Goal: Contribute content: Contribute content

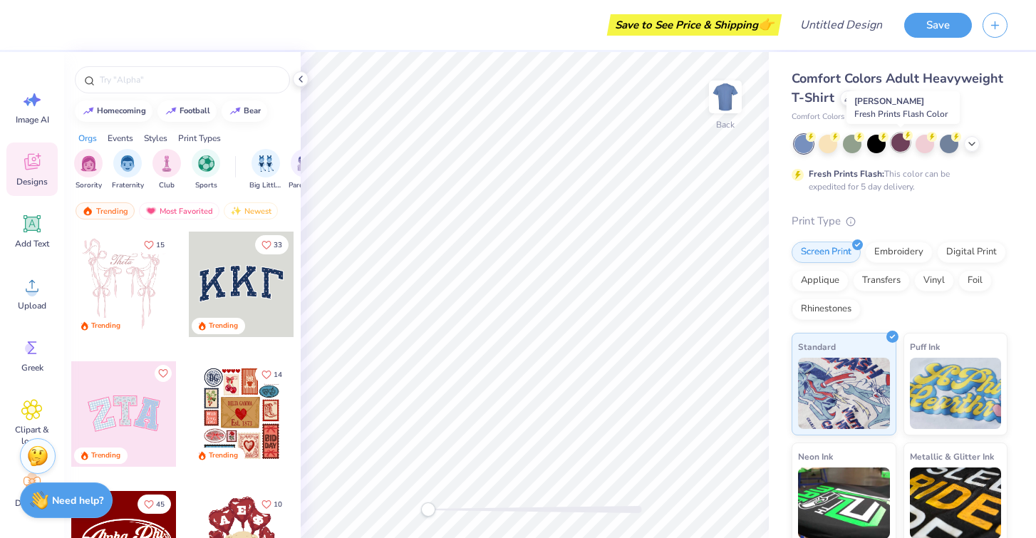
click at [900, 140] on div at bounding box center [900, 142] width 19 height 19
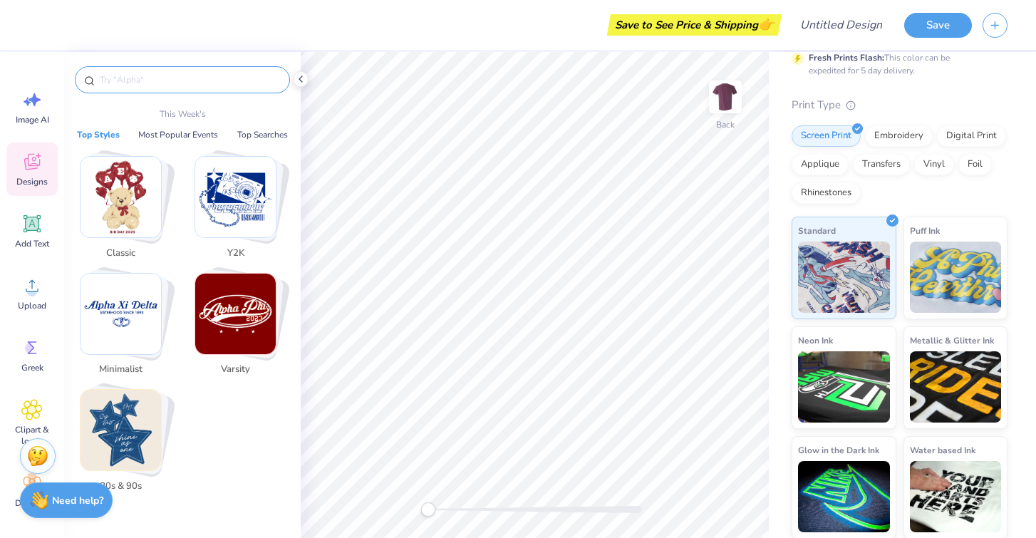
click at [236, 76] on input "text" at bounding box center [189, 80] width 182 height 14
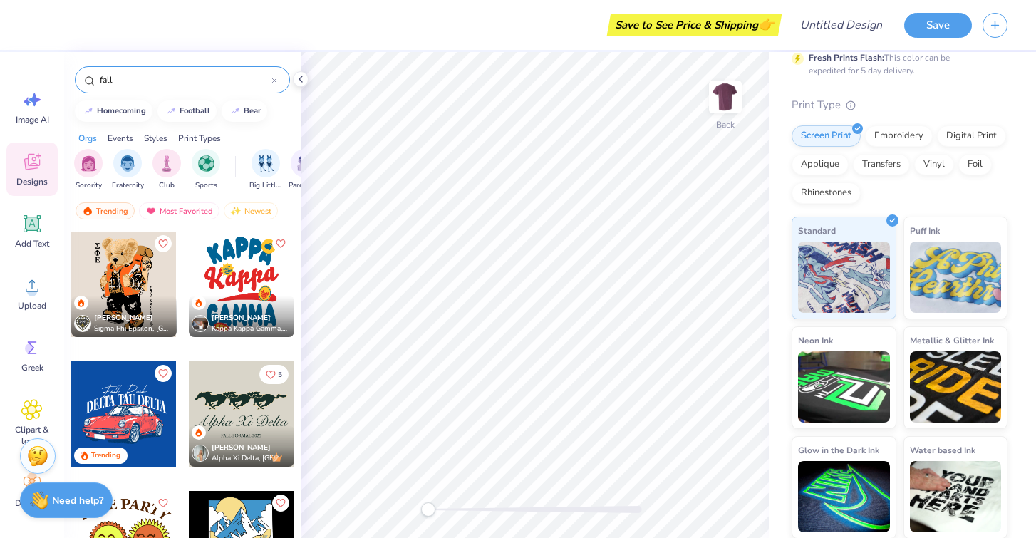
type input "fall"
click at [122, 135] on div "Events" at bounding box center [121, 138] width 26 height 13
click at [98, 136] on div "Orgs Events Styles Print Types" at bounding box center [182, 135] width 236 height 20
click at [95, 137] on div "Orgs" at bounding box center [87, 138] width 19 height 13
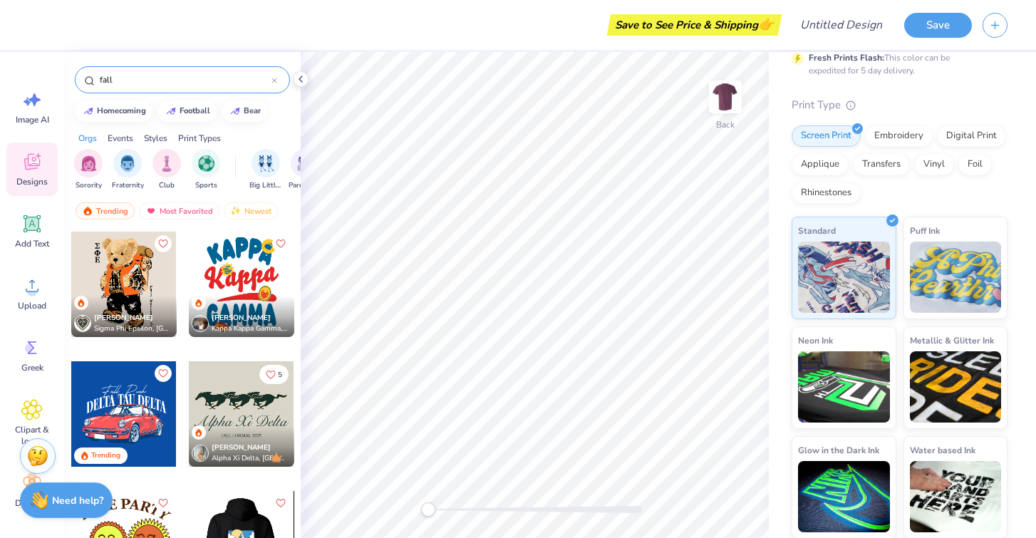
scroll to position [0, 0]
click at [273, 82] on icon at bounding box center [274, 80] width 4 height 4
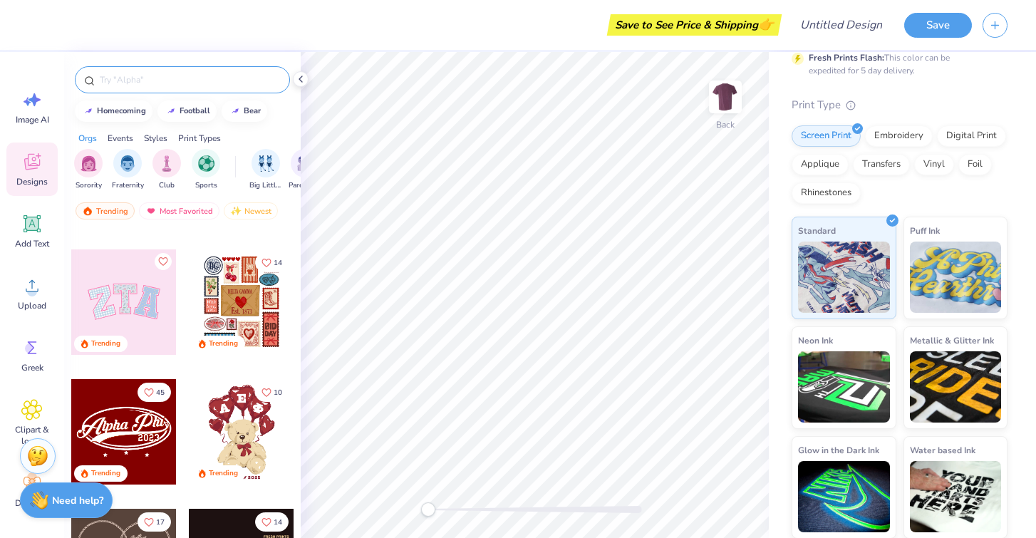
scroll to position [90, 0]
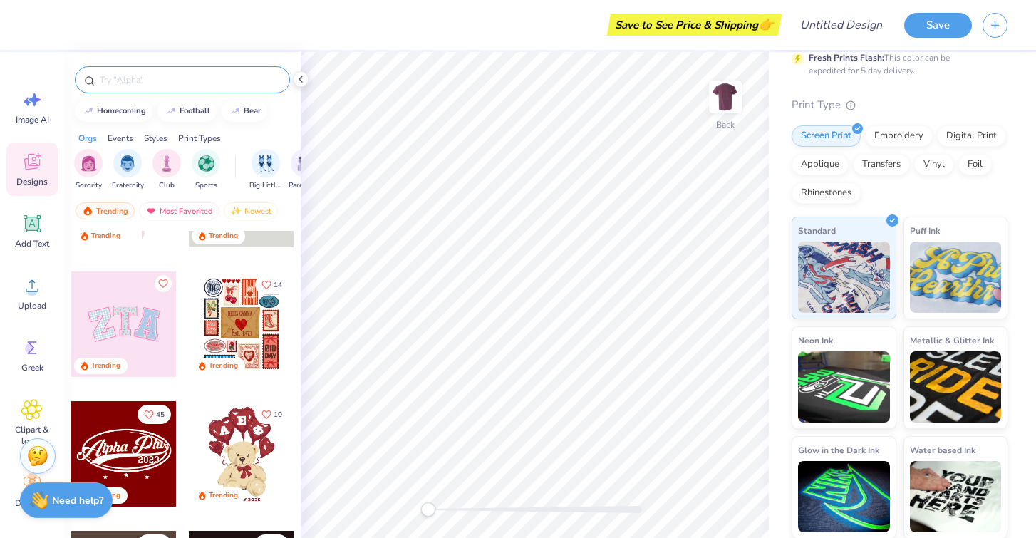
click at [131, 454] on div at bounding box center [123, 453] width 105 height 105
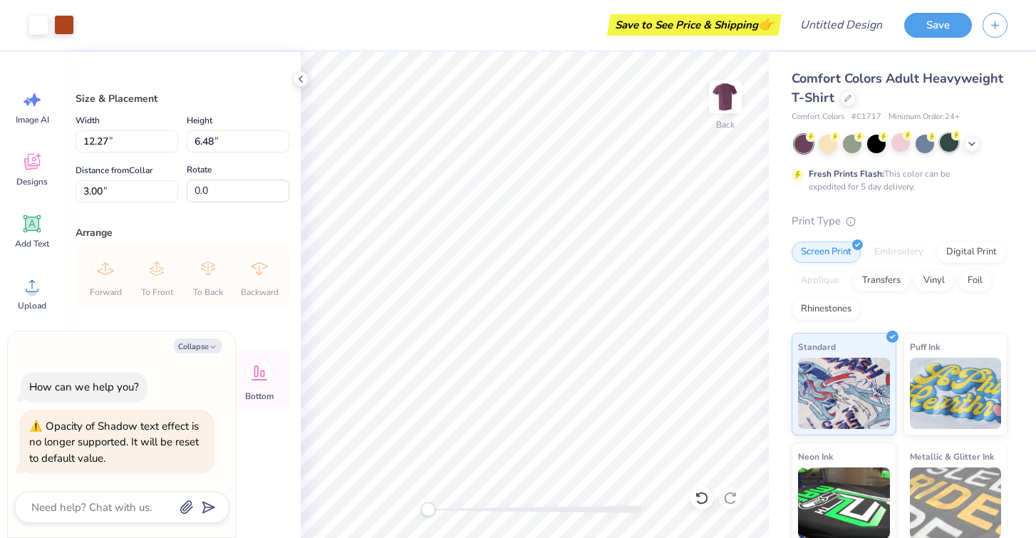
scroll to position [0, 0]
click at [968, 144] on icon at bounding box center [971, 142] width 11 height 11
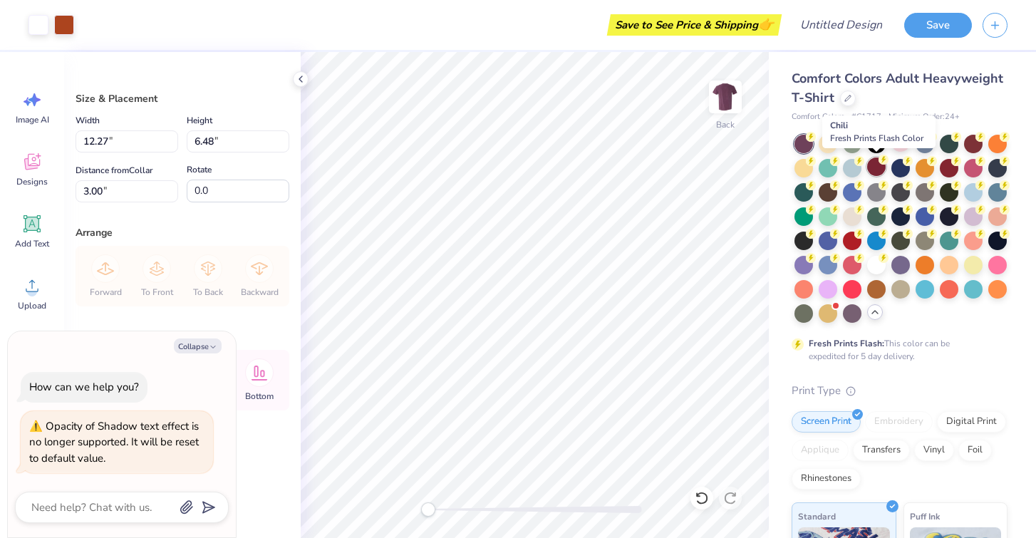
click at [877, 167] on div at bounding box center [876, 166] width 19 height 19
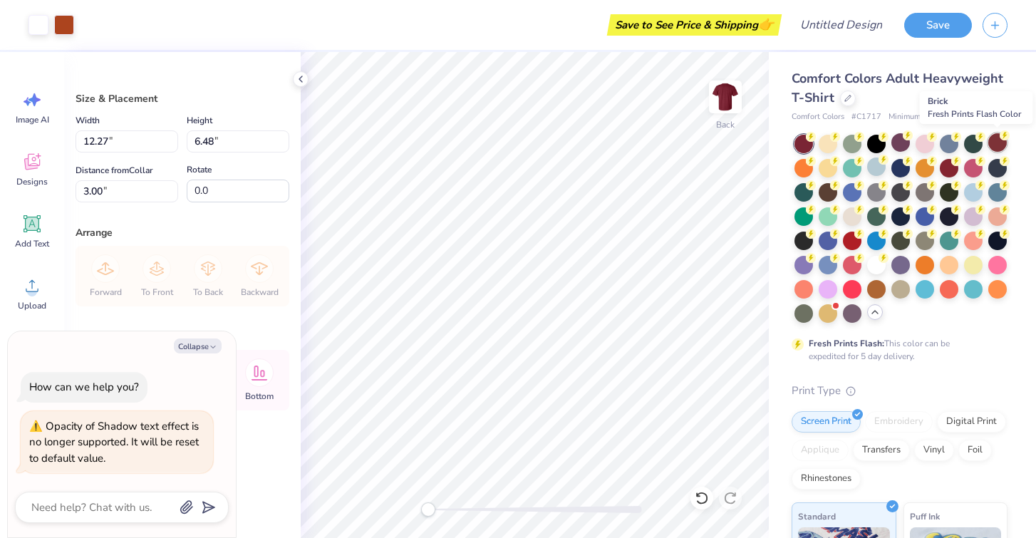
click at [996, 145] on div at bounding box center [997, 142] width 19 height 19
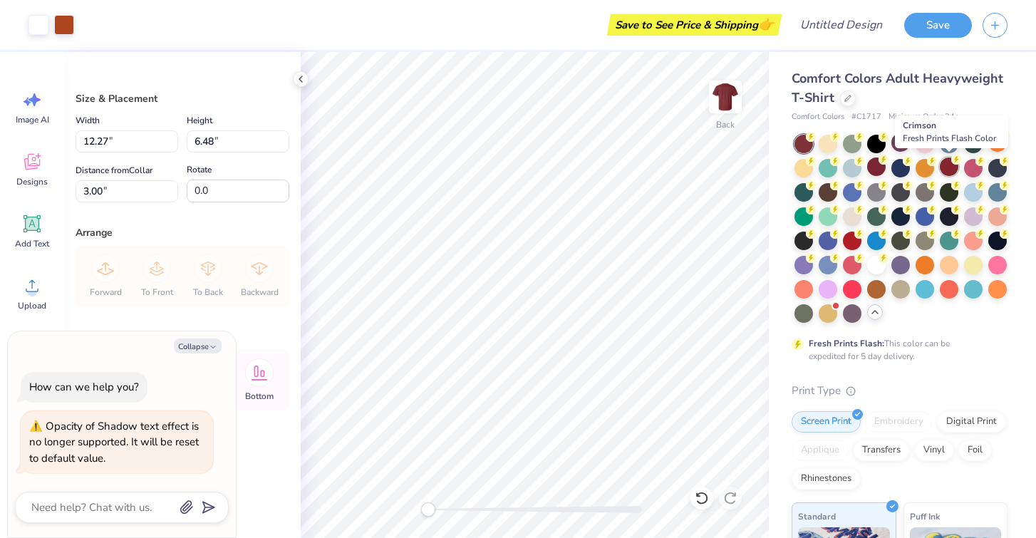
click at [945, 163] on div at bounding box center [948, 166] width 19 height 19
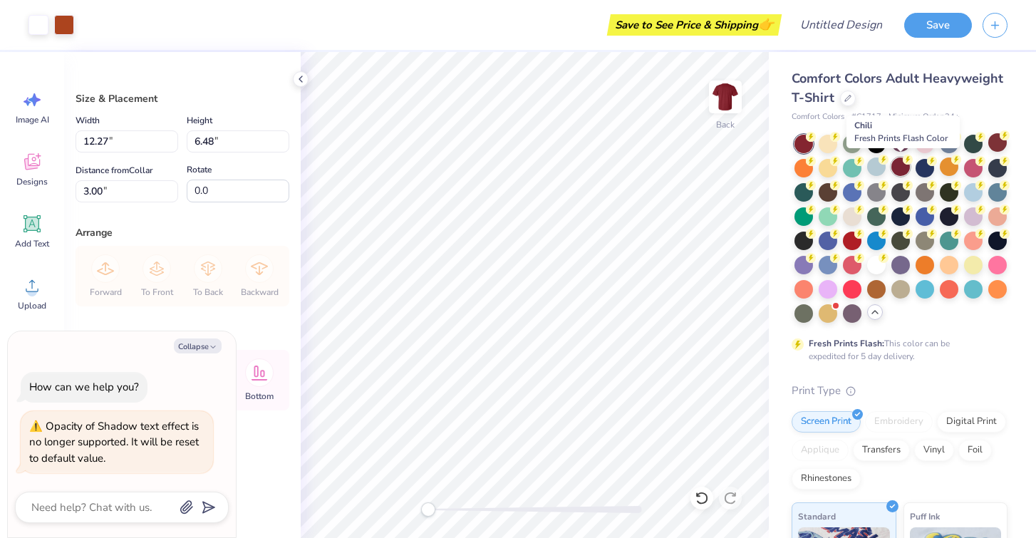
click at [901, 165] on div at bounding box center [900, 166] width 19 height 19
click at [304, 82] on icon at bounding box center [300, 78] width 11 height 11
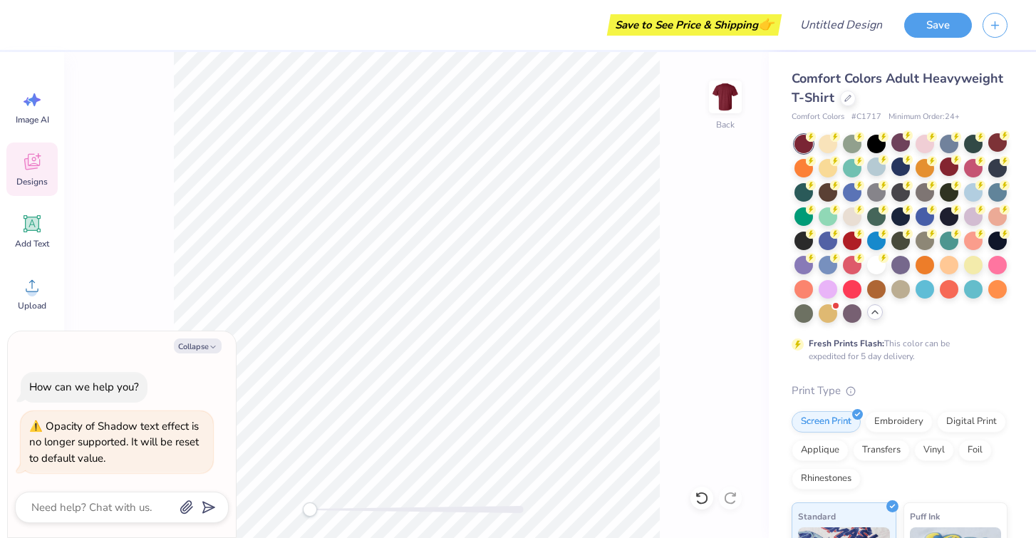
click at [32, 162] on icon at bounding box center [31, 161] width 21 height 21
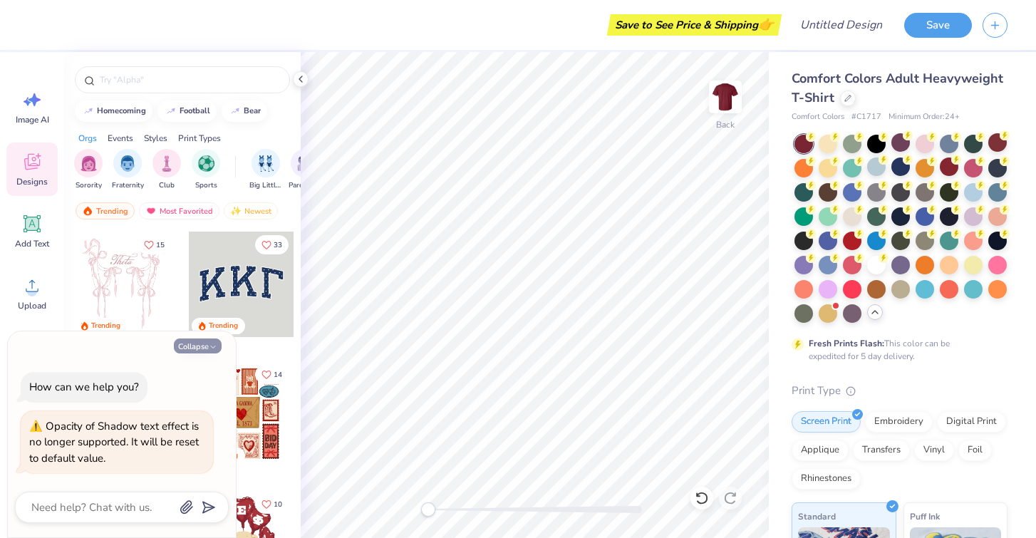
click at [195, 345] on button "Collapse" at bounding box center [198, 345] width 48 height 15
type textarea "x"
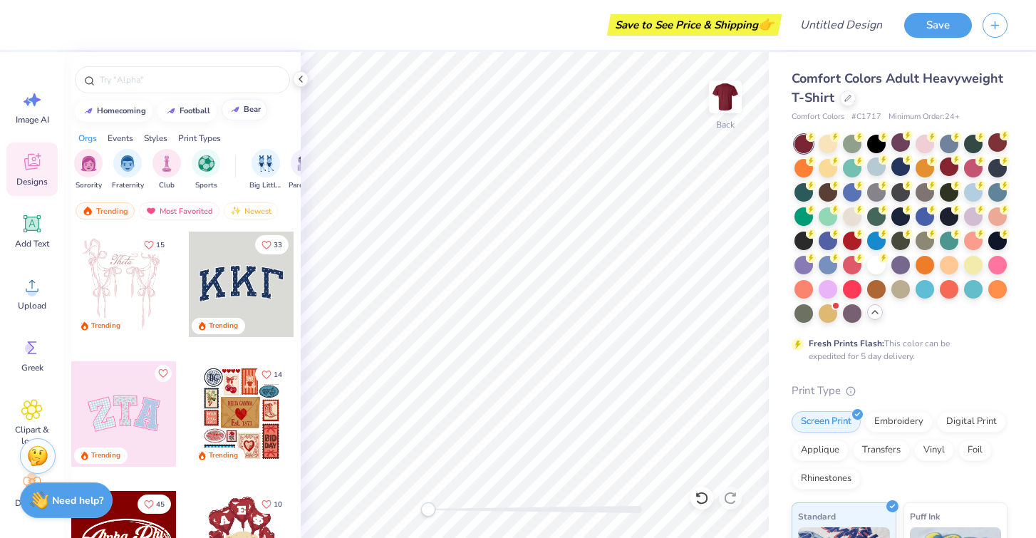
click at [249, 108] on div "bear" at bounding box center [252, 109] width 17 height 8
type input "bear"
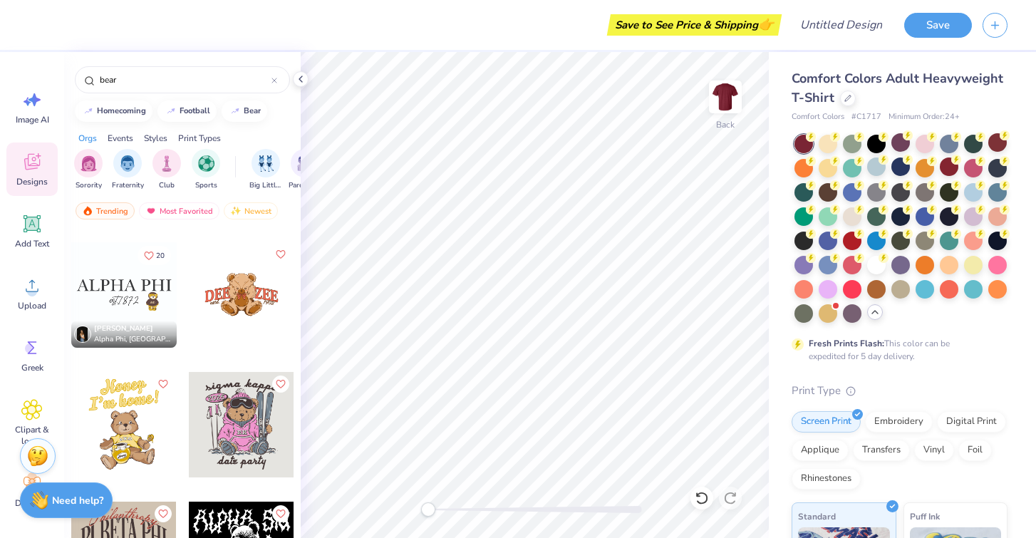
scroll to position [898, 0]
click at [132, 417] on div at bounding box center [123, 422] width 105 height 105
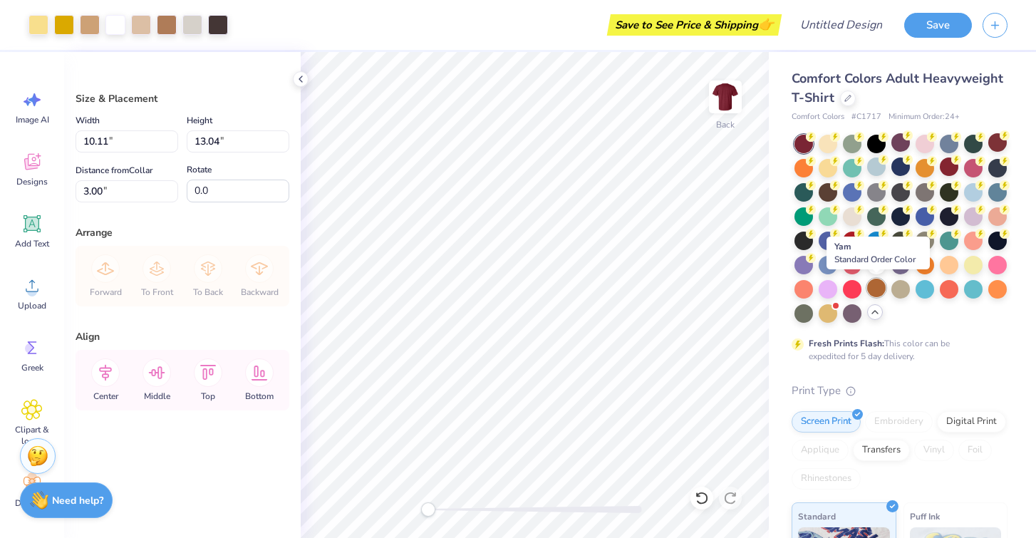
click at [874, 285] on div at bounding box center [876, 287] width 19 height 19
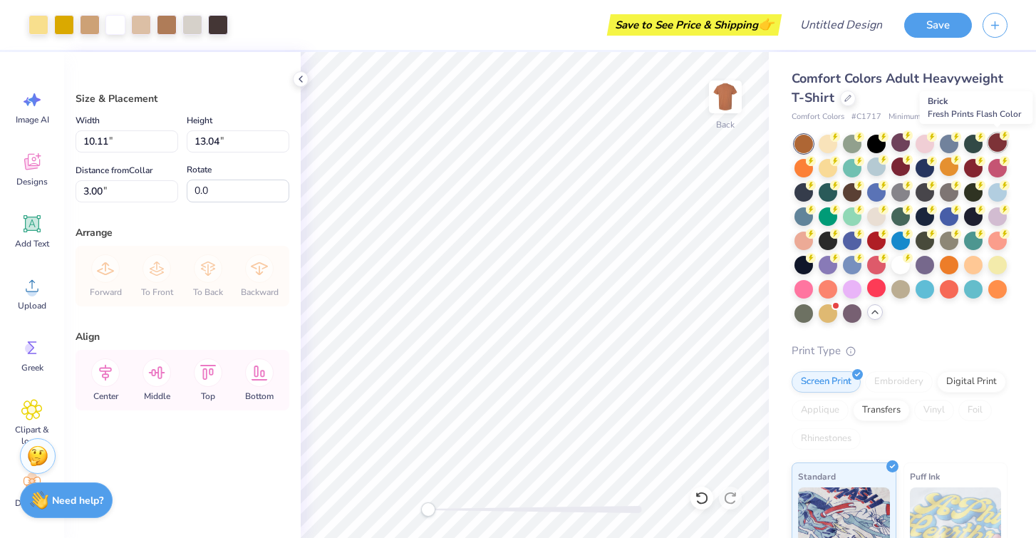
click at [1001, 140] on div at bounding box center [997, 142] width 19 height 19
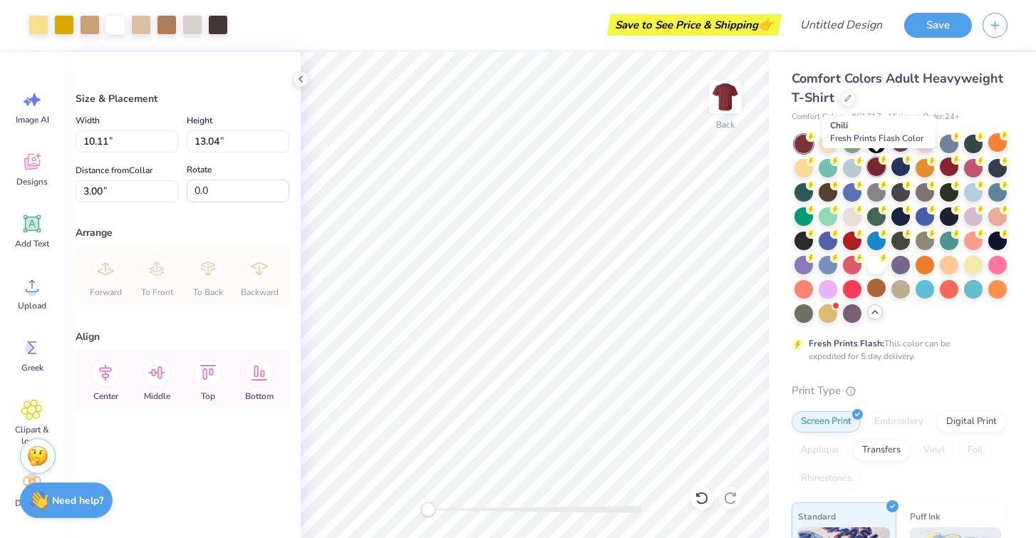
click at [876, 176] on div at bounding box center [876, 166] width 19 height 19
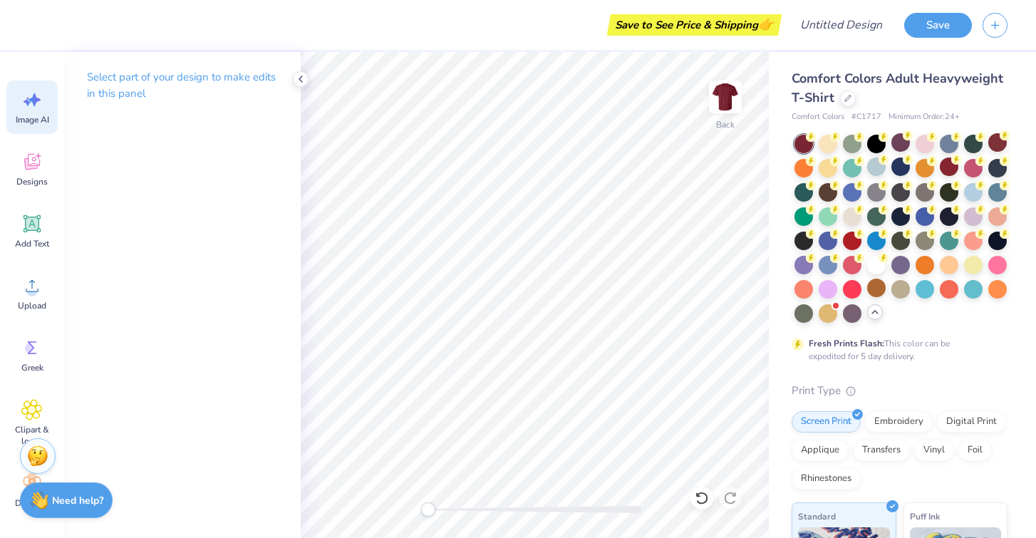
click at [39, 120] on span "Image AI" at bounding box center [32, 119] width 33 height 11
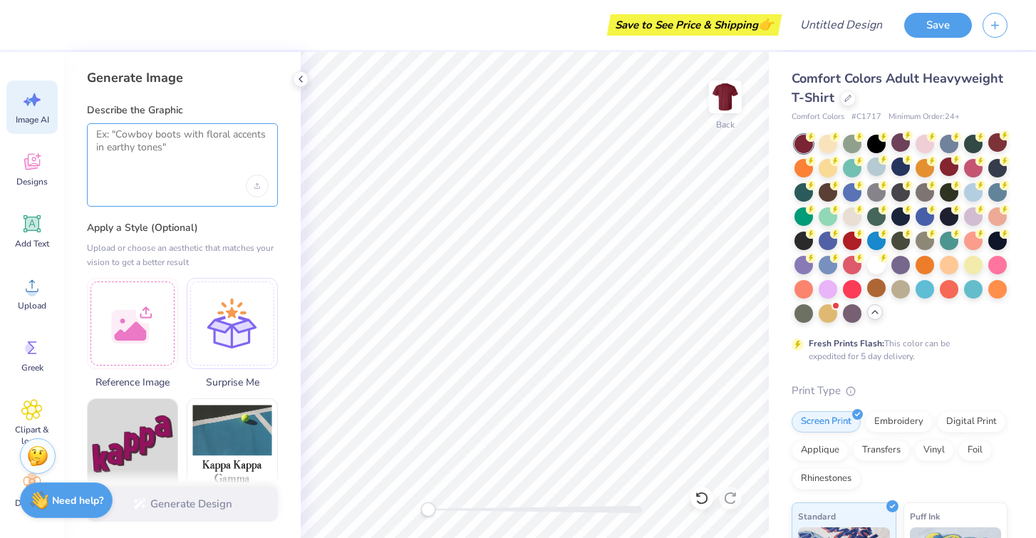
click at [149, 137] on textarea at bounding box center [182, 146] width 172 height 36
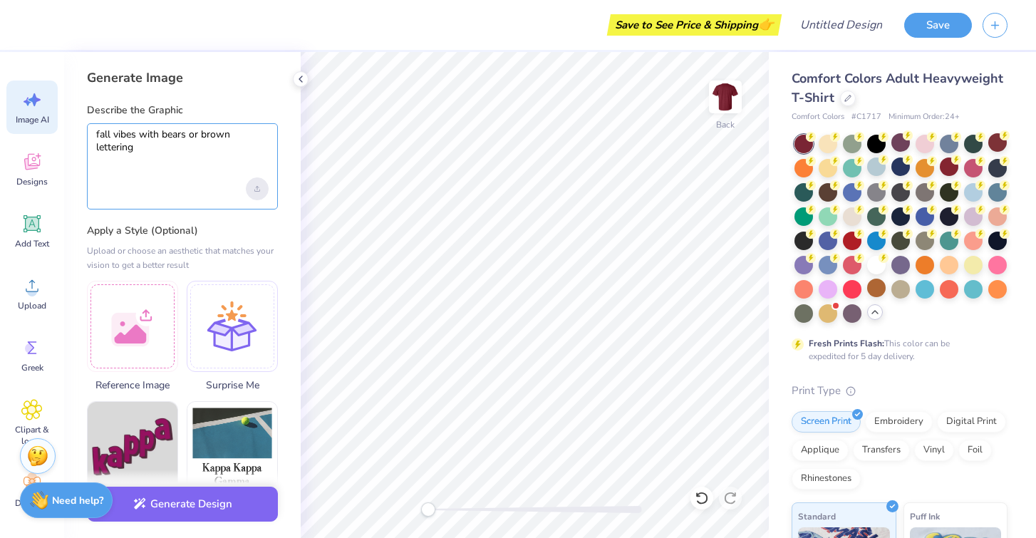
type textarea "fall vibes with bears or brown lettering"
click at [252, 189] on div "Upload image" at bounding box center [257, 188] width 23 height 23
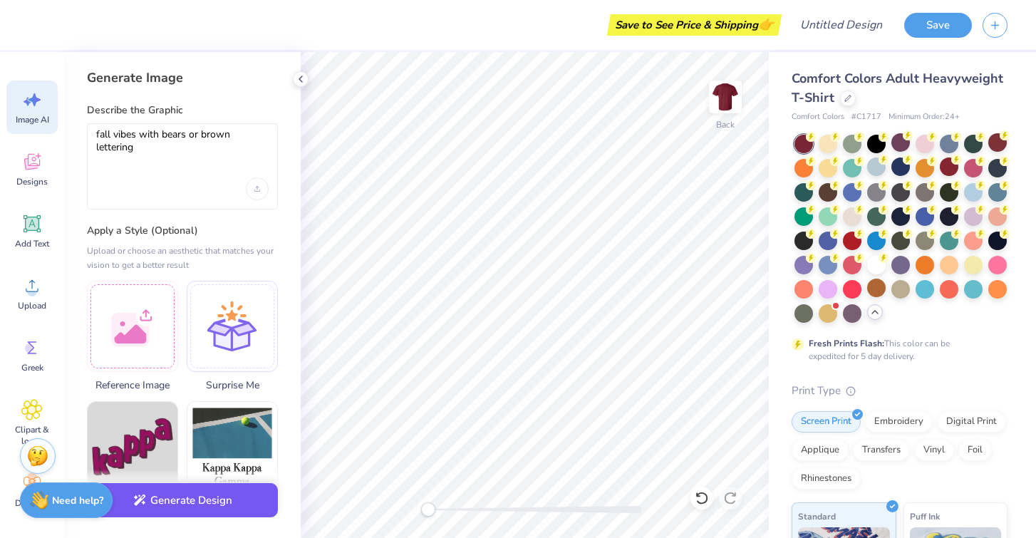
click at [188, 504] on button "Generate Design" at bounding box center [182, 500] width 191 height 35
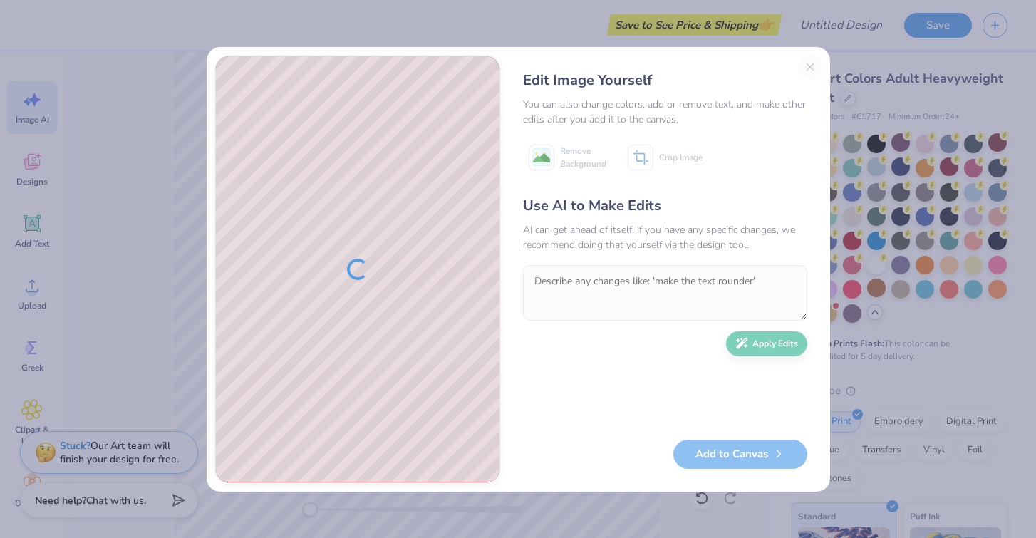
click at [814, 63] on div "Edit Image Yourself You can also change colors, add or remove text, and make ot…" at bounding box center [665, 269] width 313 height 427
click at [808, 65] on div "Edit Image Yourself You can also change colors, add or remove text, and make ot…" at bounding box center [665, 269] width 313 height 427
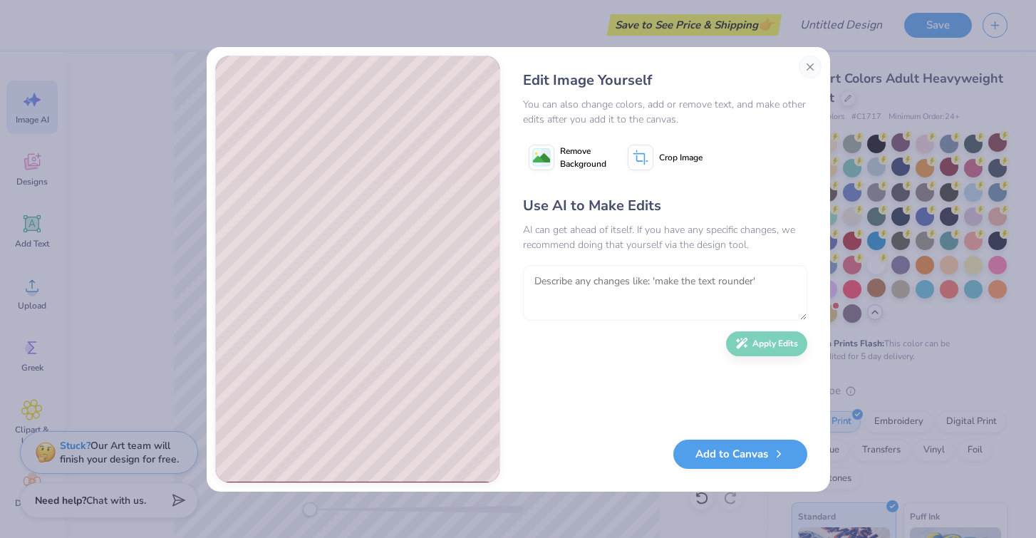
click at [582, 284] on textarea at bounding box center [665, 293] width 284 height 56
click at [627, 277] on textarea "make it for a sorority design. and make it teddy bears" at bounding box center [665, 293] width 284 height 56
type textarea "make it for a sorority shirt design. and make it teddy bears"
click at [755, 346] on button "Apply Edits" at bounding box center [766, 340] width 81 height 25
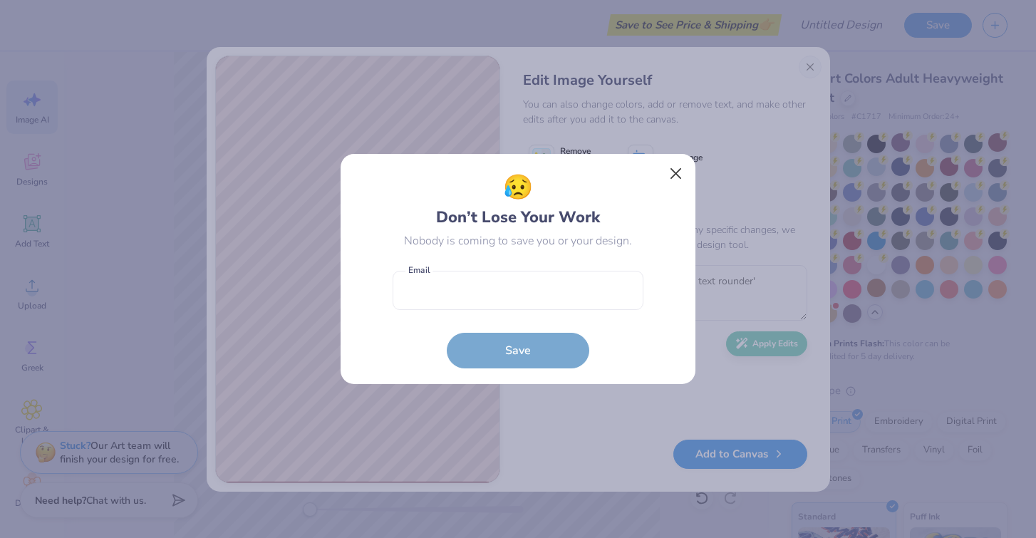
click at [678, 170] on button "Close" at bounding box center [675, 173] width 27 height 27
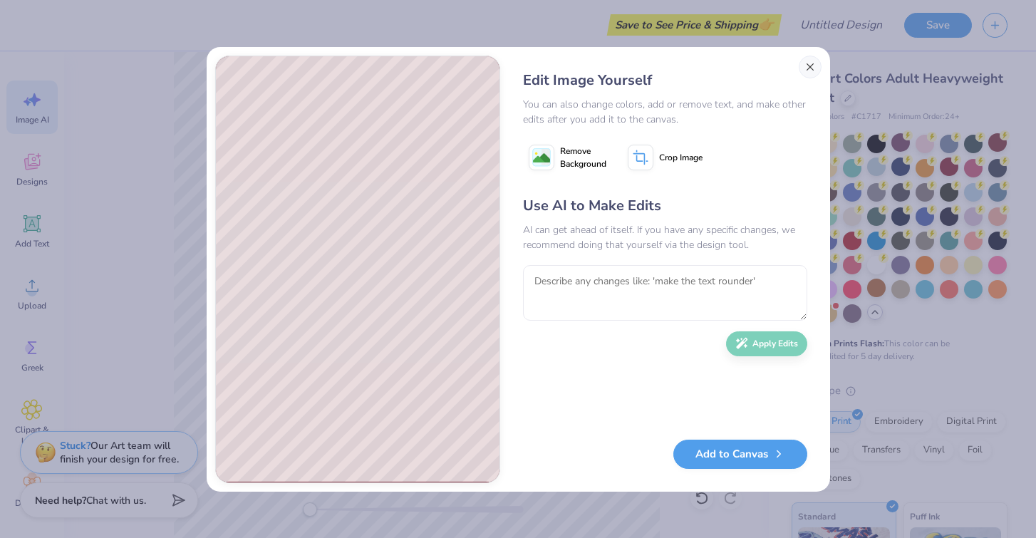
click at [809, 65] on button "Close" at bounding box center [809, 67] width 23 height 23
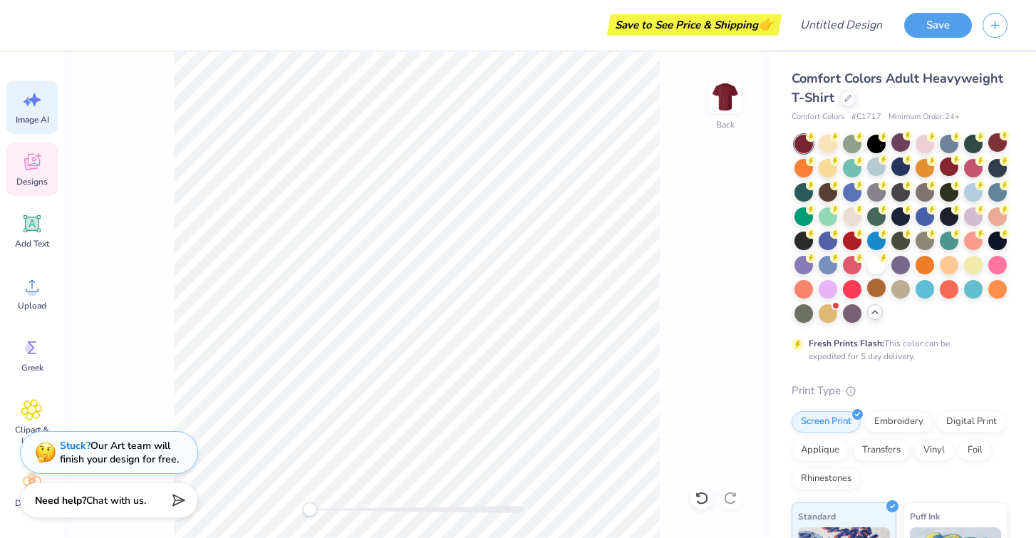
click at [15, 169] on div "Designs" at bounding box center [31, 168] width 51 height 53
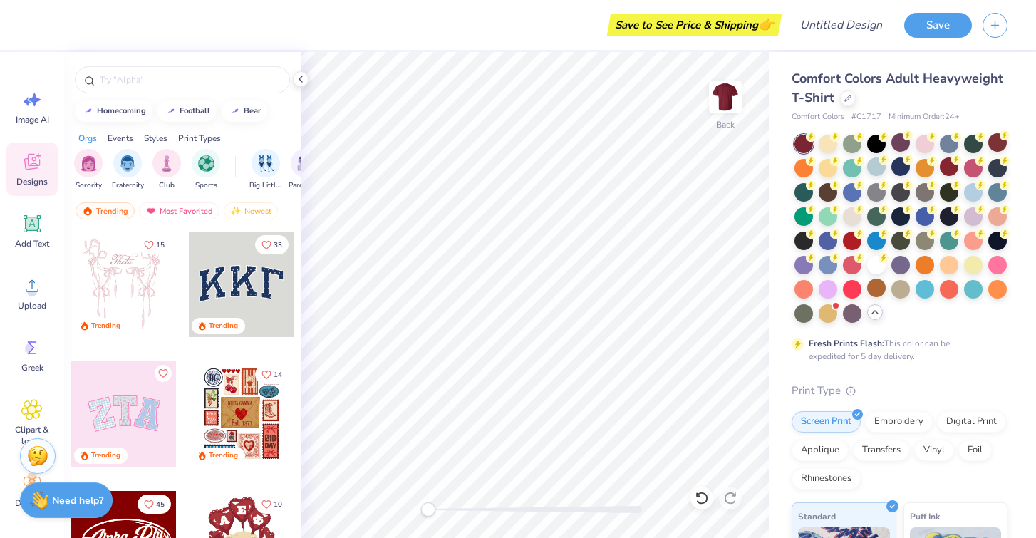
click at [214, 281] on div at bounding box center [241, 283] width 105 height 105
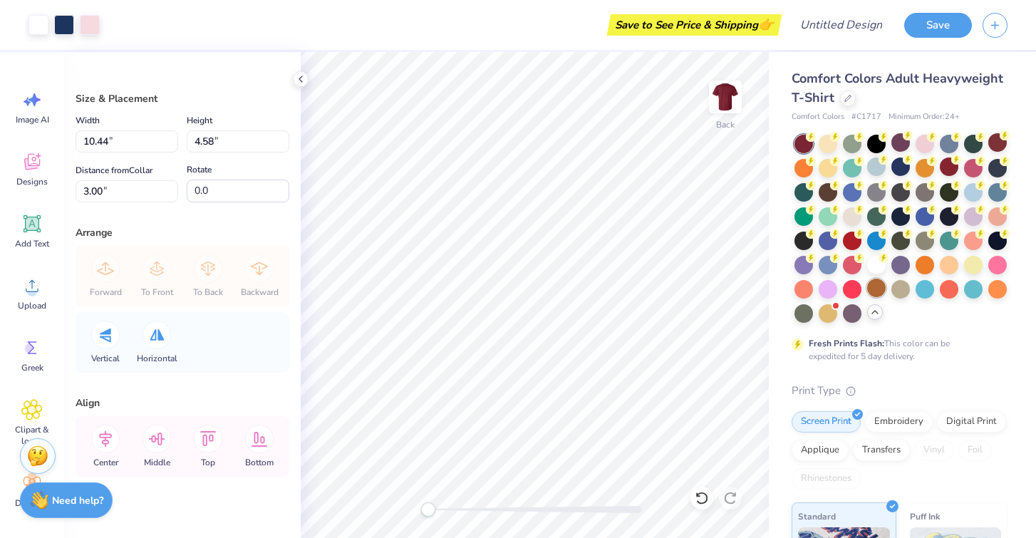
click at [880, 281] on div at bounding box center [876, 287] width 19 height 19
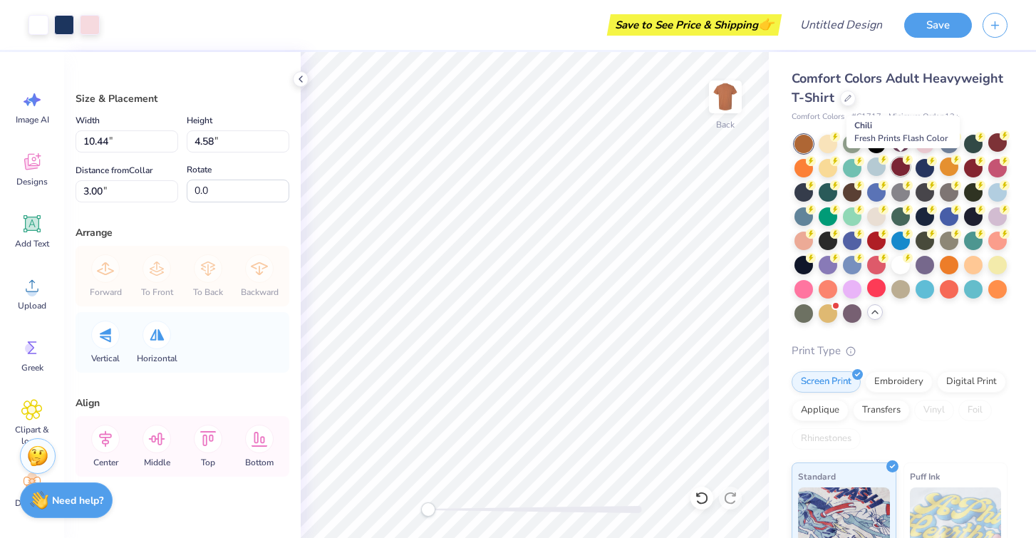
click at [901, 173] on div at bounding box center [900, 166] width 19 height 19
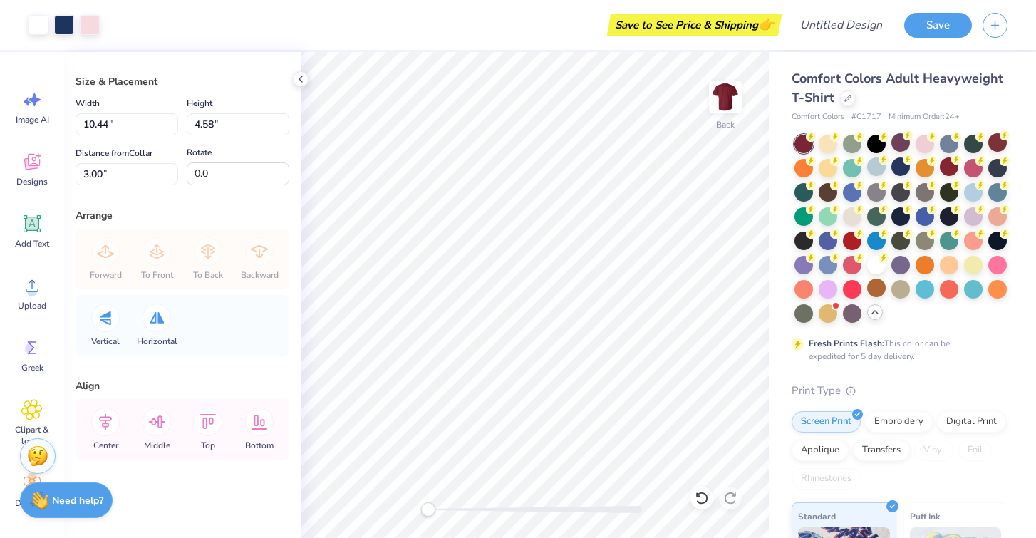
scroll to position [0, 0]
click at [36, 23] on div at bounding box center [38, 24] width 20 height 20
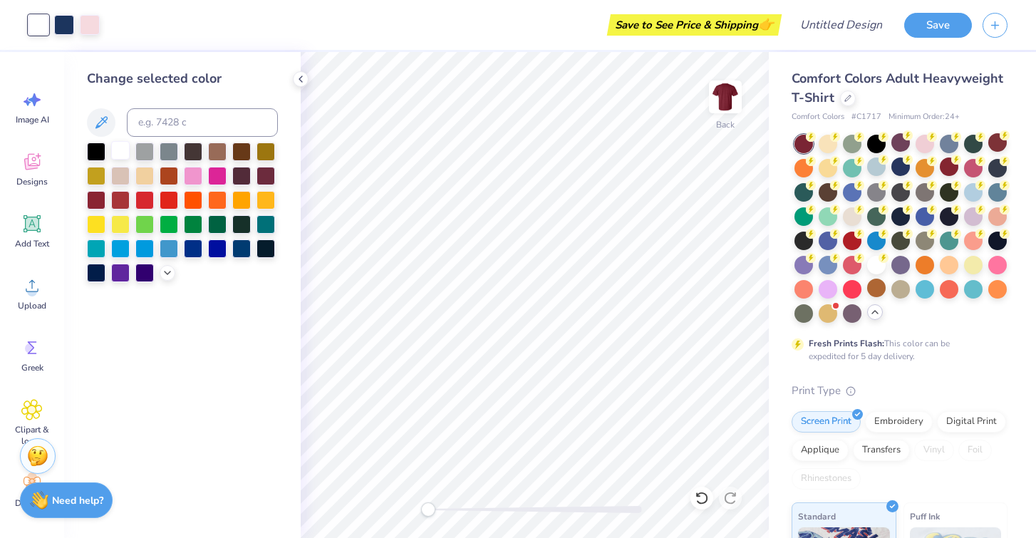
click at [118, 155] on div at bounding box center [120, 150] width 19 height 19
click at [162, 154] on div at bounding box center [169, 150] width 19 height 19
click at [186, 154] on div at bounding box center [193, 150] width 19 height 19
click at [209, 157] on div at bounding box center [217, 150] width 19 height 19
click at [118, 154] on div at bounding box center [120, 150] width 19 height 19
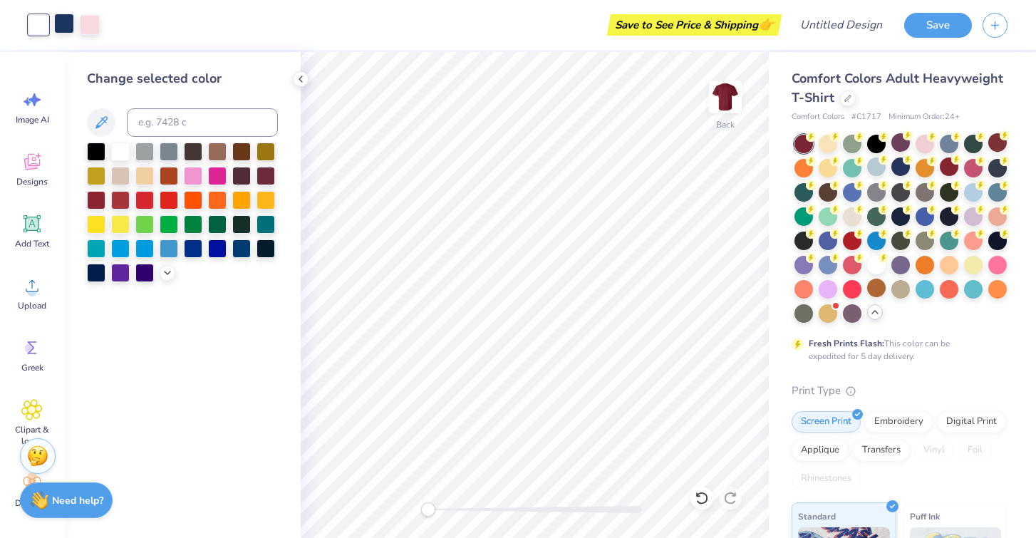
click at [68, 26] on div at bounding box center [64, 24] width 20 height 20
click at [99, 201] on div at bounding box center [96, 198] width 19 height 19
click at [236, 152] on div at bounding box center [241, 150] width 19 height 19
click at [93, 21] on div at bounding box center [90, 24] width 20 height 20
click at [115, 224] on div at bounding box center [120, 223] width 19 height 19
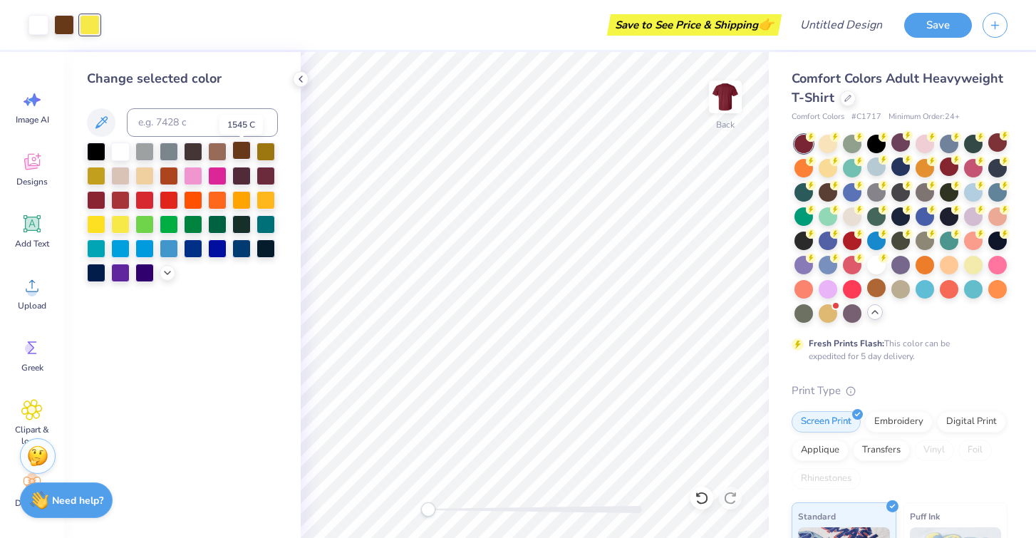
click at [241, 148] on div at bounding box center [241, 150] width 19 height 19
click at [191, 155] on div at bounding box center [193, 150] width 19 height 19
click at [98, 160] on div at bounding box center [96, 150] width 19 height 19
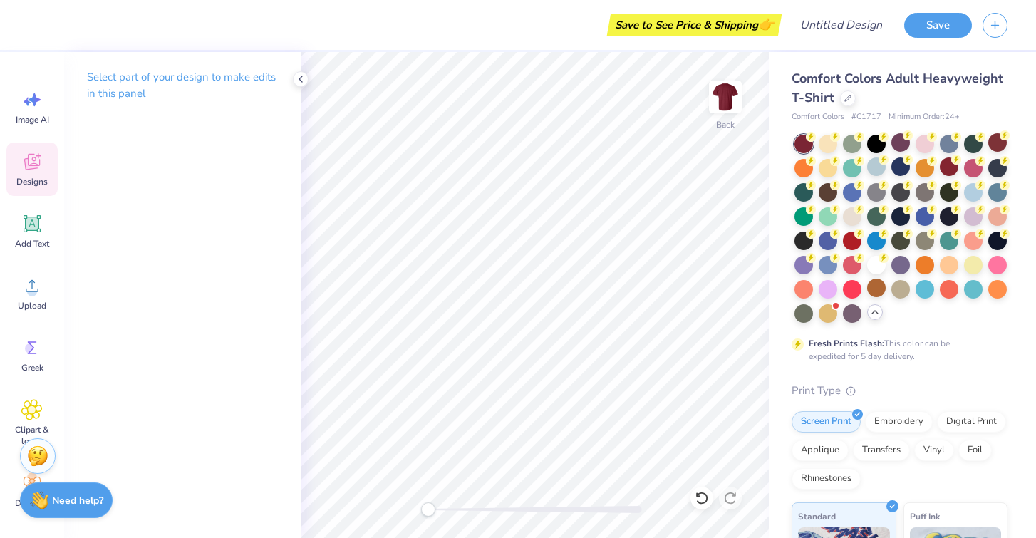
click at [32, 157] on icon at bounding box center [31, 161] width 21 height 21
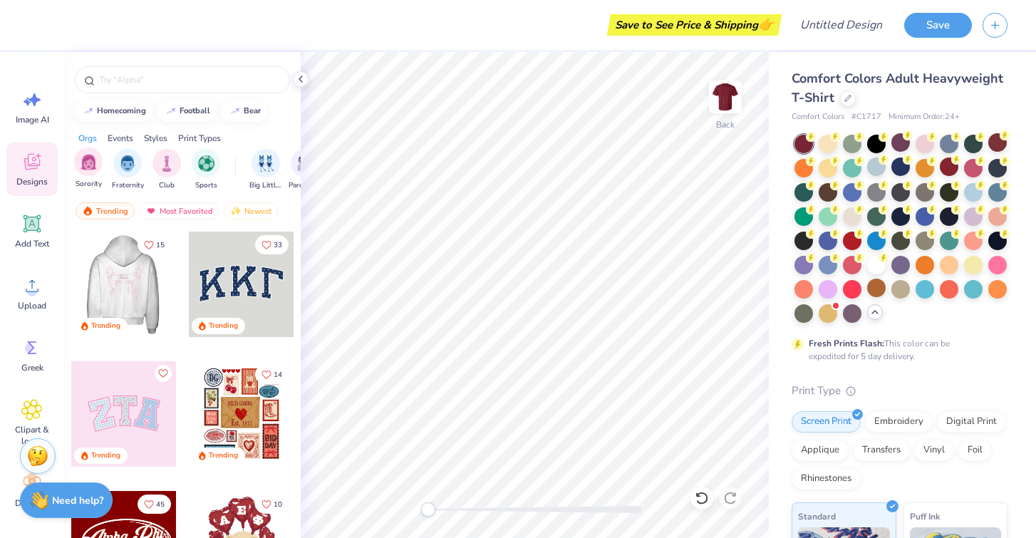
click at [80, 175] on div "Sorority" at bounding box center [88, 168] width 28 height 42
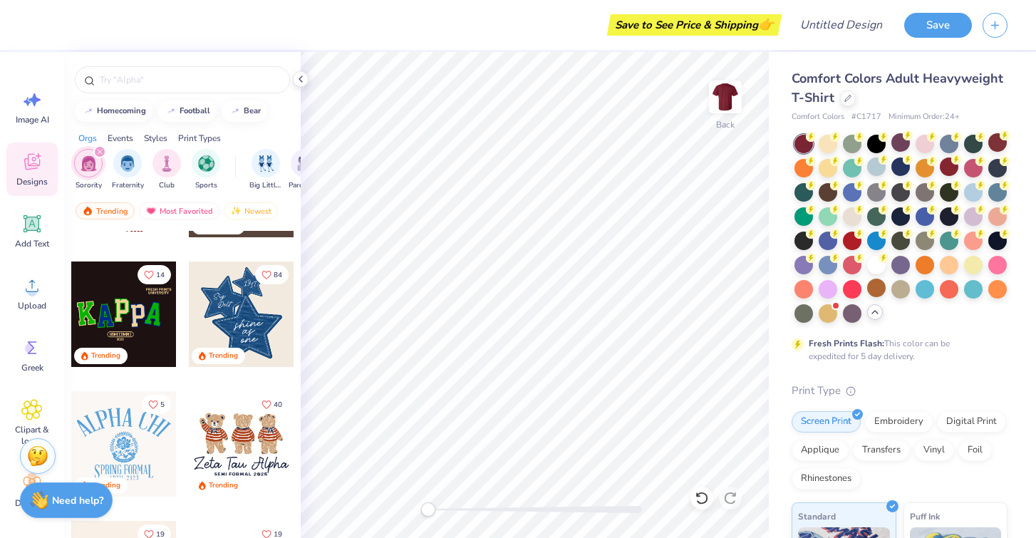
scroll to position [360, 0]
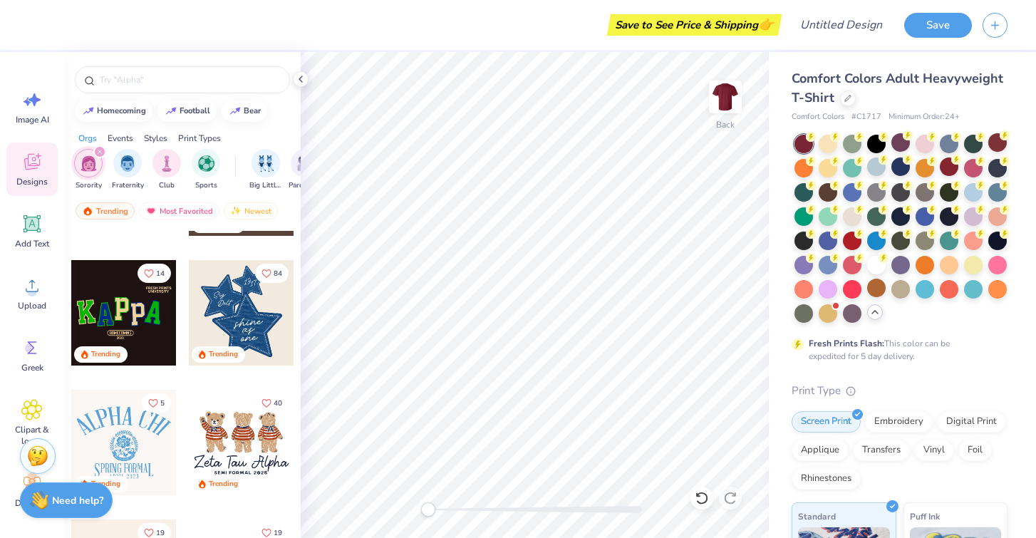
click at [229, 441] on div at bounding box center [241, 442] width 105 height 105
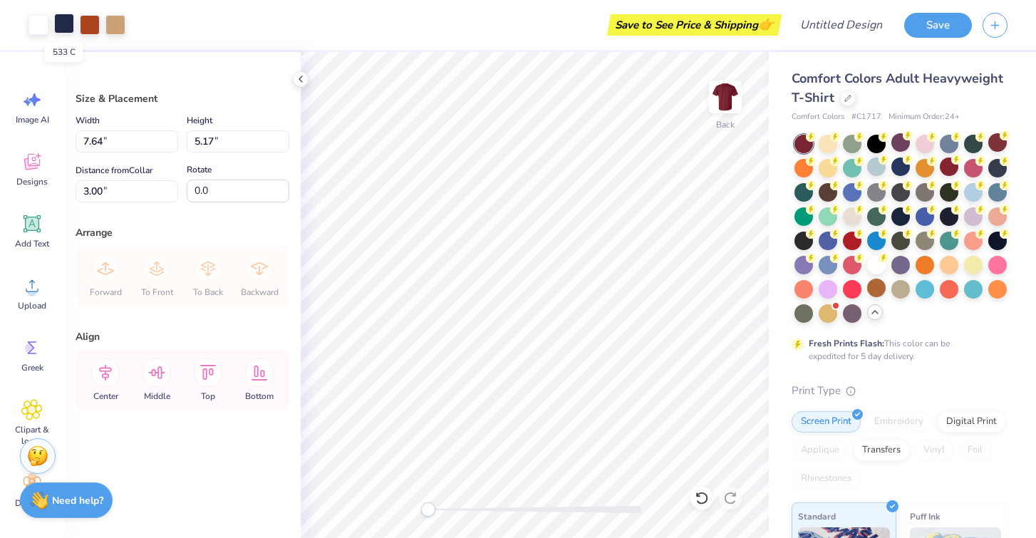
click at [66, 21] on div at bounding box center [64, 24] width 20 height 20
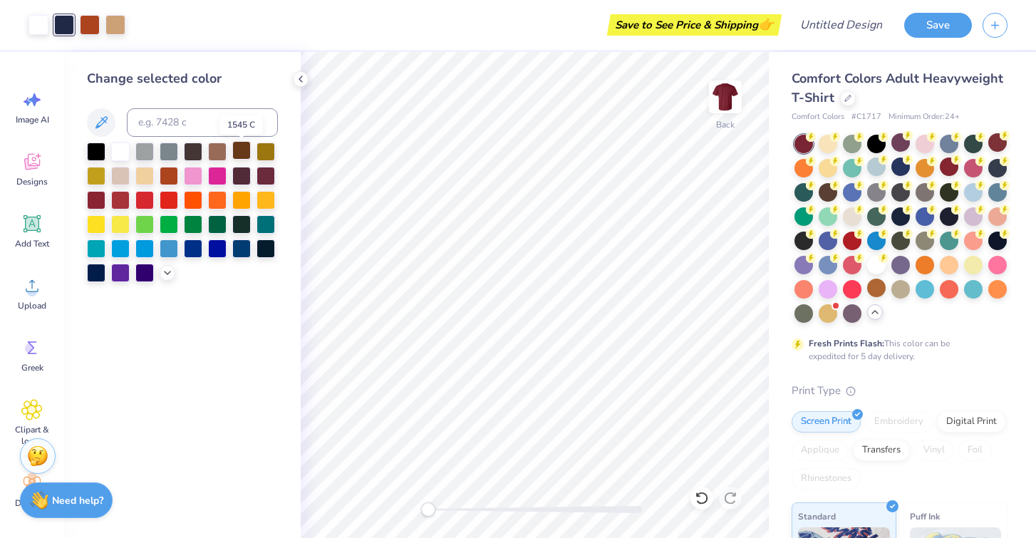
click at [240, 147] on div at bounding box center [241, 150] width 19 height 19
click at [124, 224] on div at bounding box center [120, 223] width 19 height 19
click at [241, 249] on div at bounding box center [241, 247] width 19 height 19
click at [138, 273] on div at bounding box center [144, 271] width 19 height 19
click at [246, 246] on div at bounding box center [241, 247] width 19 height 19
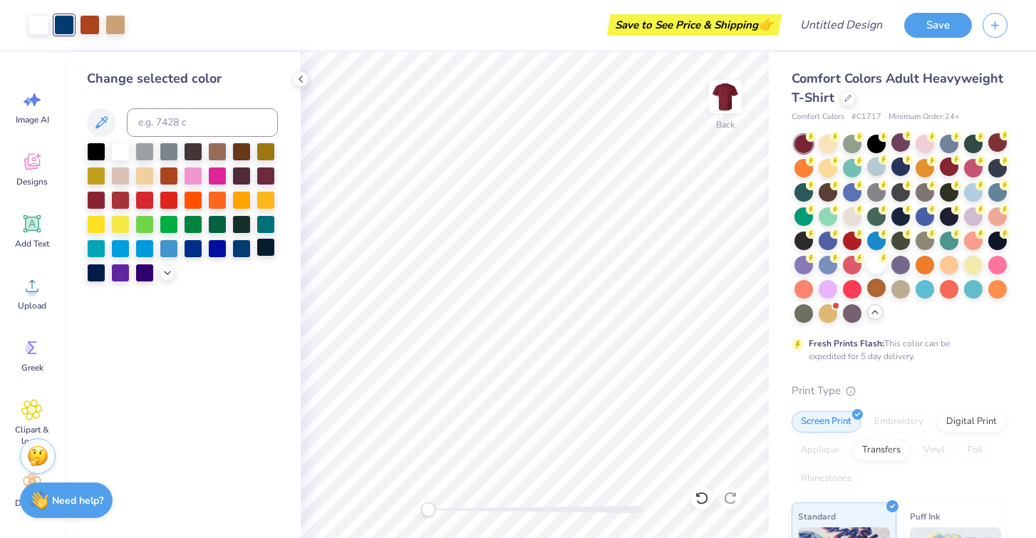
click at [264, 249] on div at bounding box center [265, 247] width 19 height 19
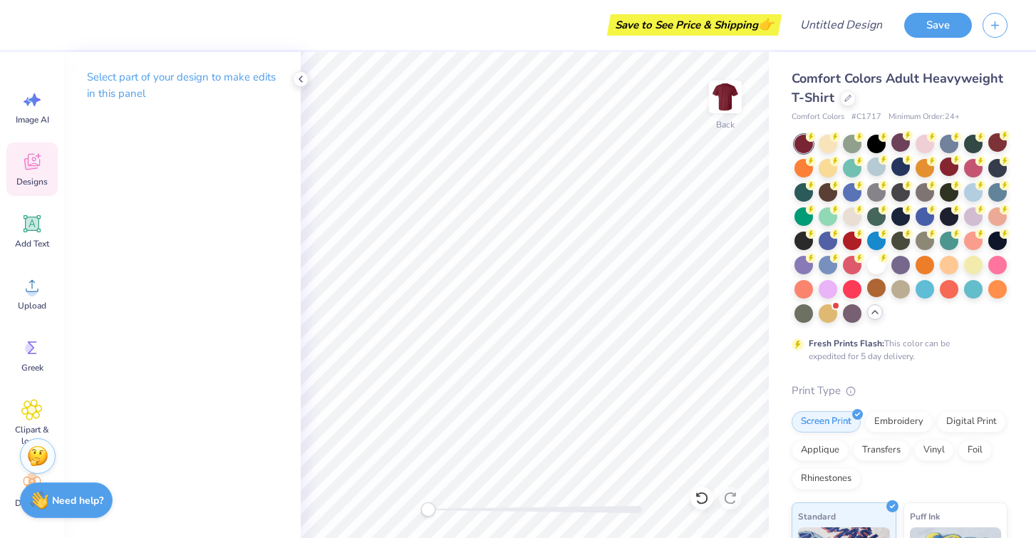
click at [36, 162] on icon at bounding box center [31, 161] width 21 height 21
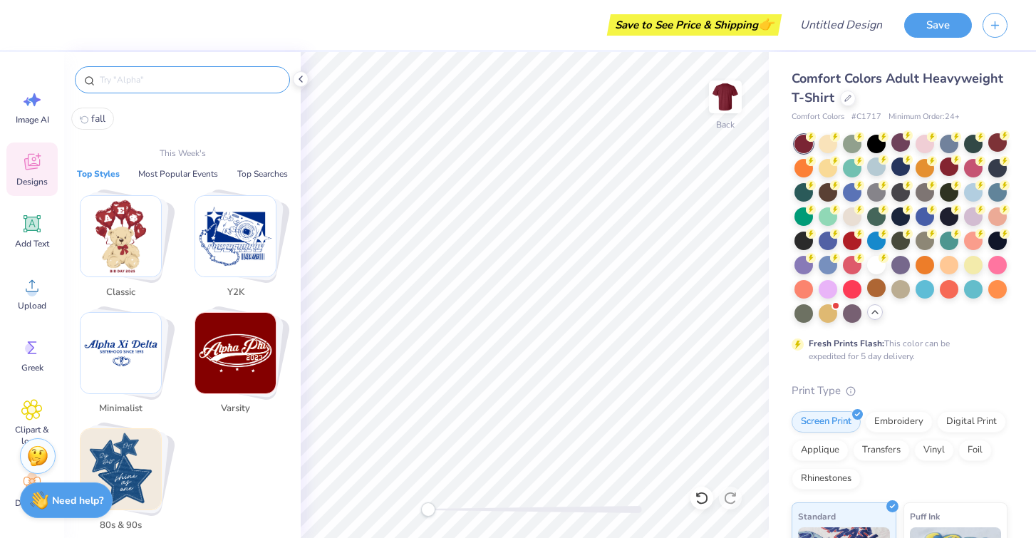
click at [127, 83] on input "text" at bounding box center [189, 80] width 182 height 14
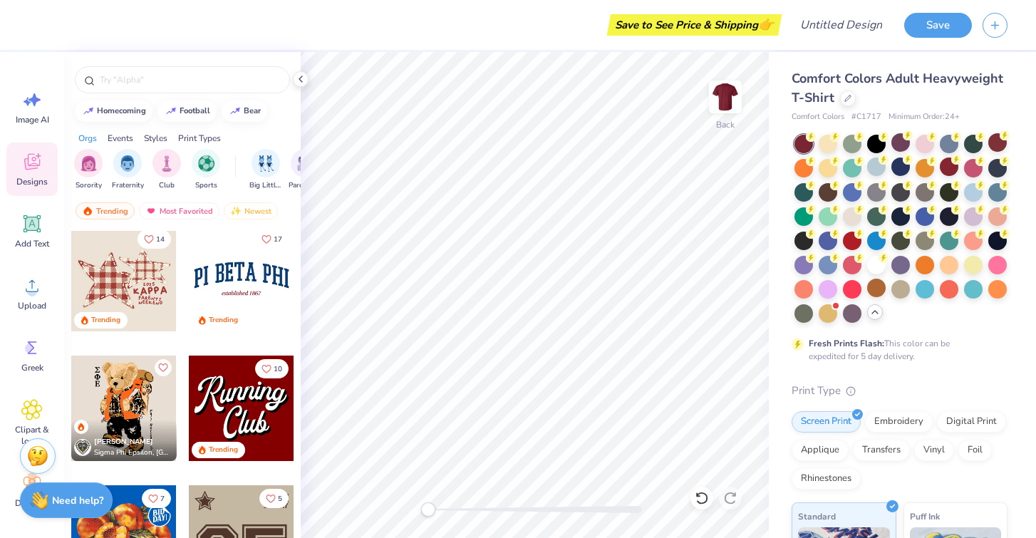
scroll to position [1569, 0]
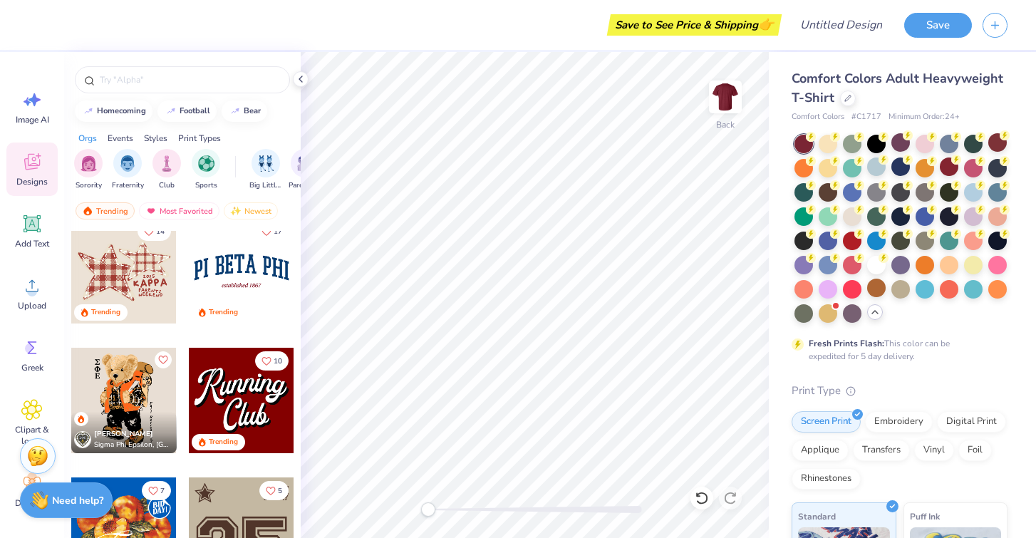
click at [145, 296] on div at bounding box center [123, 270] width 105 height 105
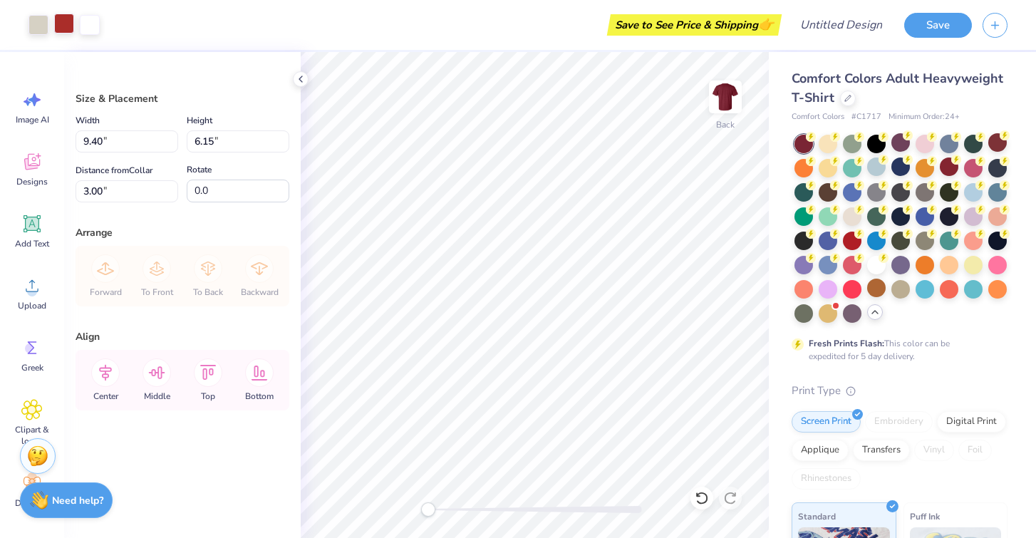
click at [59, 28] on div at bounding box center [64, 24] width 20 height 20
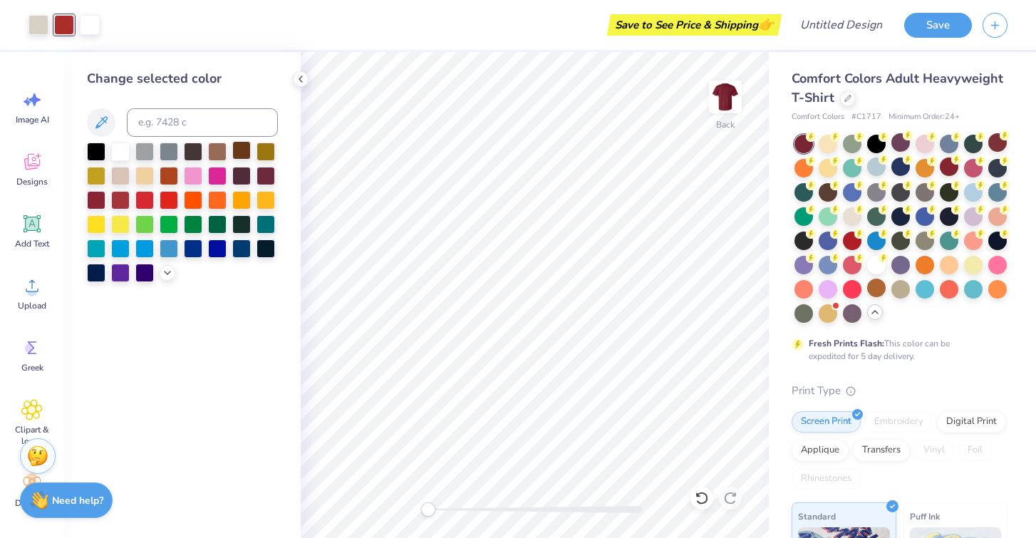
click at [235, 150] on div at bounding box center [241, 150] width 19 height 19
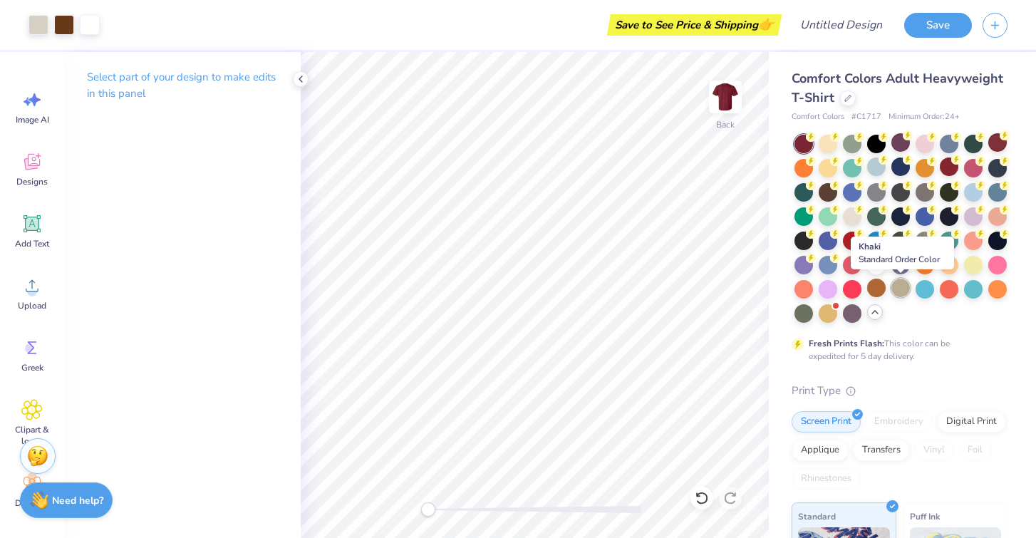
click at [899, 286] on div at bounding box center [900, 287] width 19 height 19
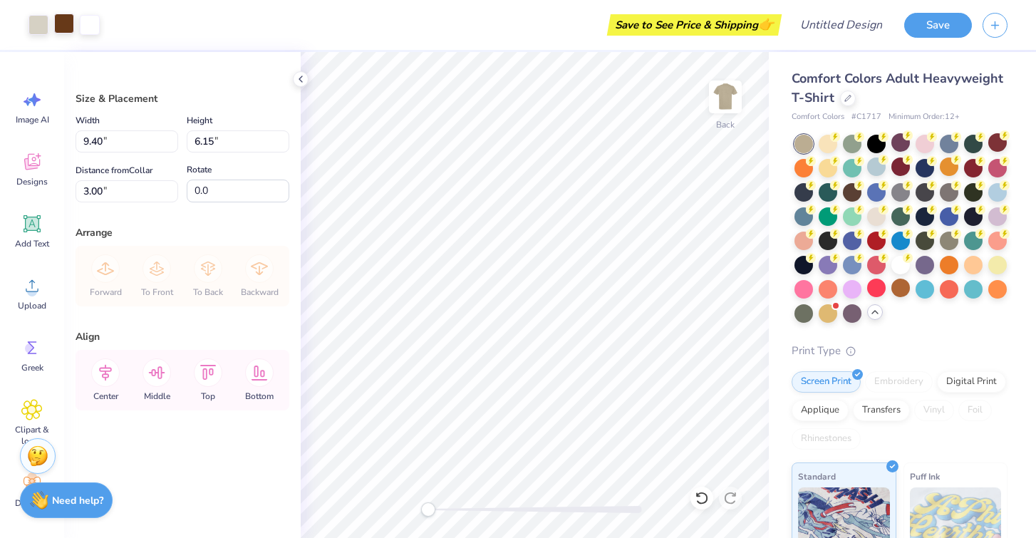
click at [66, 27] on div at bounding box center [64, 24] width 20 height 20
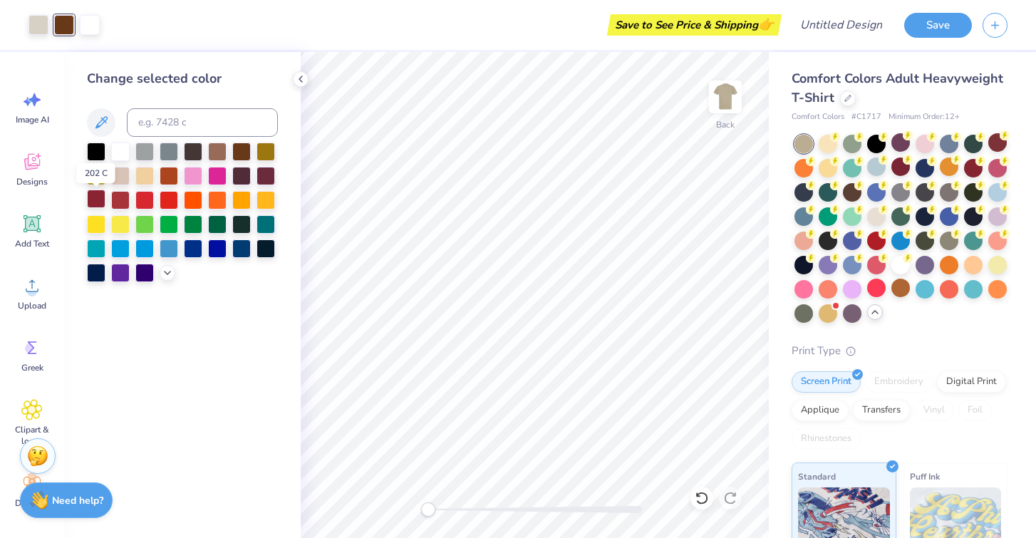
click at [89, 198] on div at bounding box center [96, 198] width 19 height 19
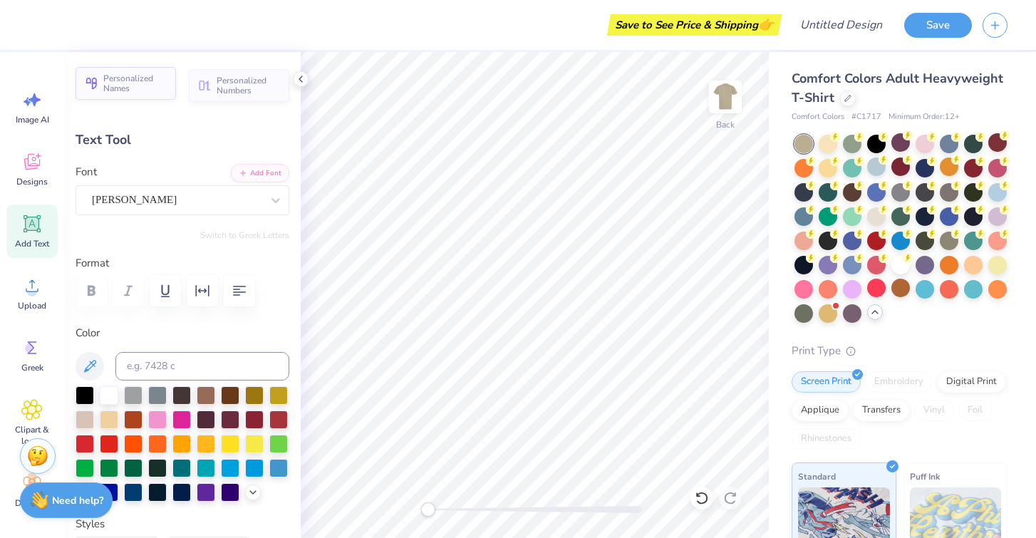
scroll to position [0, 0]
click at [144, 76] on span "Personalized Names" at bounding box center [135, 83] width 64 height 20
type textarea "P"
type textarea "Fall"
type input "2.80"
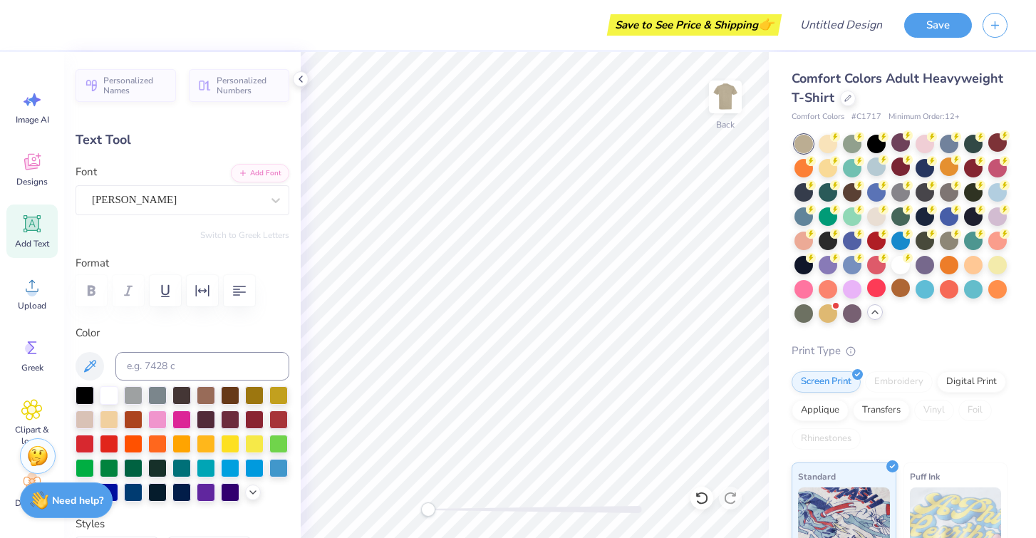
type input "0.58"
type input "9.09"
type textarea "S"
type input "0.0"
click at [305, 75] on icon at bounding box center [300, 78] width 11 height 11
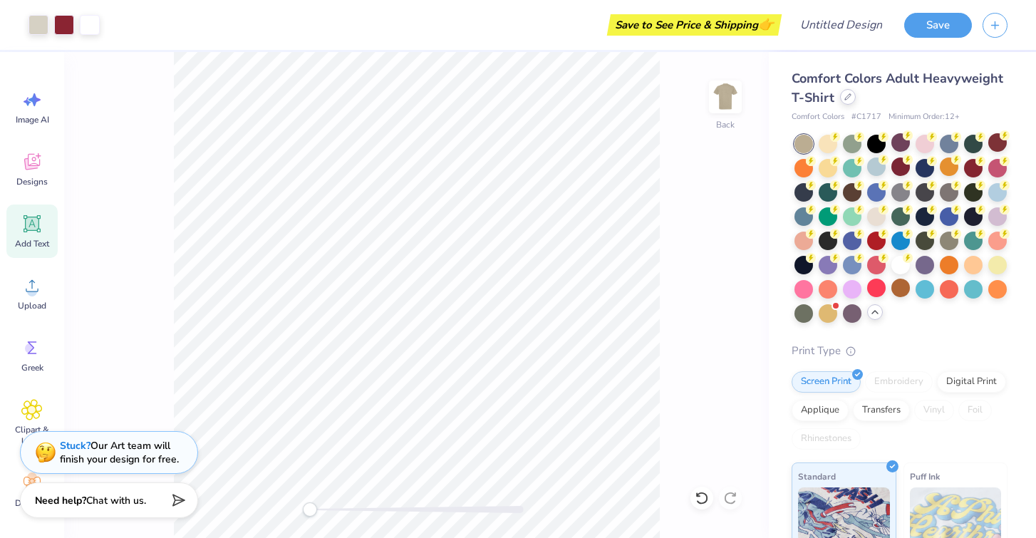
click at [850, 95] on div at bounding box center [848, 97] width 16 height 16
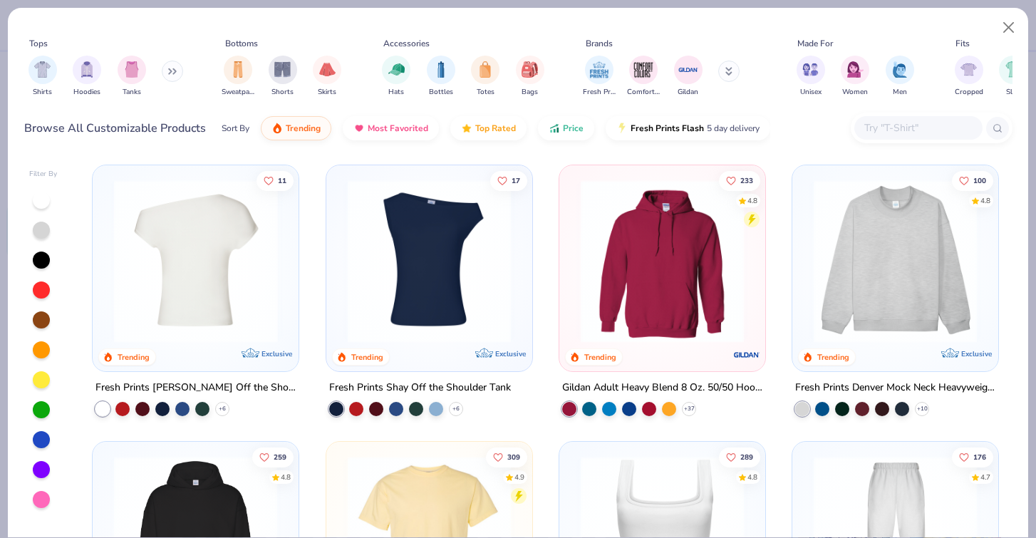
click at [205, 280] on img at bounding box center [195, 260] width 177 height 163
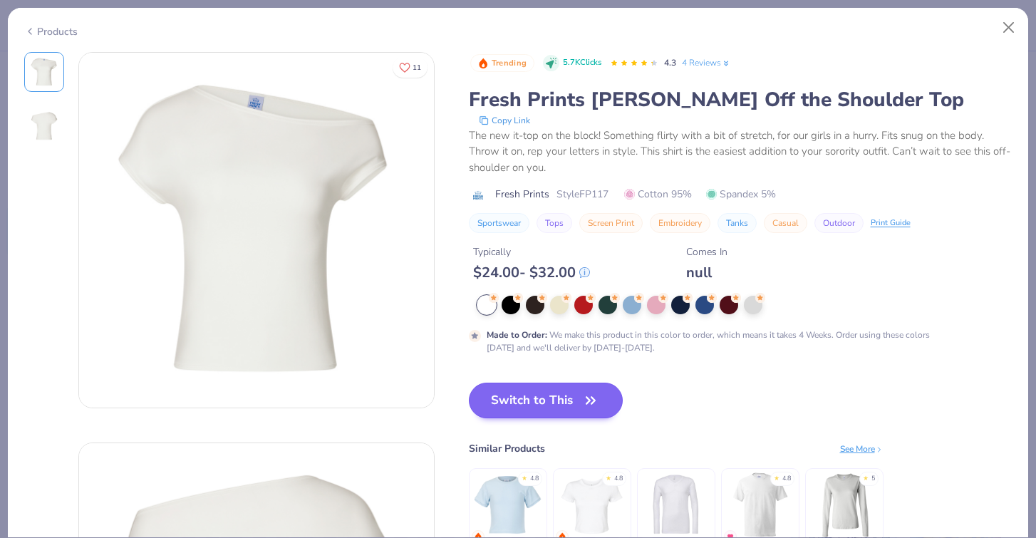
click at [495, 392] on button "Switch to This" at bounding box center [546, 400] width 155 height 36
click at [534, 403] on button "Switch to This" at bounding box center [546, 400] width 155 height 36
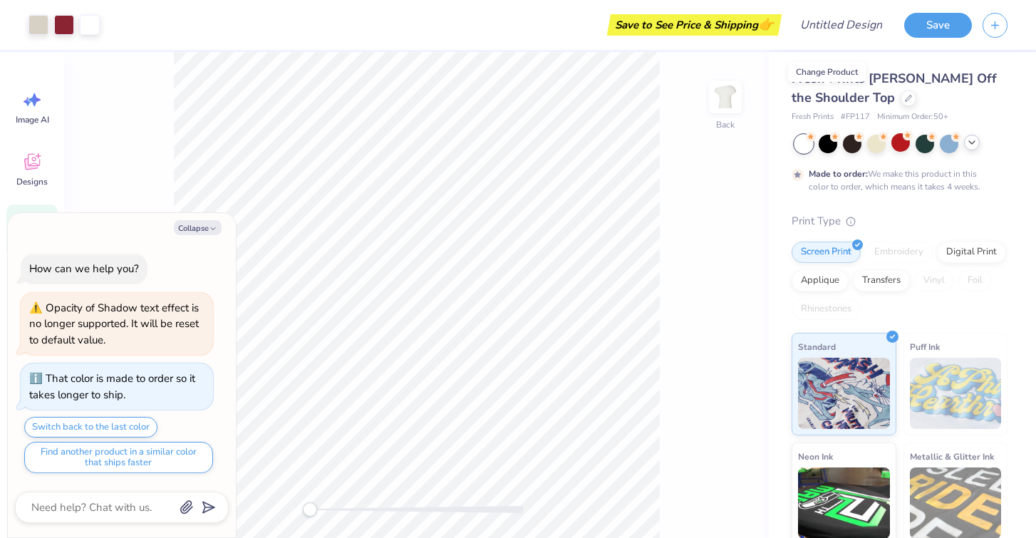
type textarea "x"
type input "1.21"
type input "0.47"
type input "7.12"
type input "4.0"
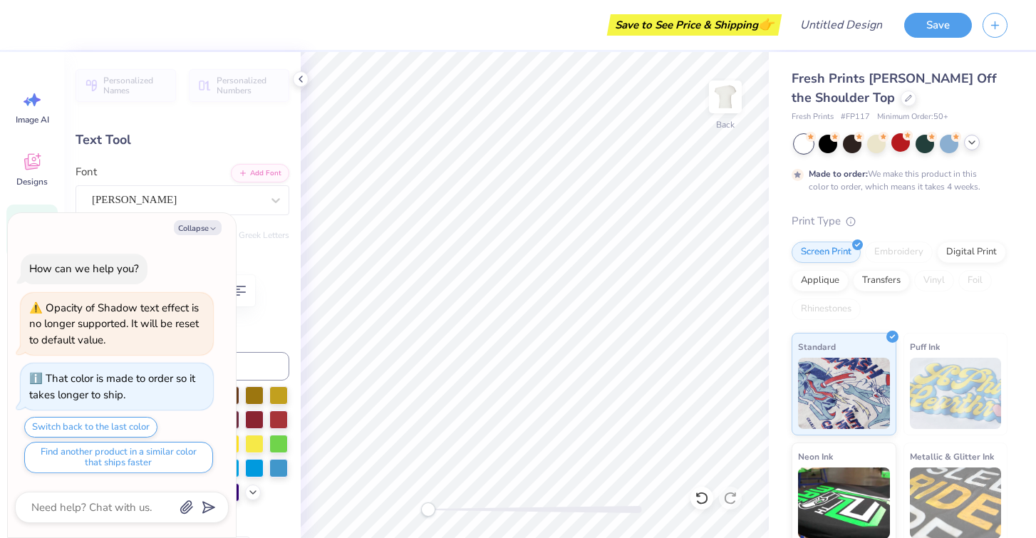
type textarea "x"
type input "0.0"
click at [984, 98] on div "Fresh Prints [PERSON_NAME] Off the Shoulder Top" at bounding box center [899, 88] width 216 height 38
click at [300, 70] on div "Personalized Names Personalized Numbers Text Tool Add Font Font [PERSON_NAME] S…" at bounding box center [182, 295] width 236 height 486
click at [300, 73] on icon at bounding box center [300, 78] width 11 height 11
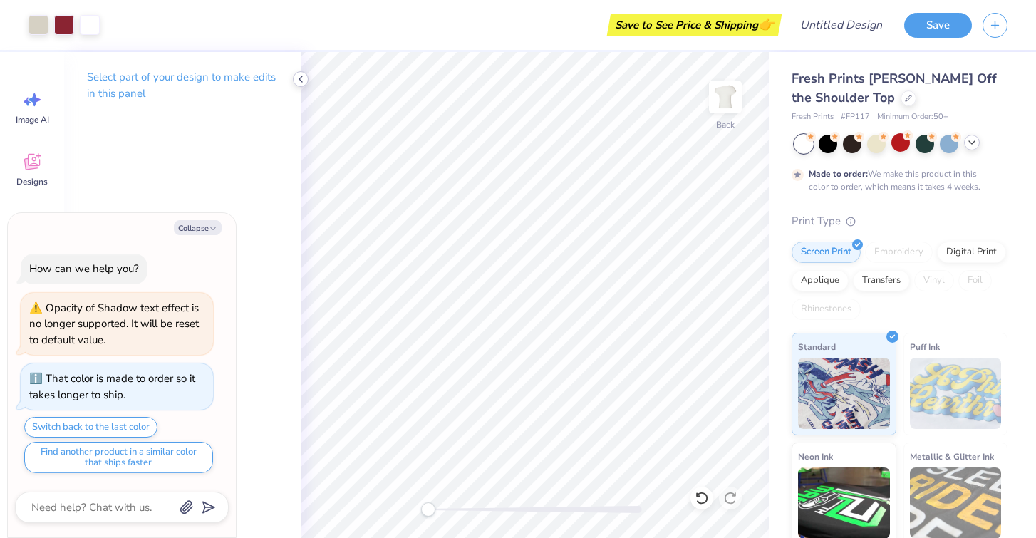
click at [297, 75] on icon at bounding box center [300, 78] width 11 height 11
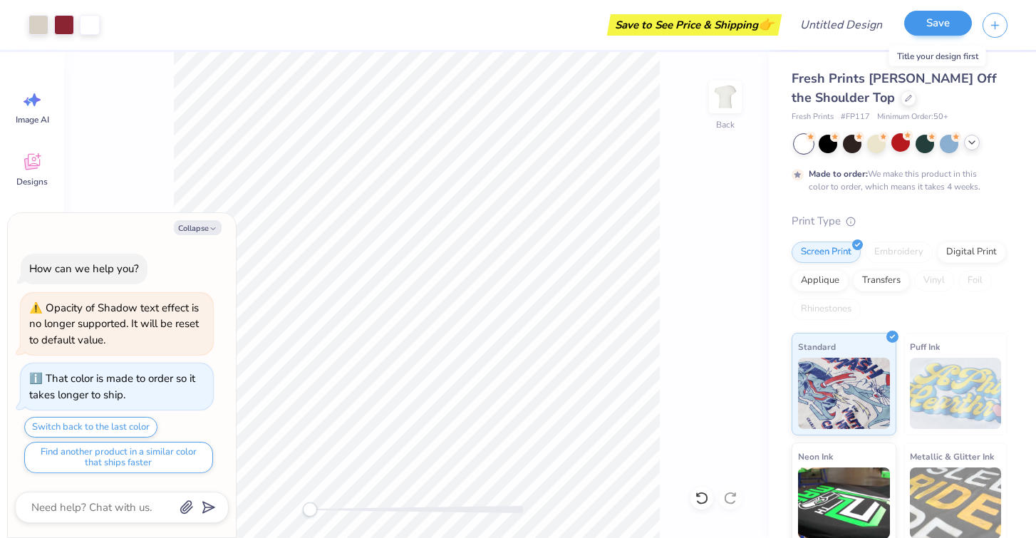
click at [944, 30] on button "Save" at bounding box center [938, 23] width 68 height 25
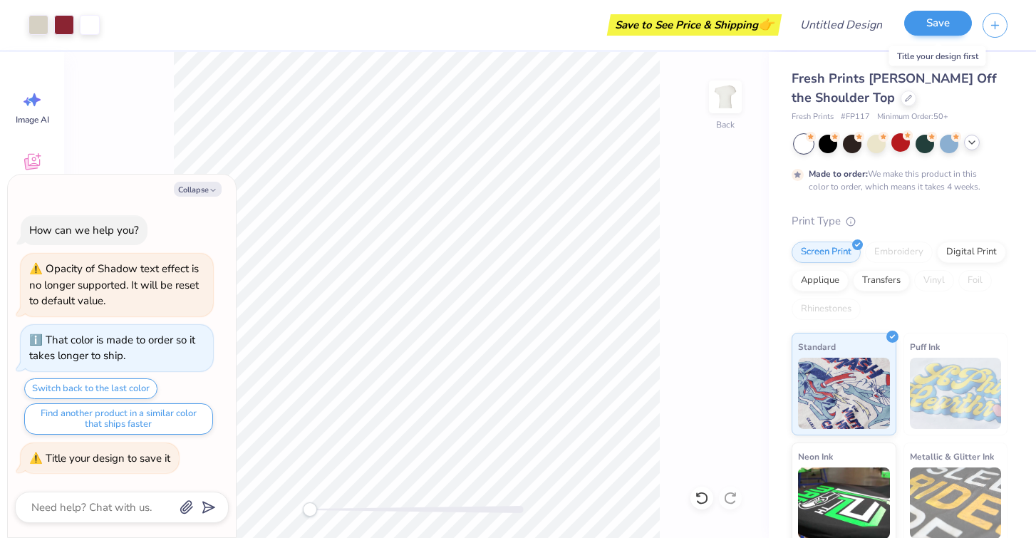
click at [930, 19] on button "Save" at bounding box center [938, 23] width 68 height 25
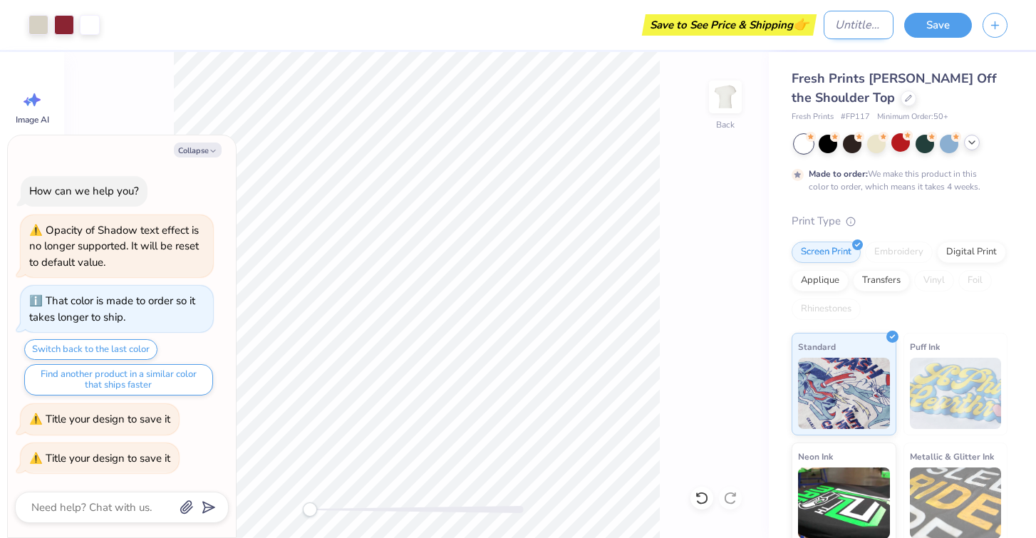
type textarea "x"
click at [830, 26] on input "Design Title" at bounding box center [858, 25] width 70 height 28
type input "F"
type textarea "x"
type input "Fa"
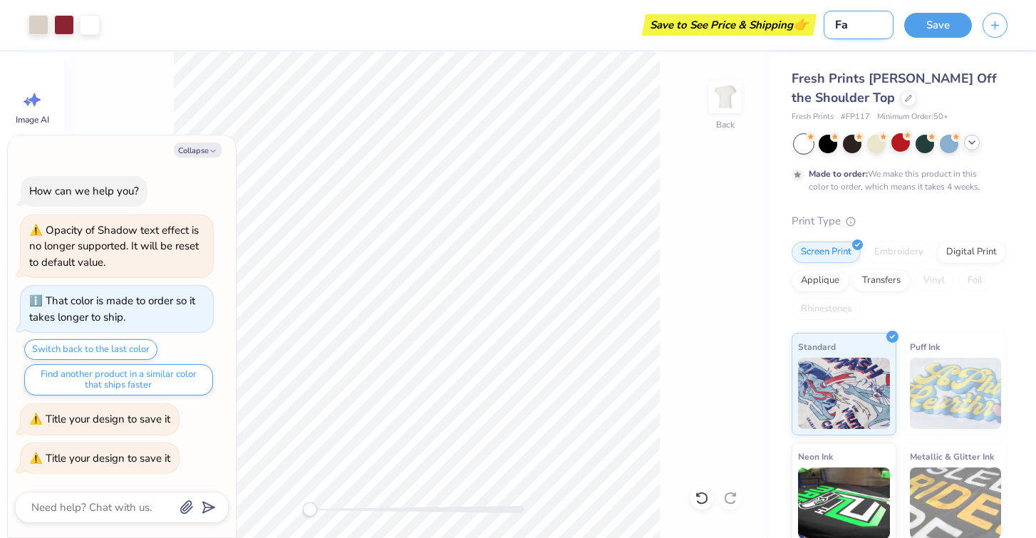
type textarea "x"
type input "Fal"
type textarea "x"
type input "Fall"
type textarea "x"
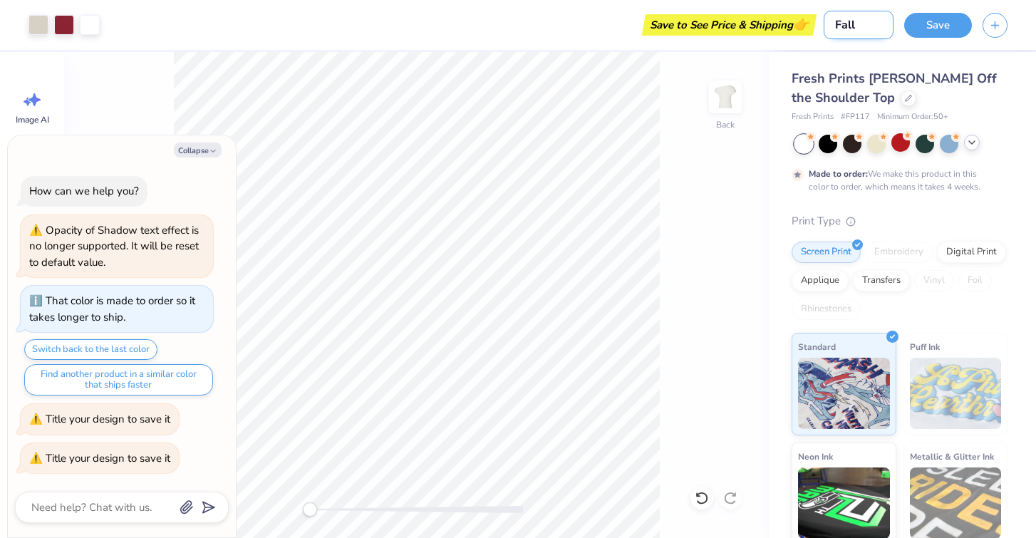
type input "Fall"
type textarea "x"
type input "Fall S"
type textarea "x"
type input "Fall So"
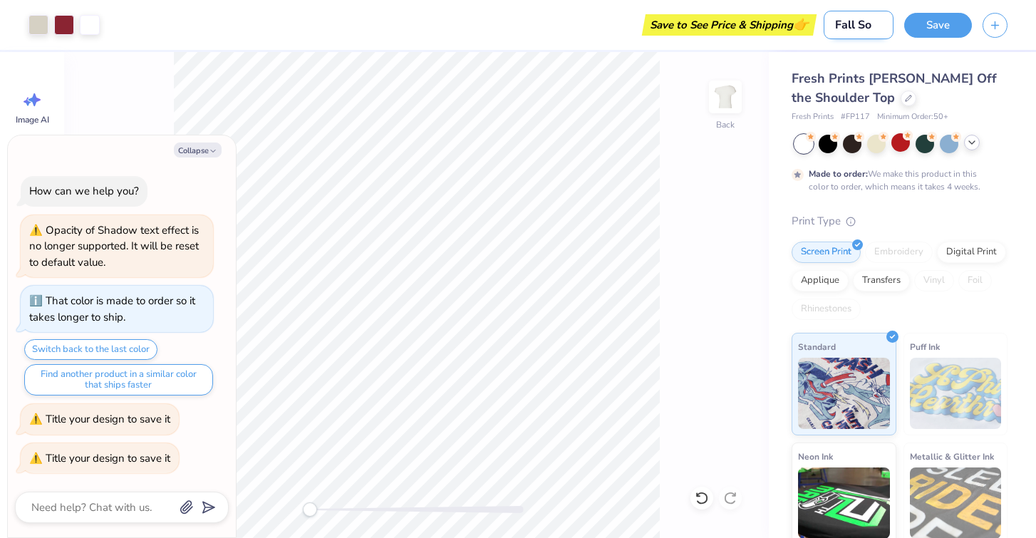
type textarea "x"
type input "Fall Sor"
type textarea "x"
type input "Fall Soro"
type textarea "x"
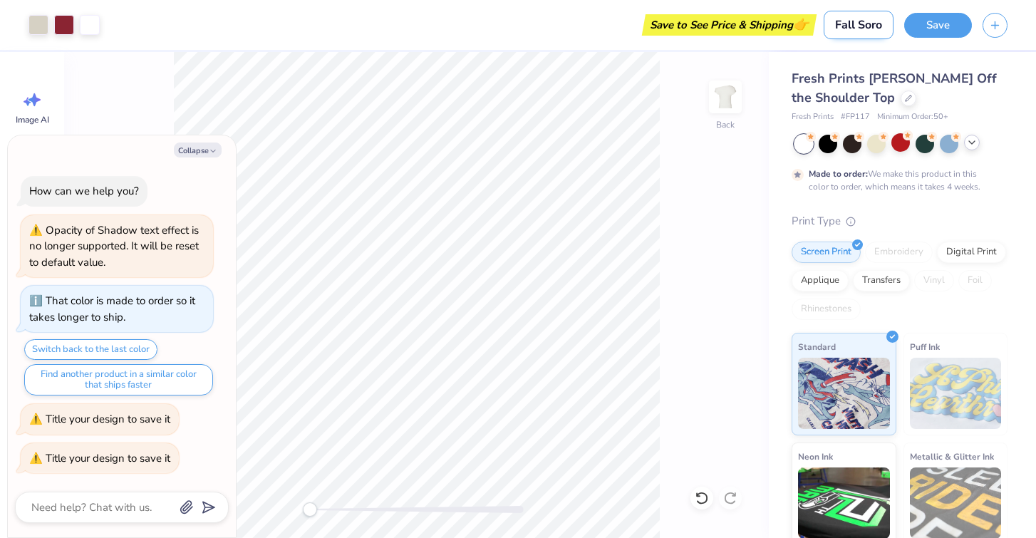
type input "Fall Soror"
type textarea "x"
type input "Fall Sorori"
type textarea "x"
type input "Fall Sororit"
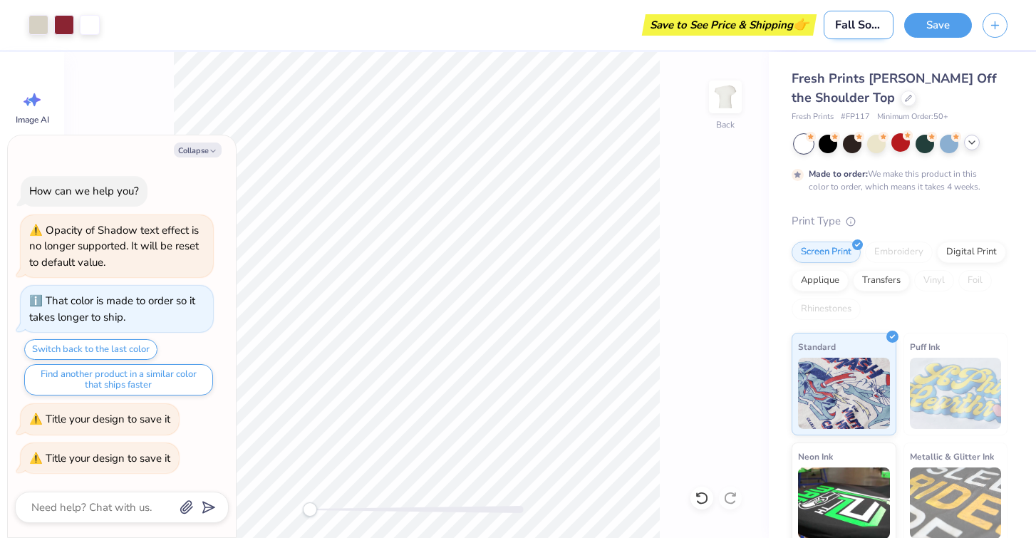
type textarea "x"
type input "Fall Sorority"
type textarea "x"
type input "Fall Sorority"
type textarea "x"
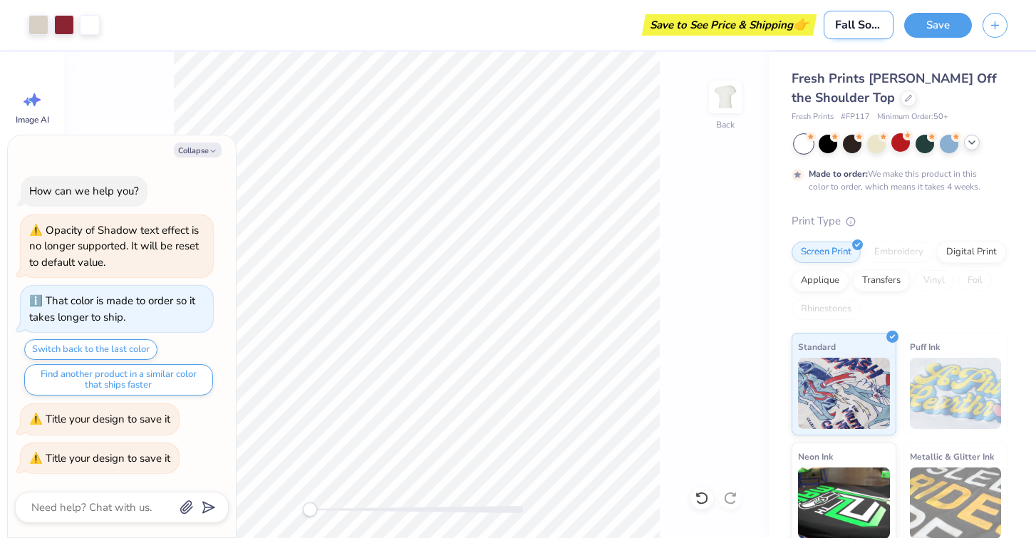
type input "Fall Sorority s"
type textarea "x"
type input "Fall Sorority sh"
type textarea "x"
type input "Fall Sorority shi"
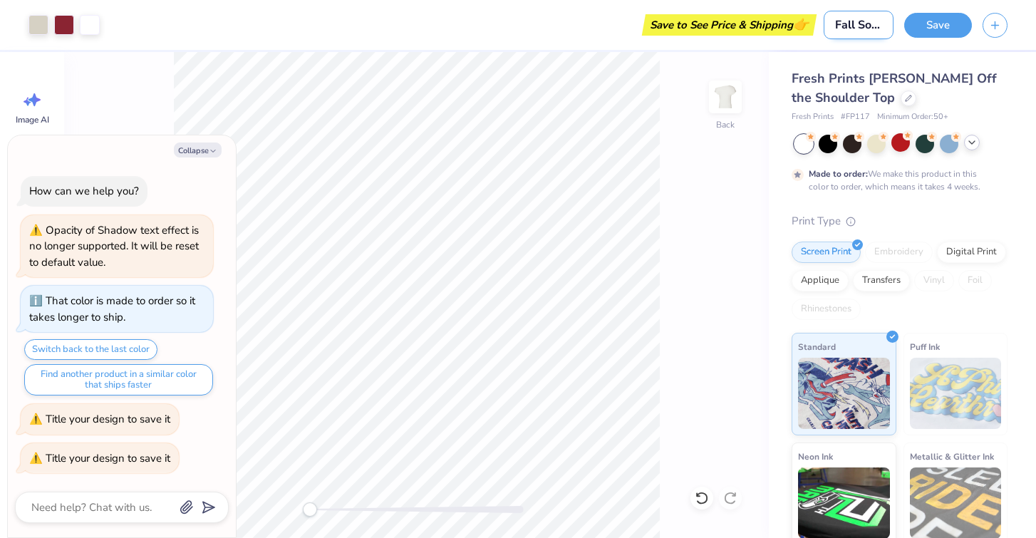
type textarea "x"
type input "Fall Sorority shir"
type textarea "x"
type input "Fall Sorority shirt"
type textarea "x"
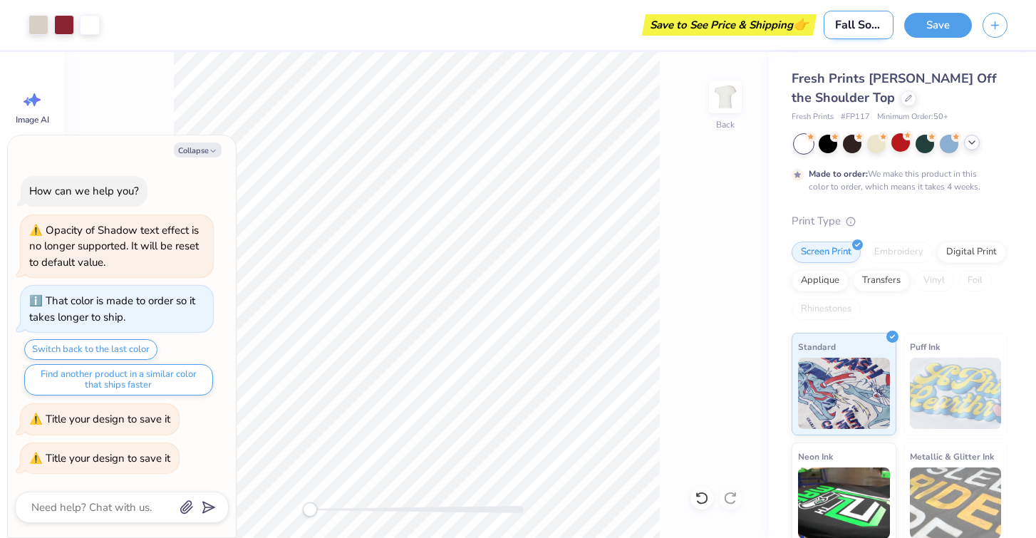
type input "Fall Sorority shirt"
type textarea "x"
type input "Fall Sorority shirt ("
type textarea "x"
type input "Fall Sorority shirt (G"
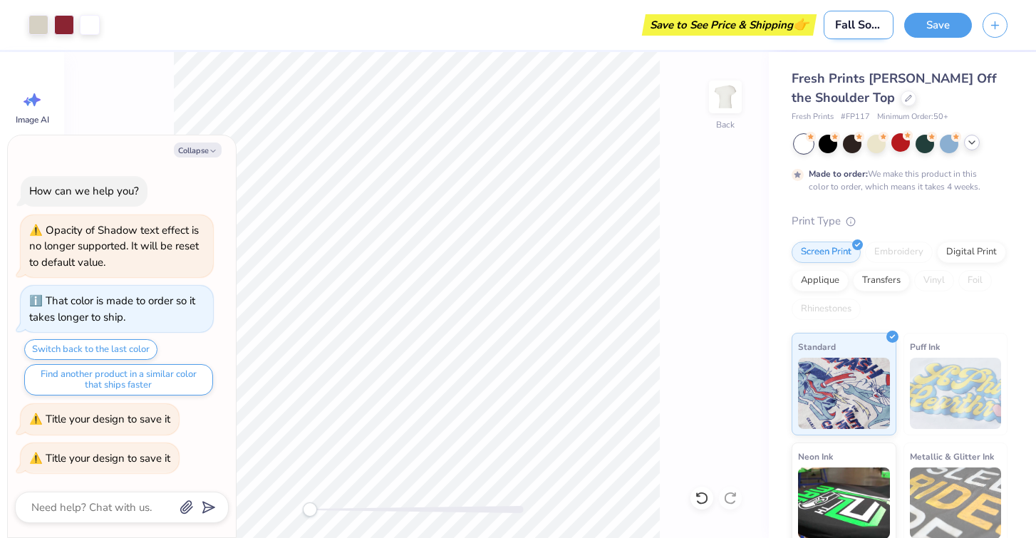
type textarea "x"
type input "Fall Sorority shirt (Ga"
type textarea "x"
type input "Fall Sorority shirt (Gam"
type textarea "x"
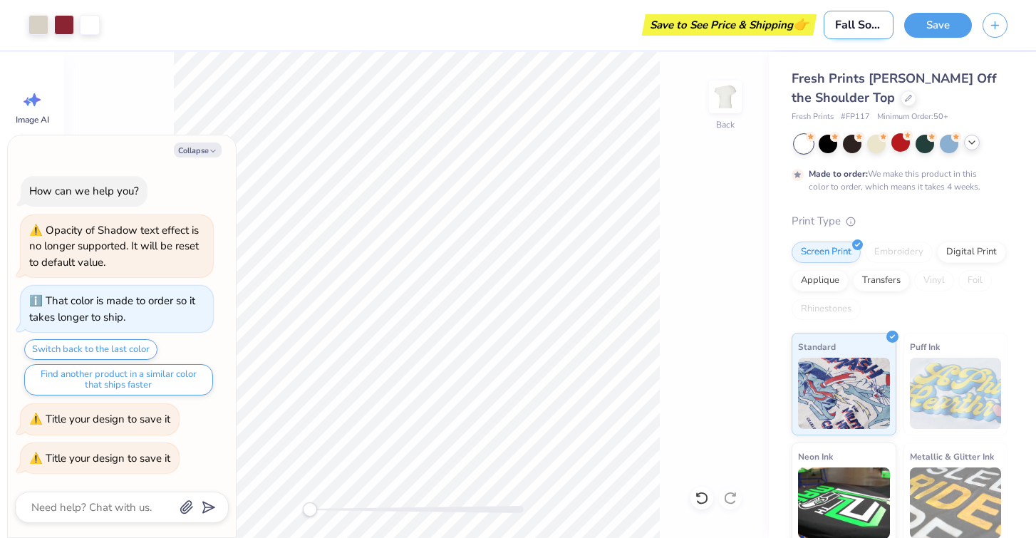
type input "Fall Sorority shirt (Game"
type textarea "x"
type input "Fall Sorority shirt (Gamed"
type textarea "x"
type input "Fall Sorority shirt (Gameda"
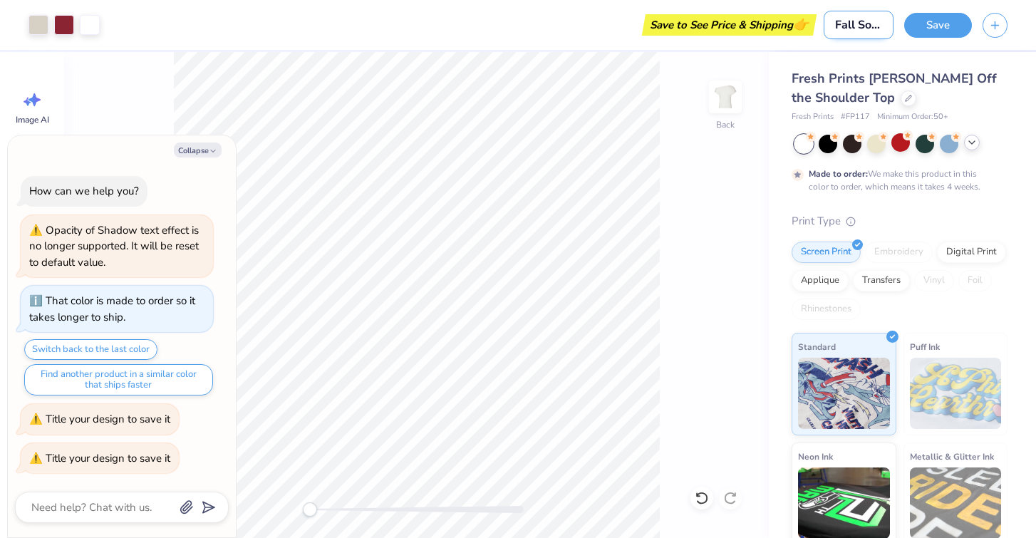
type textarea "x"
type input "Fall Sorority shirt (Gameday"
type textarea "x"
type input "Fall Sorority shirt (Gameday)"
type textarea "x"
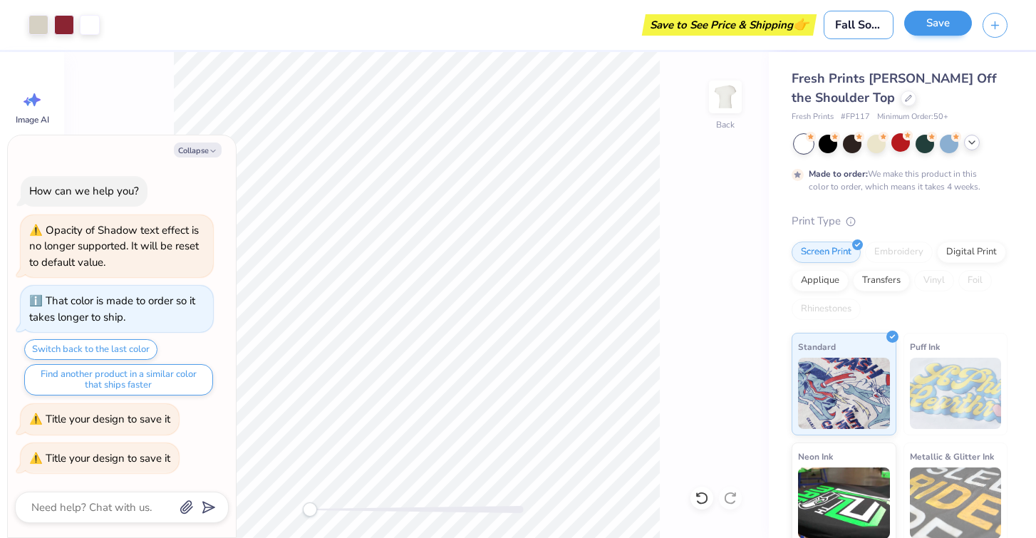
type input "Fall Sorority shirt (Gameday)"
click at [925, 19] on button "Save" at bounding box center [938, 23] width 68 height 25
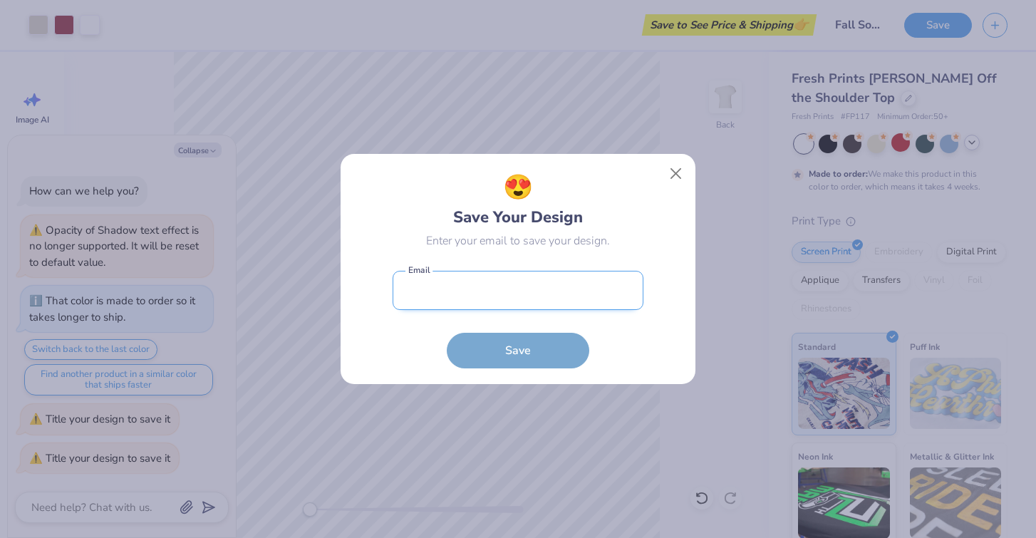
click at [514, 288] on input "email" at bounding box center [517, 290] width 251 height 39
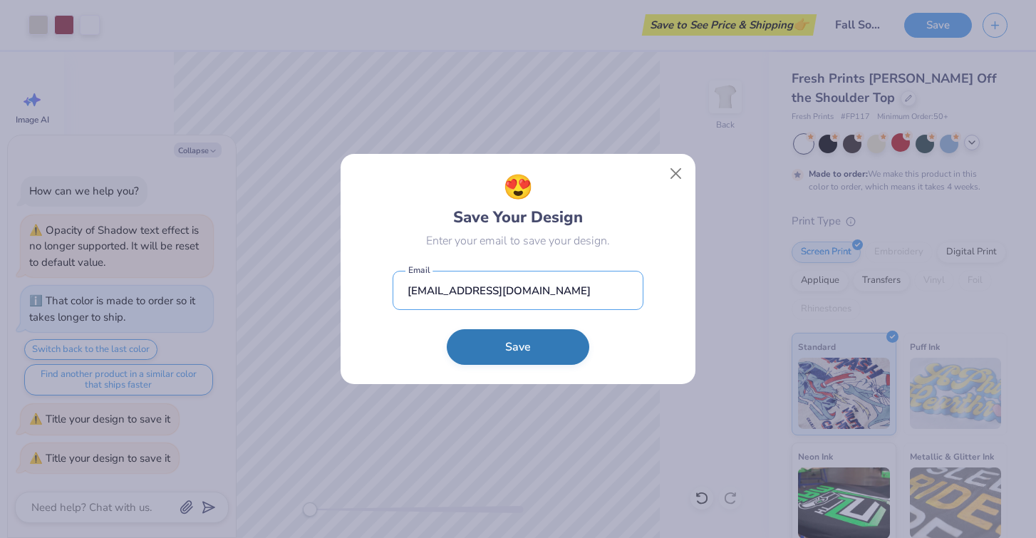
type input "[EMAIL_ADDRESS][DOMAIN_NAME]"
click at [519, 344] on button "Save" at bounding box center [518, 347] width 142 height 36
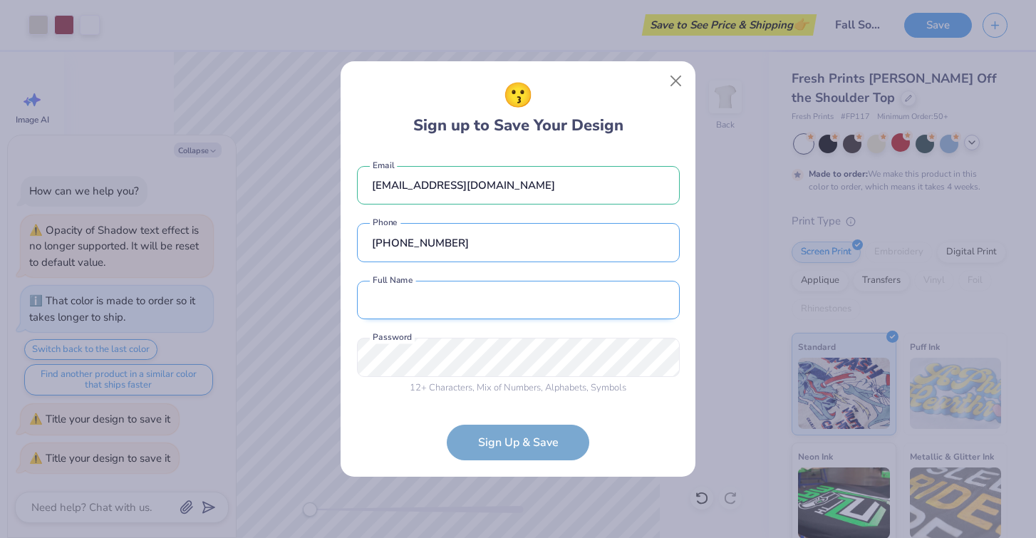
type input "[PHONE_NUMBER]"
type input "[PERSON_NAME]"
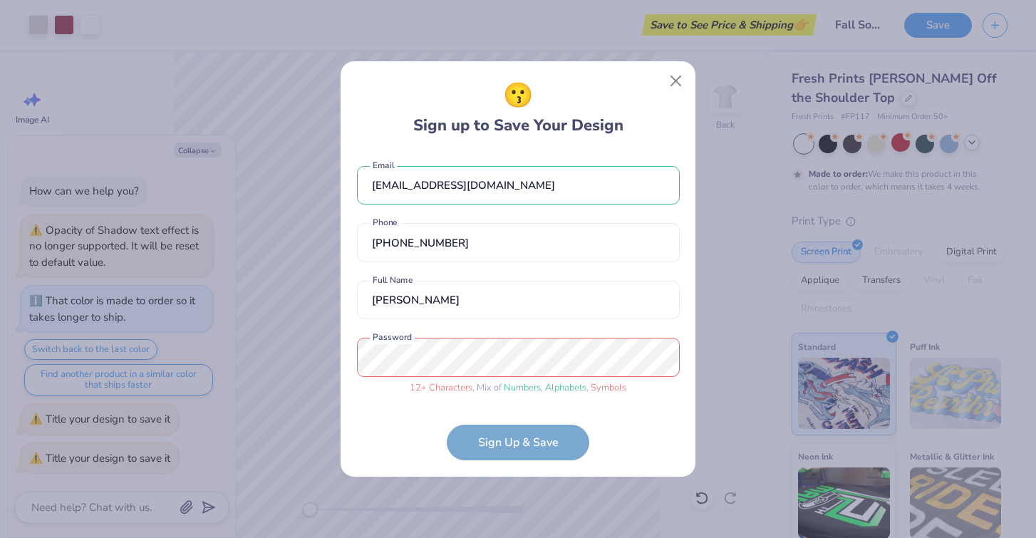
click at [506, 438] on form "[EMAIL_ADDRESS][DOMAIN_NAME] Email [PHONE_NUMBER] Phone [PERSON_NAME] Full Name…" at bounding box center [518, 306] width 323 height 309
click at [498, 445] on form "[EMAIL_ADDRESS][DOMAIN_NAME] Email [PHONE_NUMBER] Phone [PERSON_NAME] Full Name…" at bounding box center [518, 306] width 323 height 309
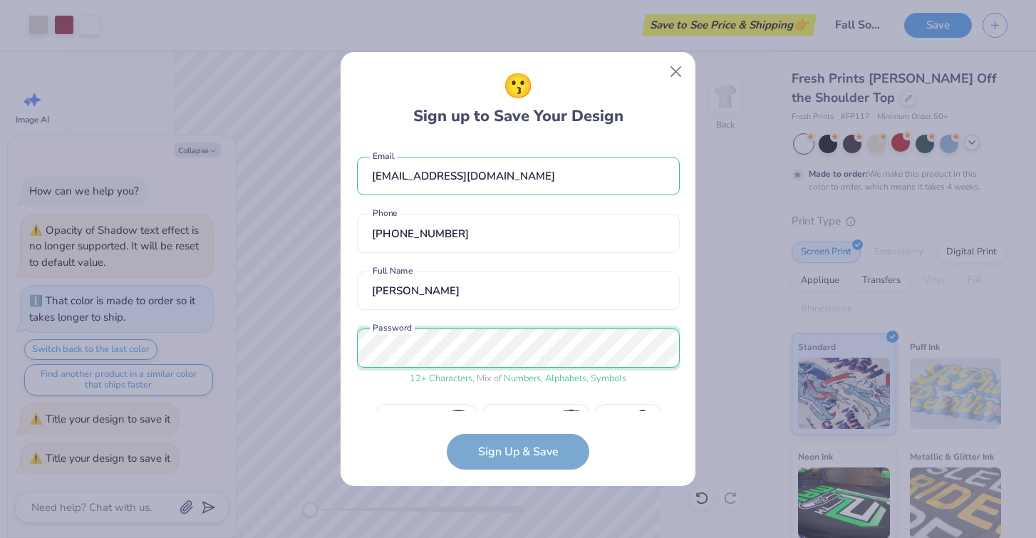
scroll to position [35, 0]
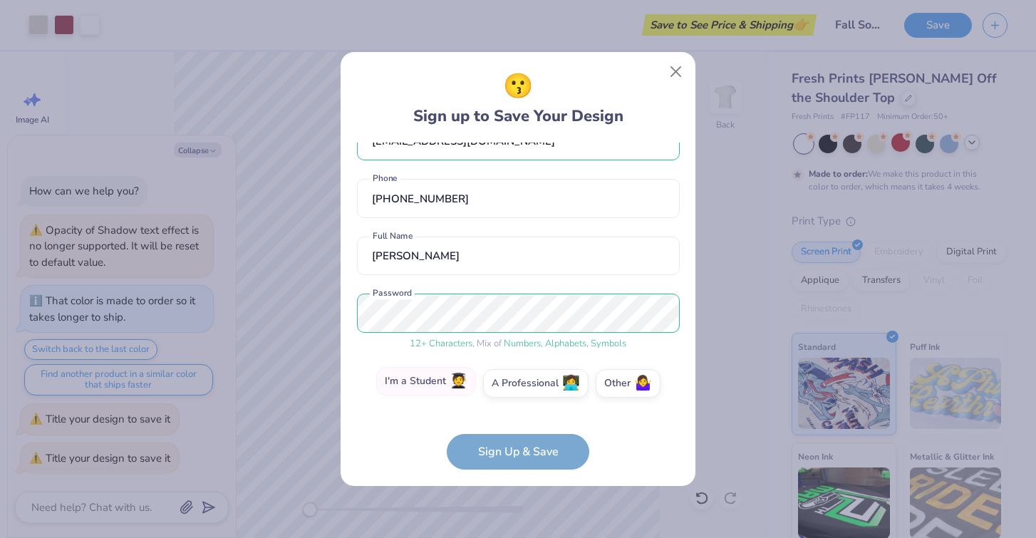
click at [455, 389] on span "🧑‍🎓" at bounding box center [458, 381] width 18 height 16
click at [514, 417] on input "I'm a Student 🧑‍🎓" at bounding box center [518, 421] width 9 height 9
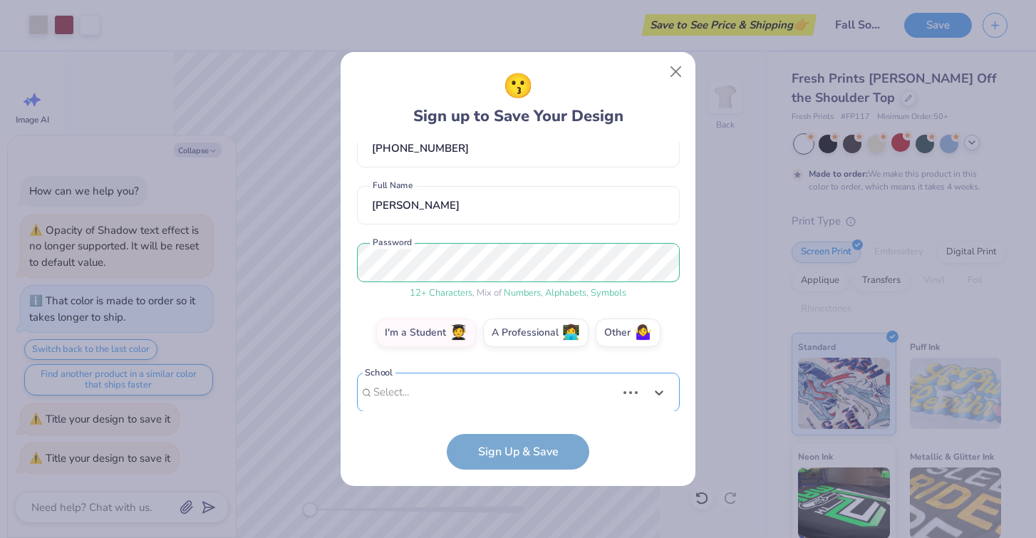
click at [492, 397] on div "Use Up and Down to choose options, press Enter to select the currently focused …" at bounding box center [518, 414] width 323 height 82
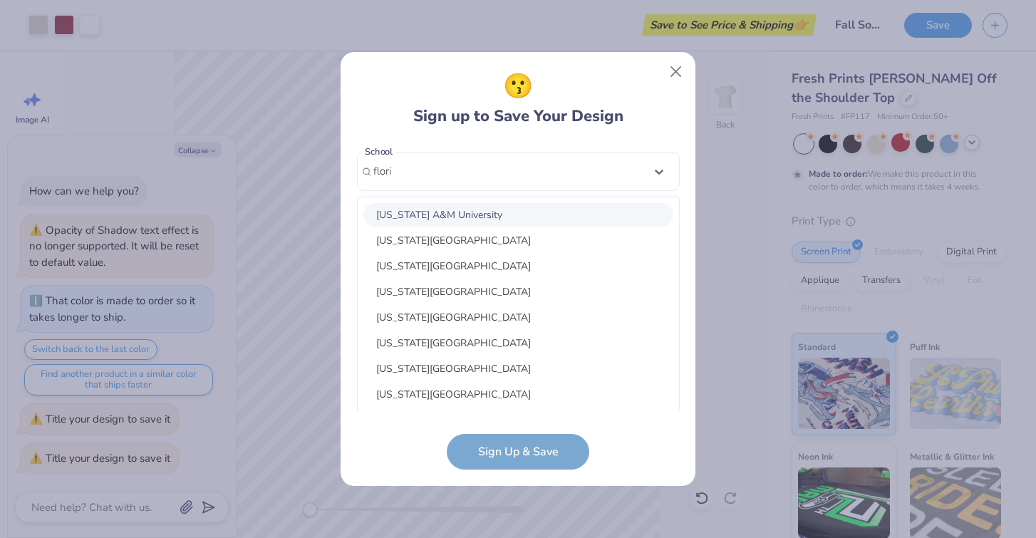
scroll to position [140, 0]
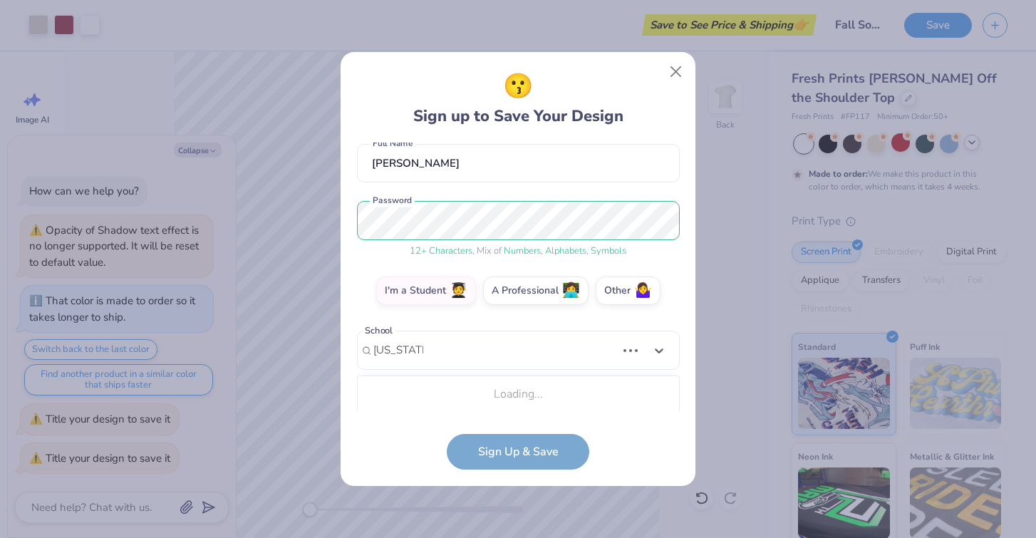
type input "[US_STATE] sta"
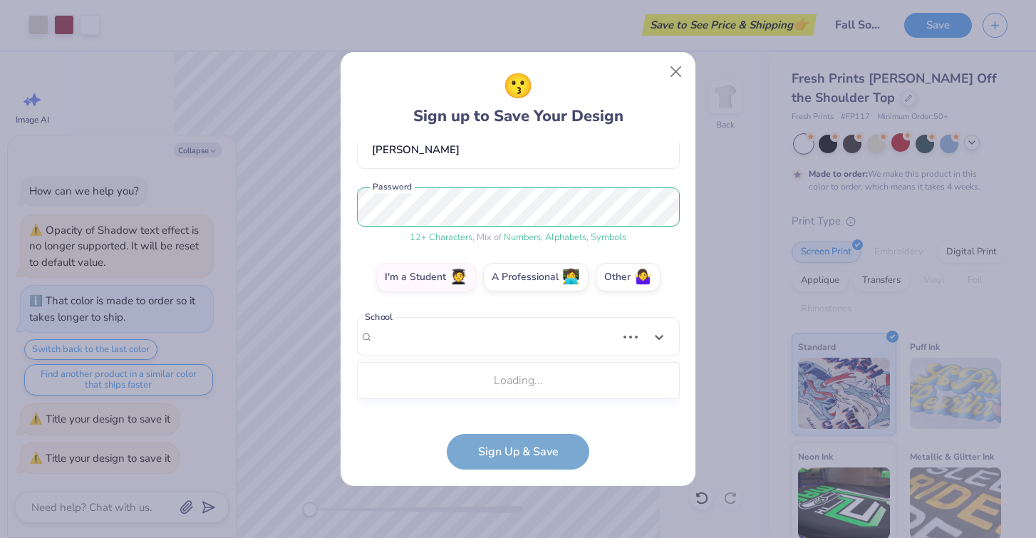
type textarea "x"
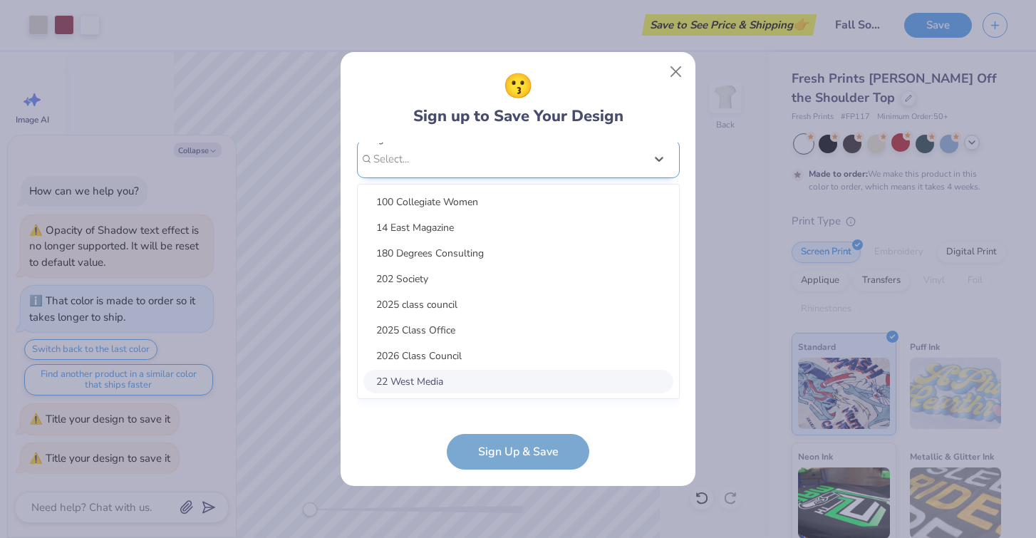
click at [423, 377] on div "option focused, 8 of 15. 15 results available. Use Up and Down to choose option…" at bounding box center [518, 270] width 323 height 260
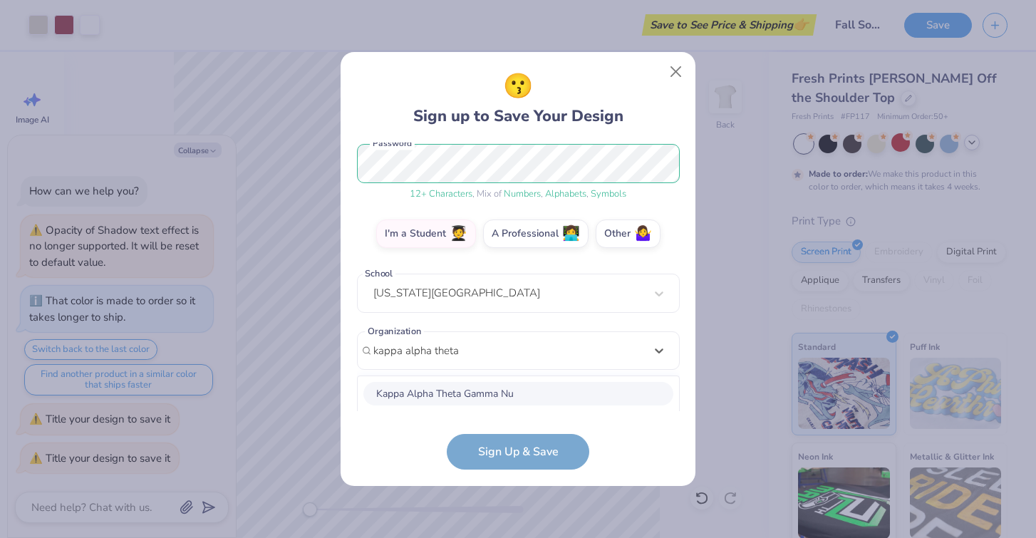
scroll to position [363, 0]
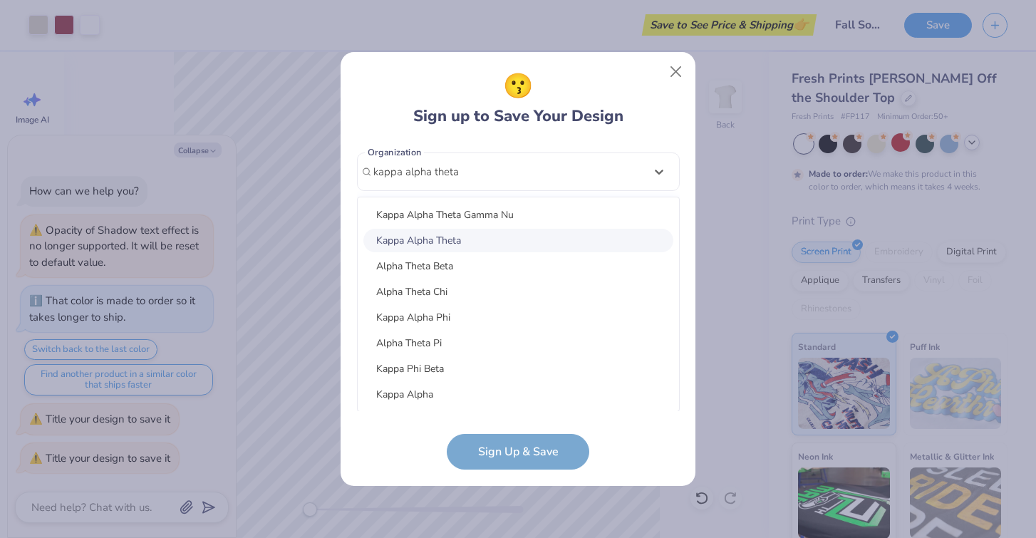
click at [479, 239] on div "Kappa Alpha Theta" at bounding box center [518, 241] width 310 height 24
type input "kappa alpha theta"
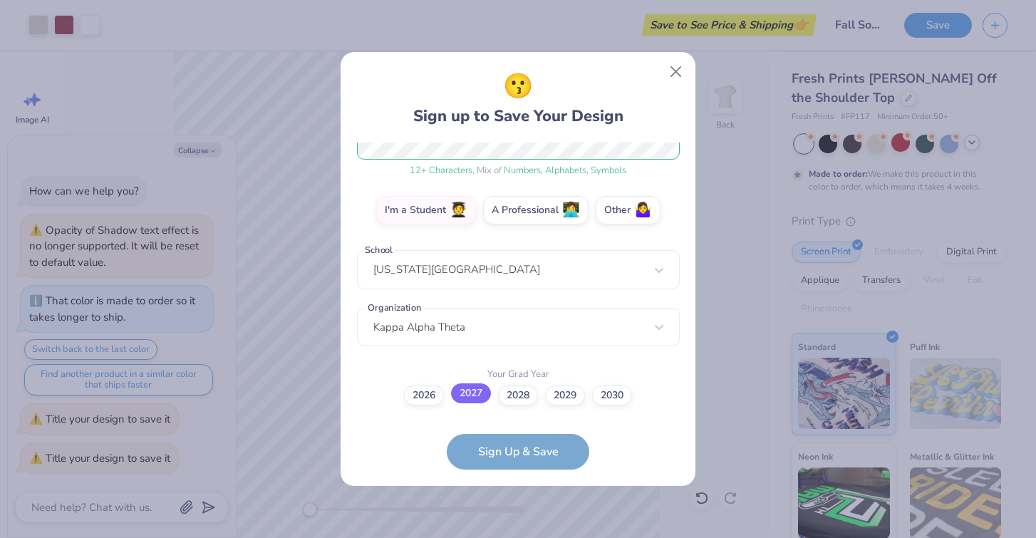
click at [474, 390] on label "2027" at bounding box center [471, 393] width 40 height 20
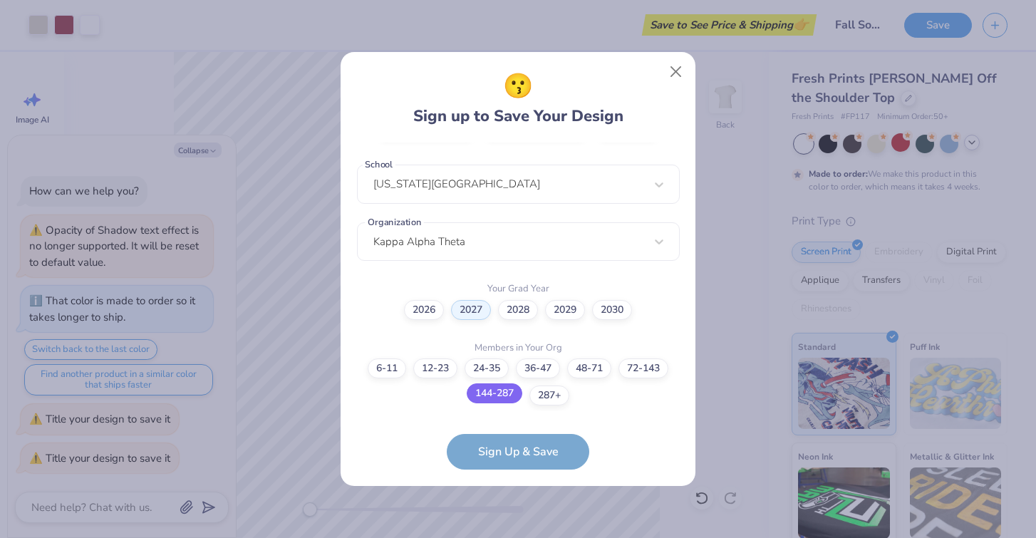
click at [514, 396] on label "144-287" at bounding box center [495, 393] width 56 height 20
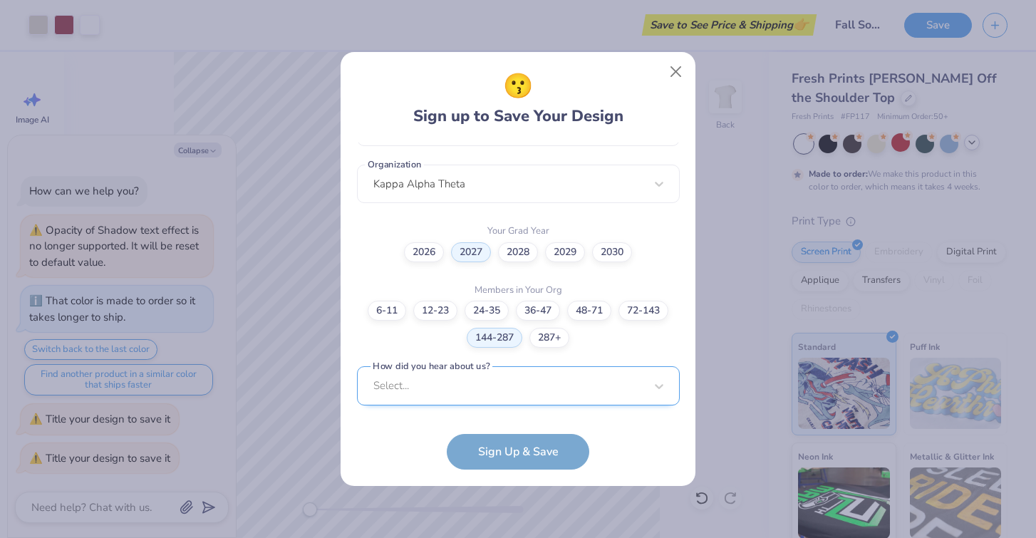
click at [514, 396] on div "Select..." at bounding box center [518, 385] width 323 height 39
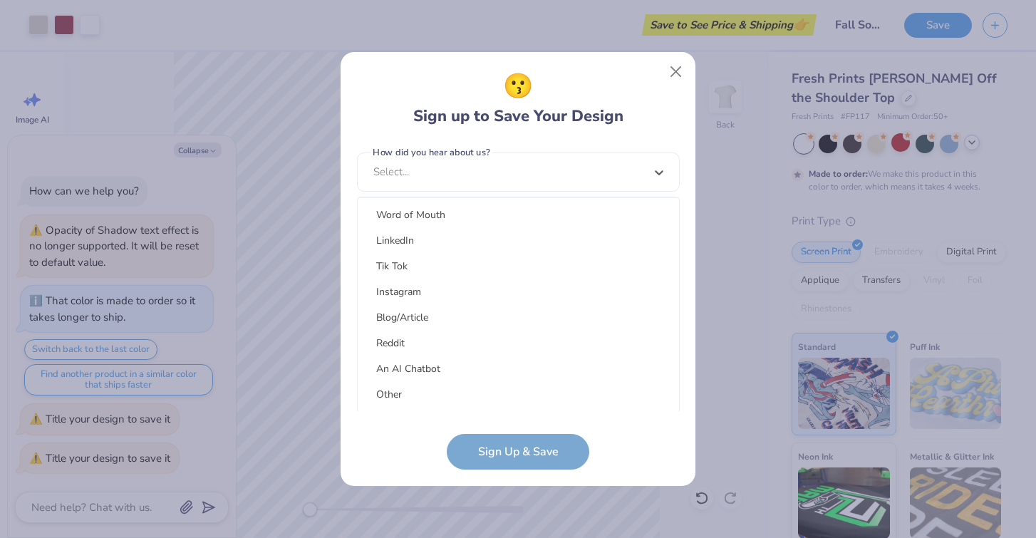
scroll to position [180, 0]
click at [403, 386] on div "Other" at bounding box center [518, 394] width 310 height 24
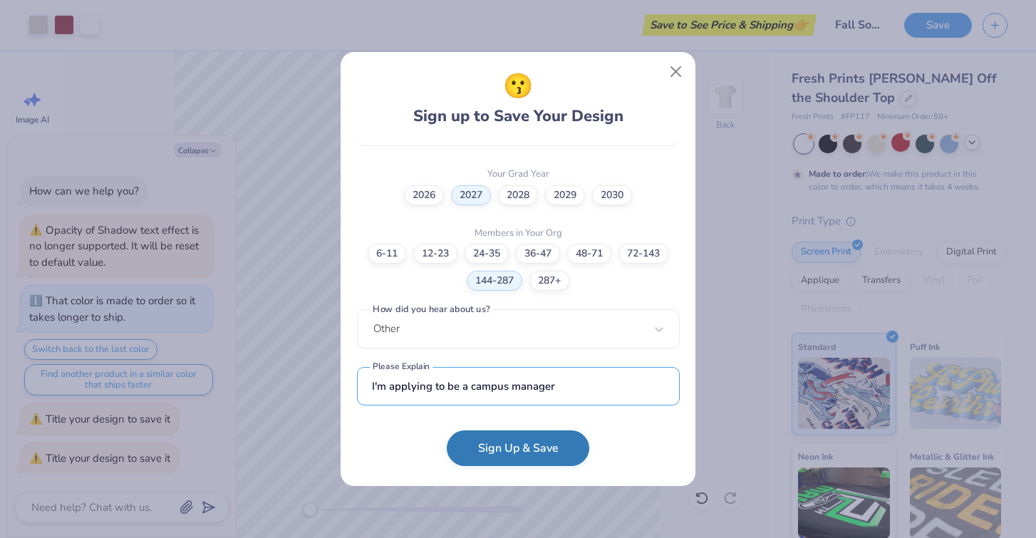
type input "I'm applying to be a campus manager"
click at [499, 449] on button "Sign Up & Save" at bounding box center [518, 448] width 142 height 36
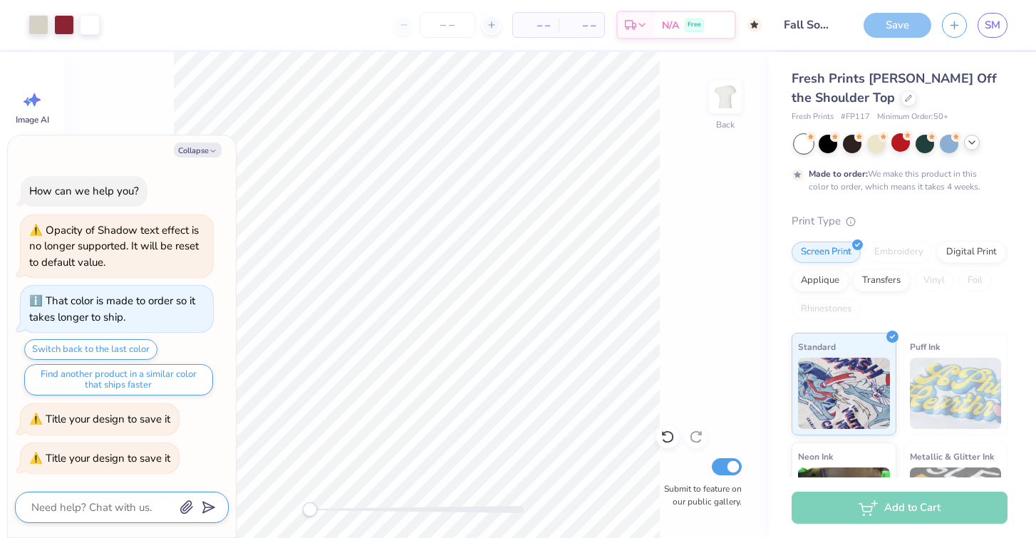
scroll to position [10, 0]
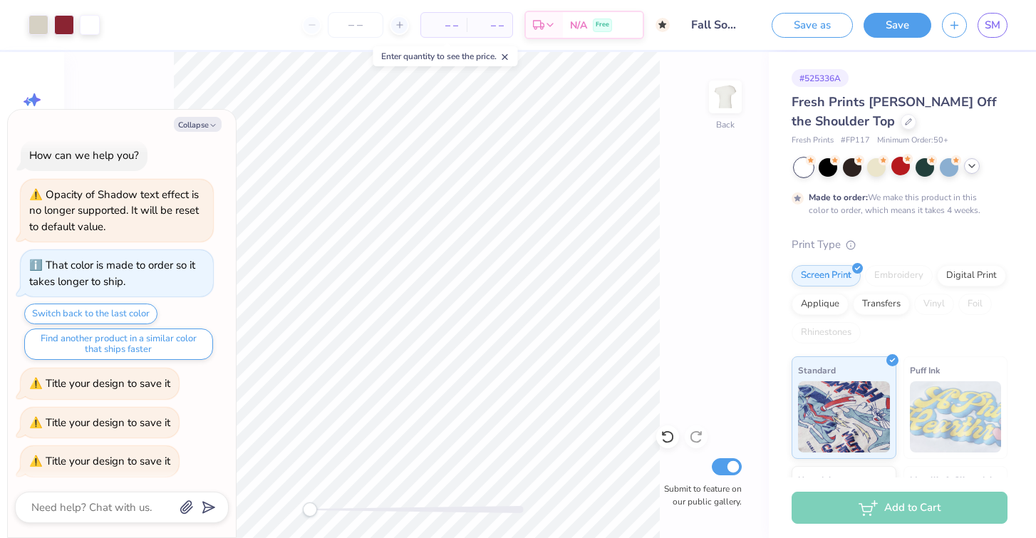
click at [954, 78] on div "Design Saved" at bounding box center [908, 86] width 184 height 17
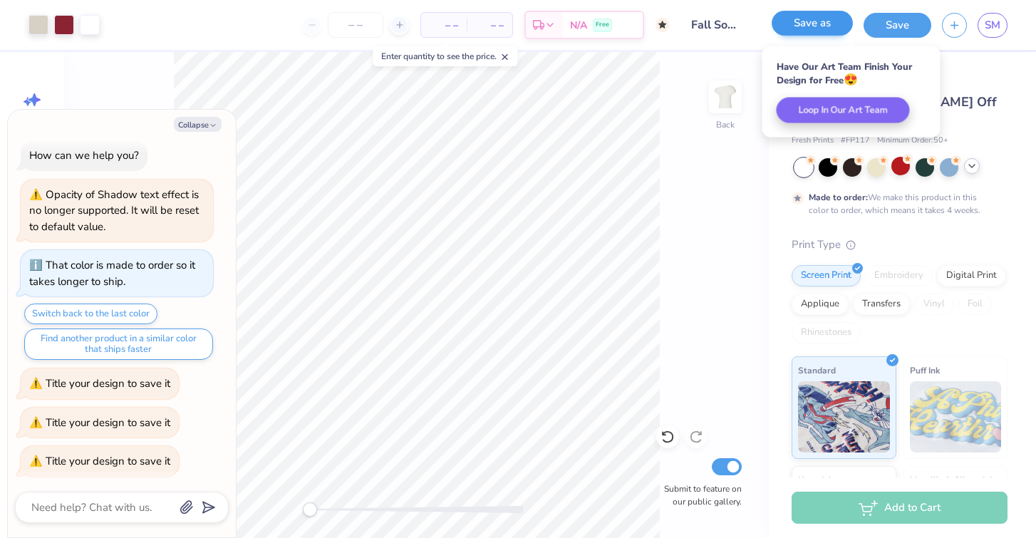
click at [808, 26] on button "Save as" at bounding box center [811, 23] width 81 height 25
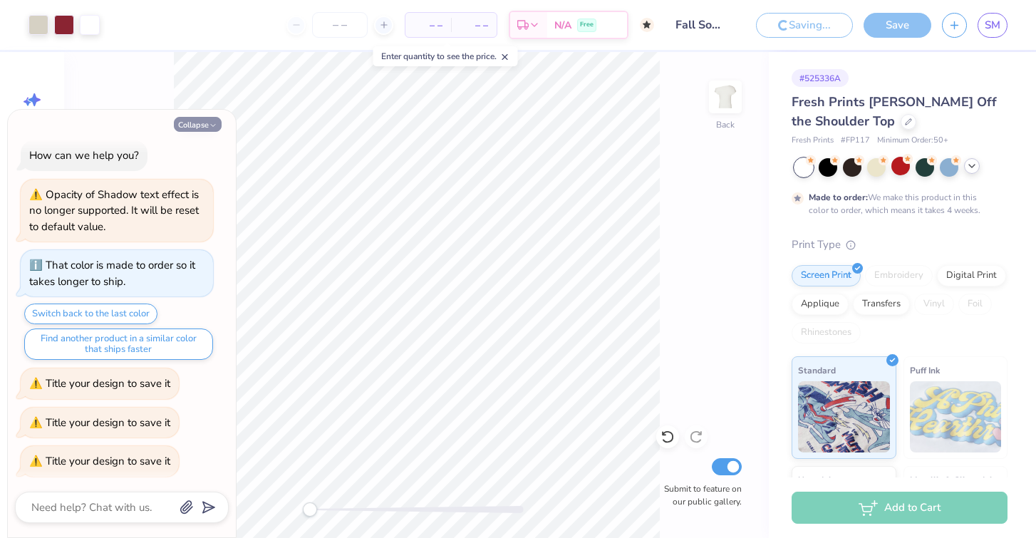
click at [190, 127] on button "Collapse" at bounding box center [198, 124] width 48 height 15
type textarea "x"
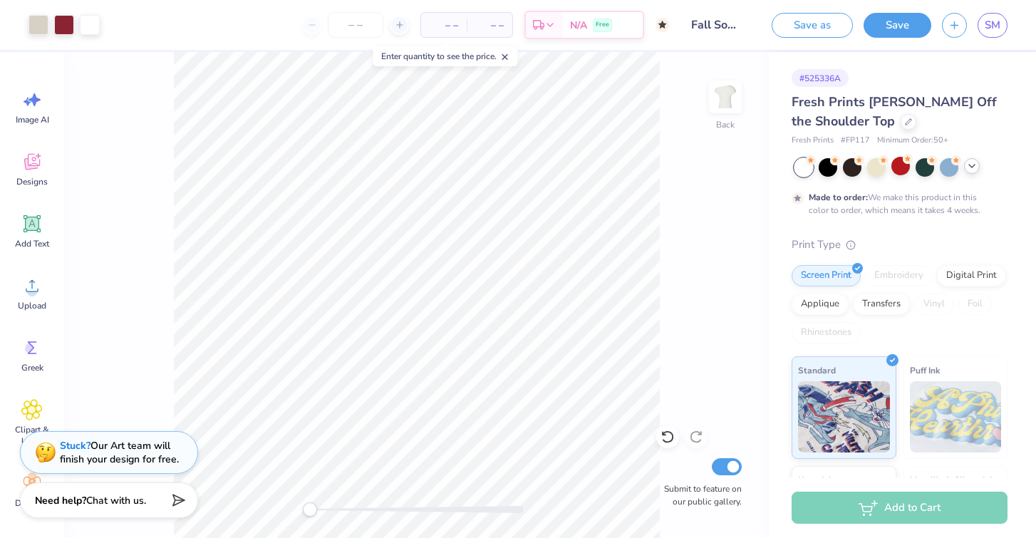
click at [1004, 41] on div "Design Saved" at bounding box center [897, 43] width 253 height 65
click at [952, 27] on icon "button" at bounding box center [954, 23] width 12 height 12
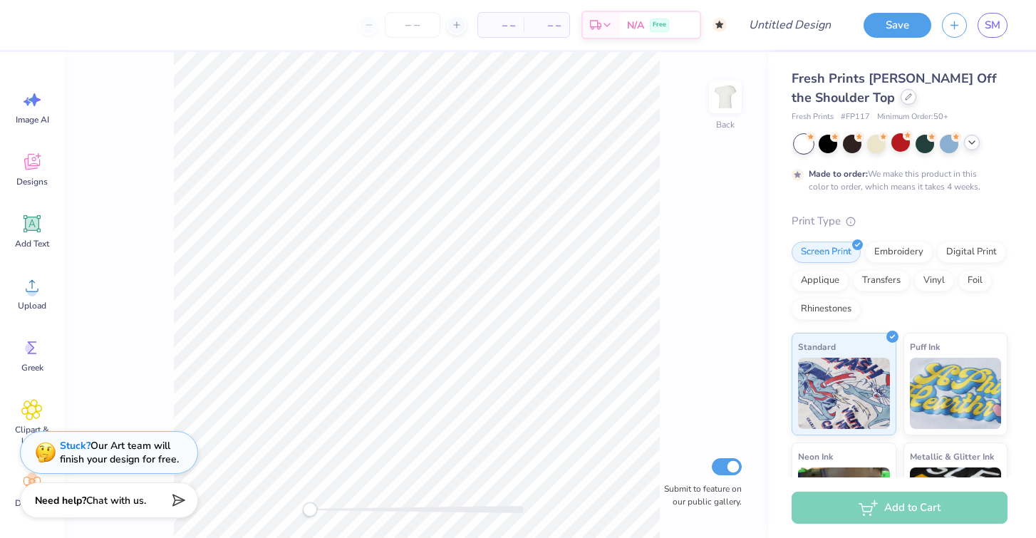
click at [900, 95] on div at bounding box center [908, 97] width 16 height 16
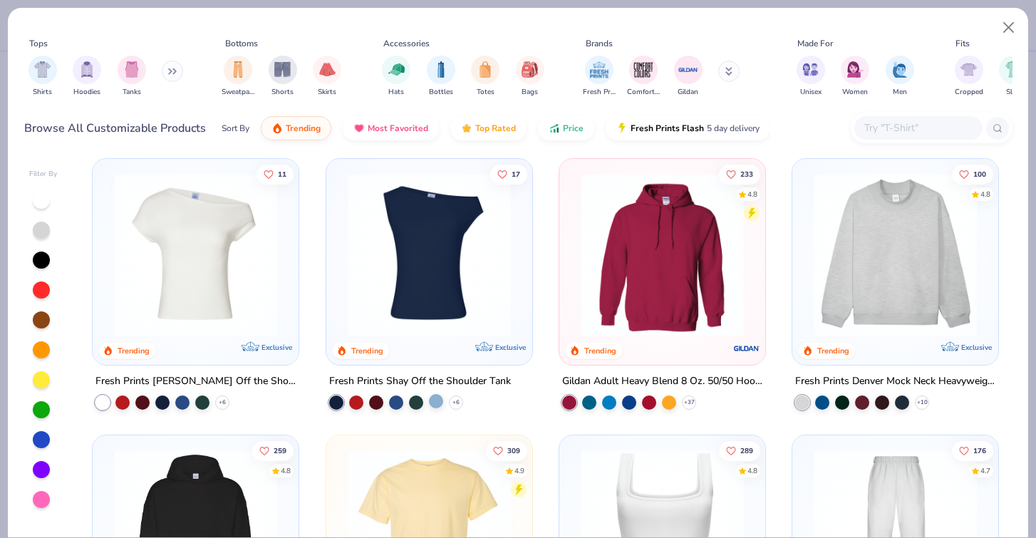
scroll to position [4, 0]
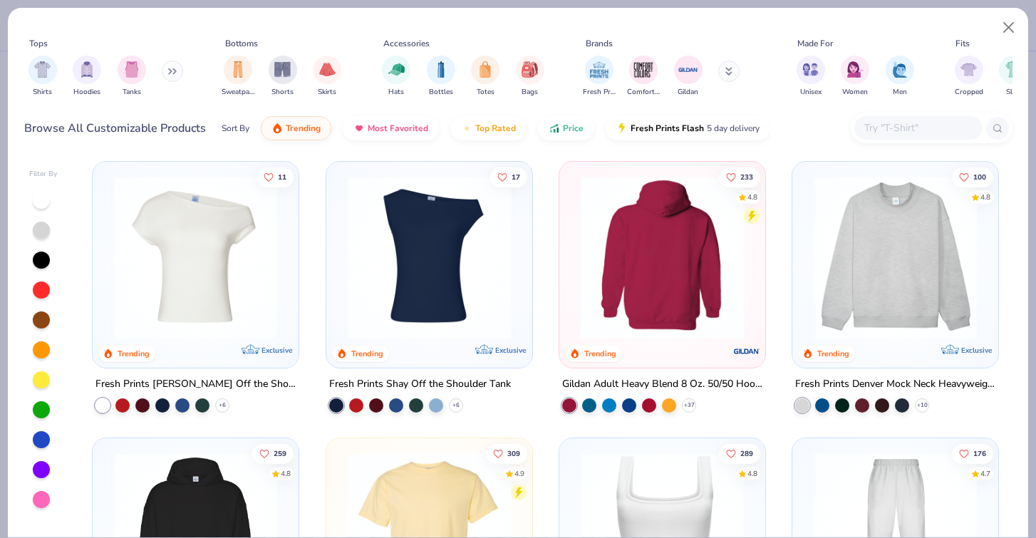
click at [573, 274] on img at bounding box center [484, 257] width 177 height 163
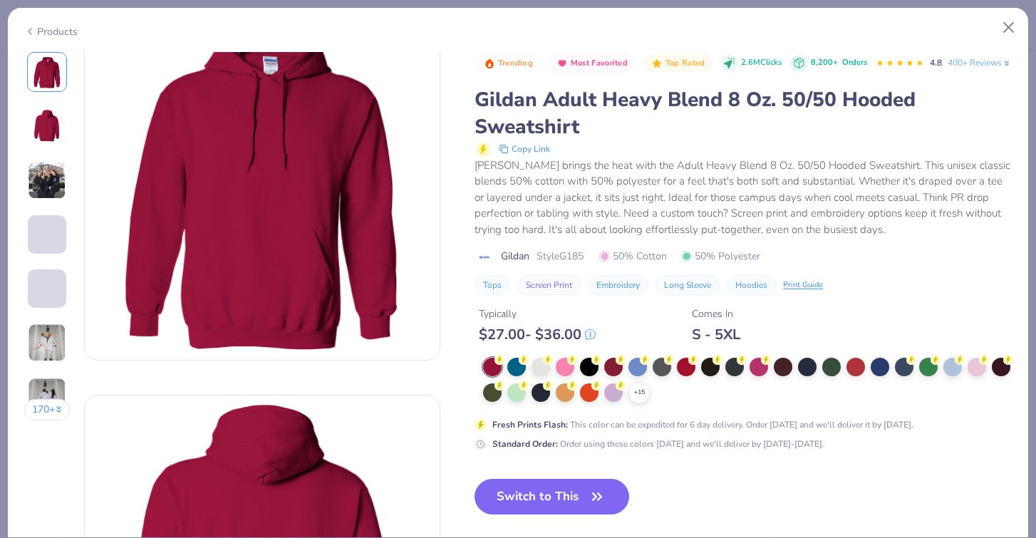
scroll to position [53, 0]
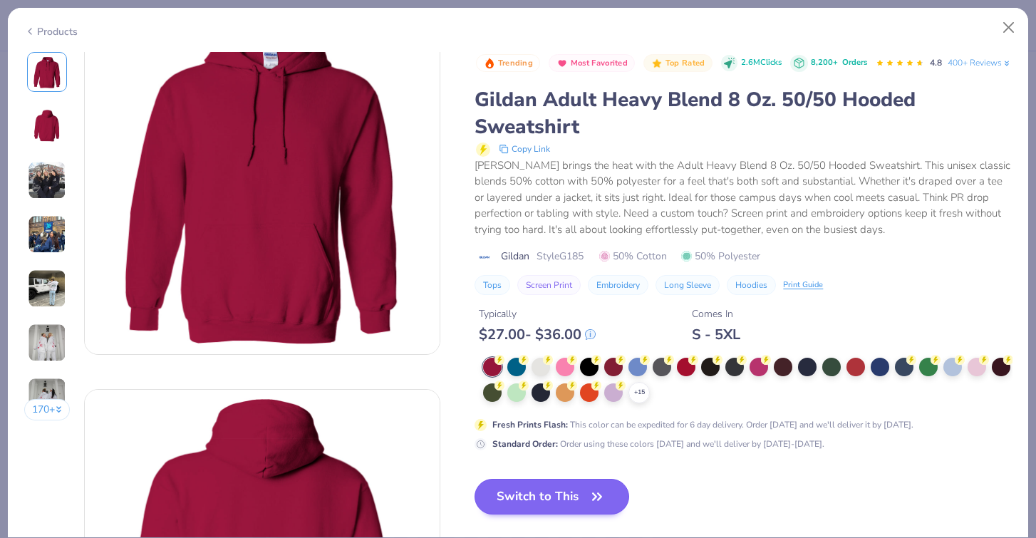
click at [543, 514] on button "Switch to This" at bounding box center [551, 497] width 155 height 36
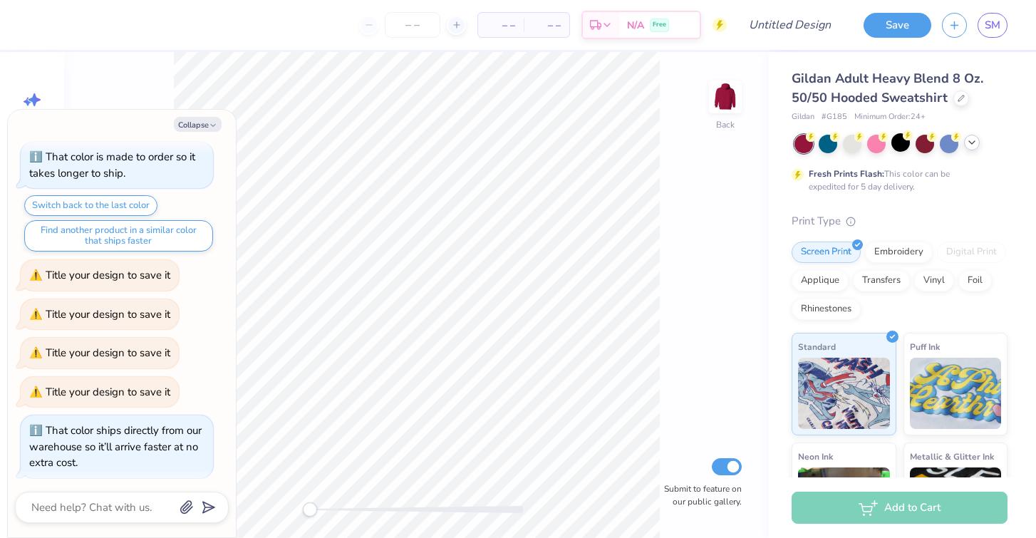
click at [974, 141] on polyline at bounding box center [972, 142] width 6 height 3
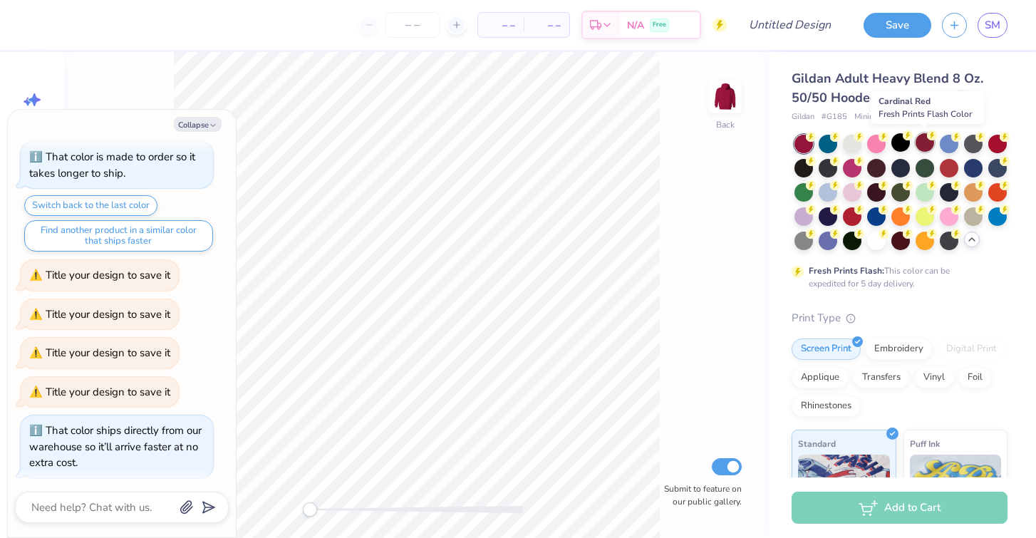
click at [924, 141] on div at bounding box center [924, 142] width 19 height 19
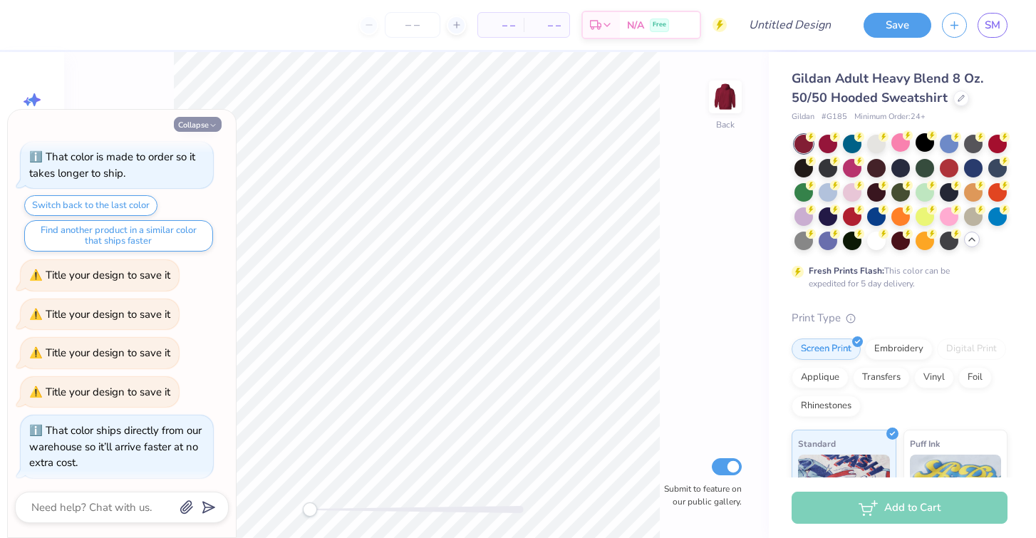
click at [194, 127] on button "Collapse" at bounding box center [198, 124] width 48 height 15
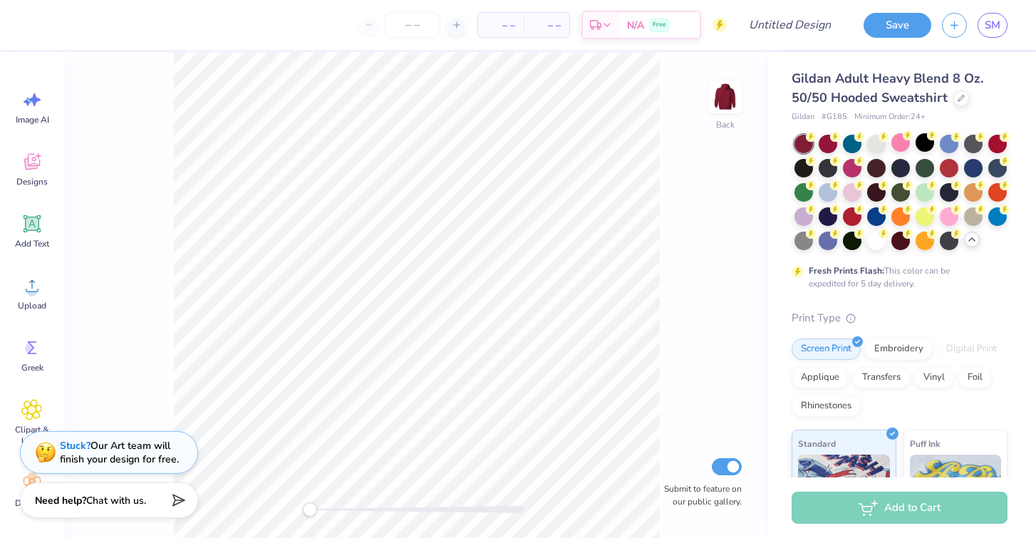
type textarea "x"
click at [15, 173] on div "Designs" at bounding box center [31, 168] width 51 height 53
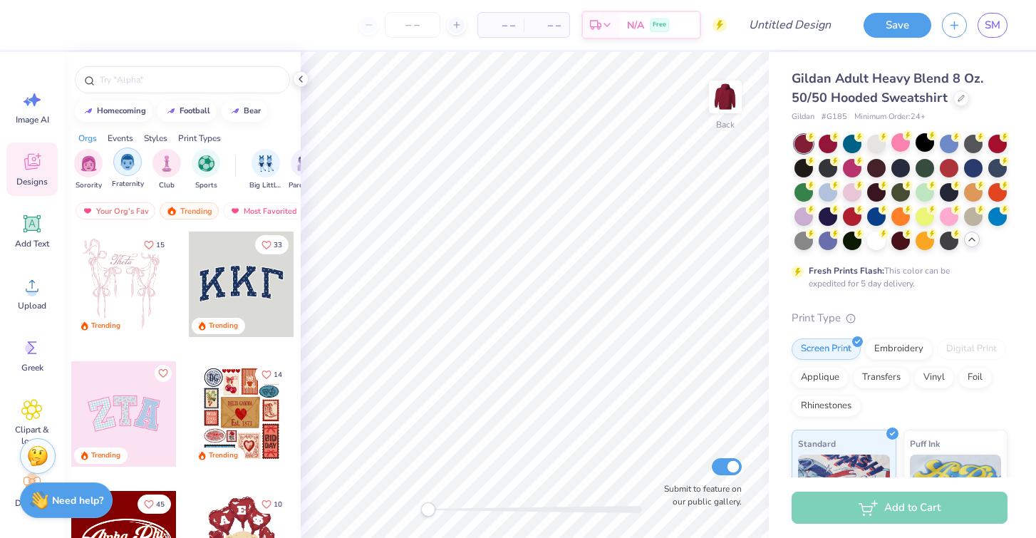
click at [134, 164] on img "filter for Fraternity" at bounding box center [128, 162] width 16 height 16
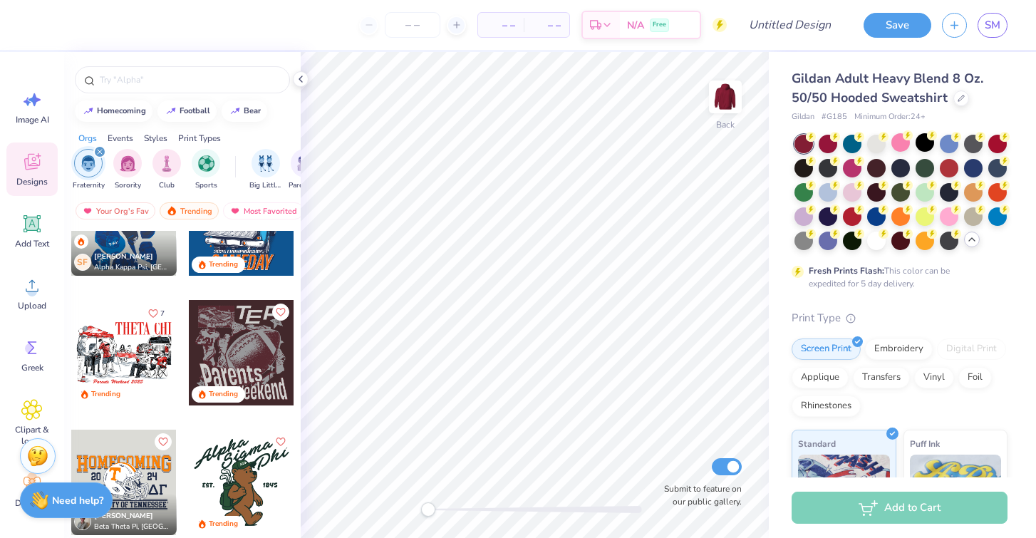
scroll to position [851, 0]
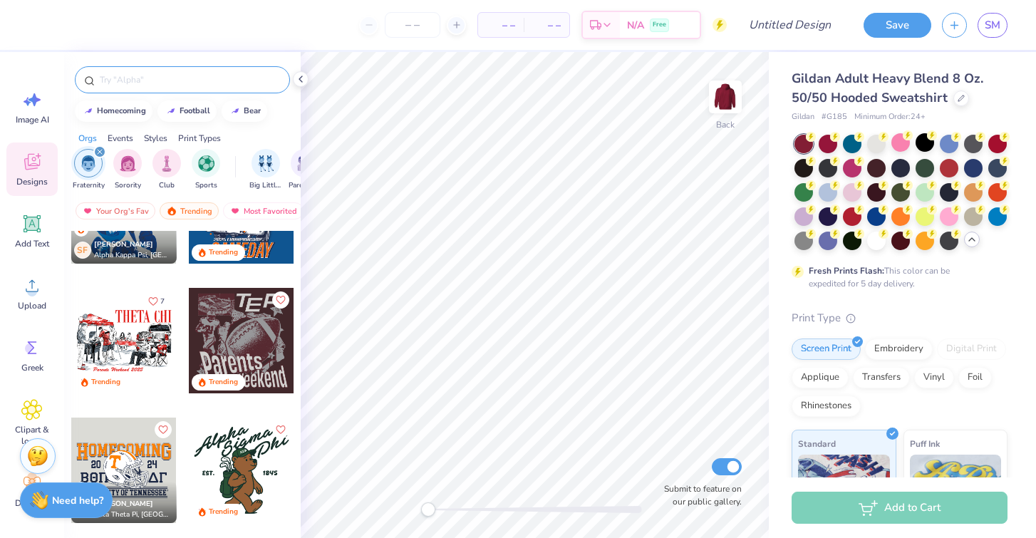
click at [172, 85] on input "text" at bounding box center [189, 80] width 182 height 14
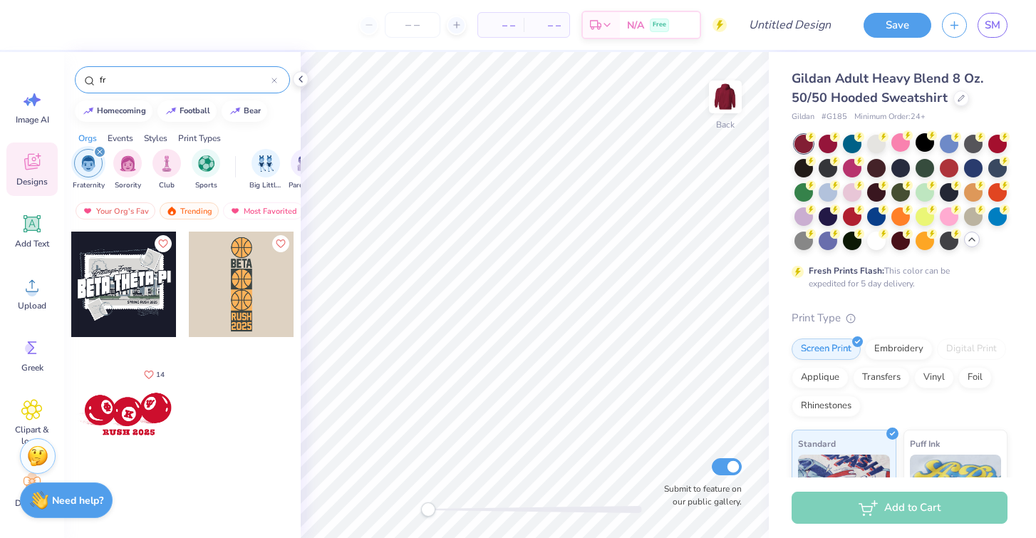
type input "f"
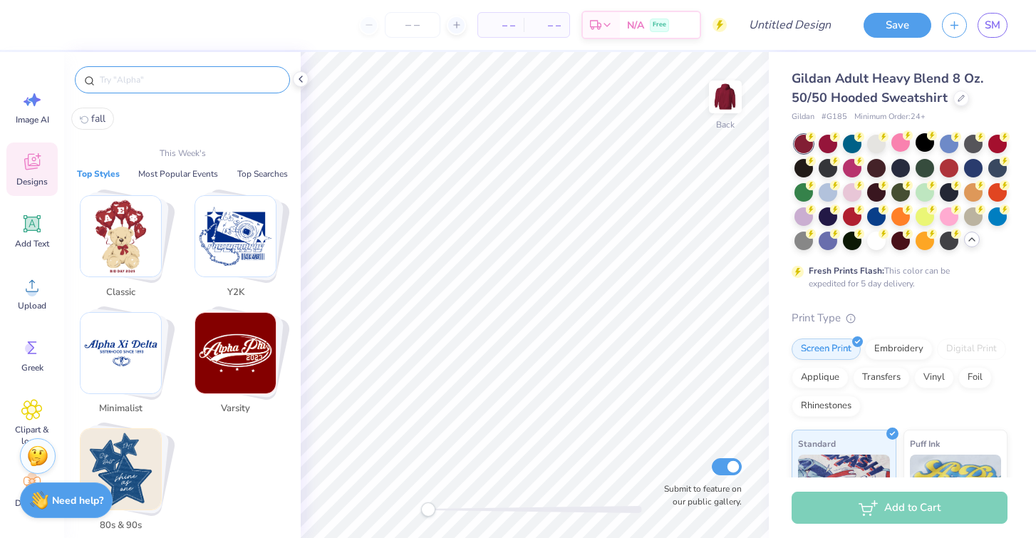
click at [29, 152] on icon at bounding box center [31, 161] width 21 height 21
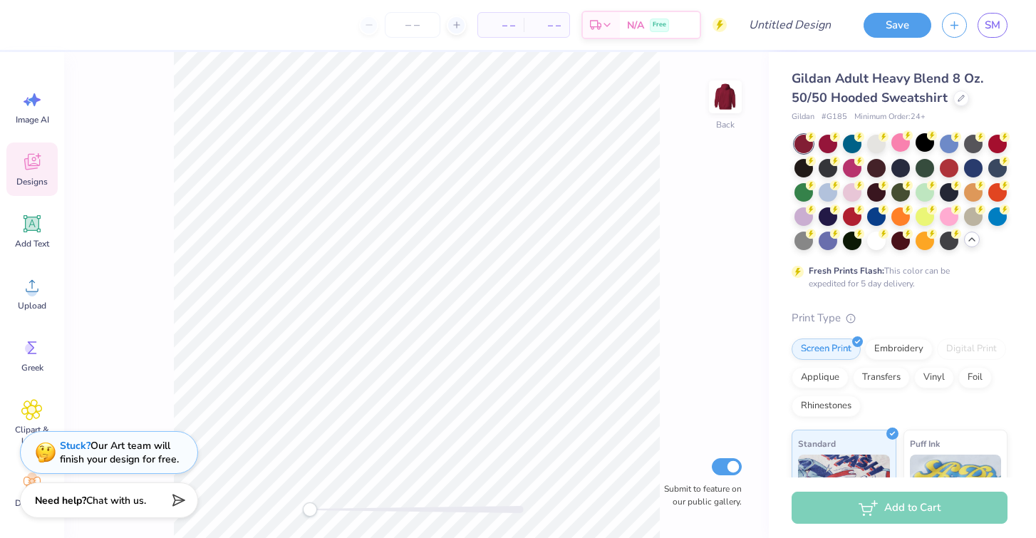
click at [19, 184] on span "Designs" at bounding box center [31, 181] width 31 height 11
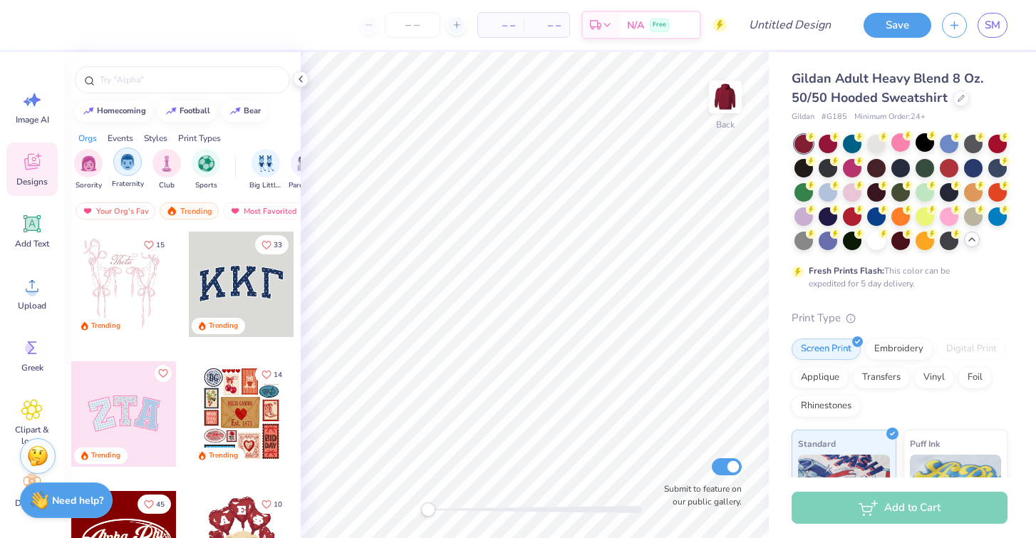
click at [118, 162] on div "filter for Fraternity" at bounding box center [127, 161] width 28 height 28
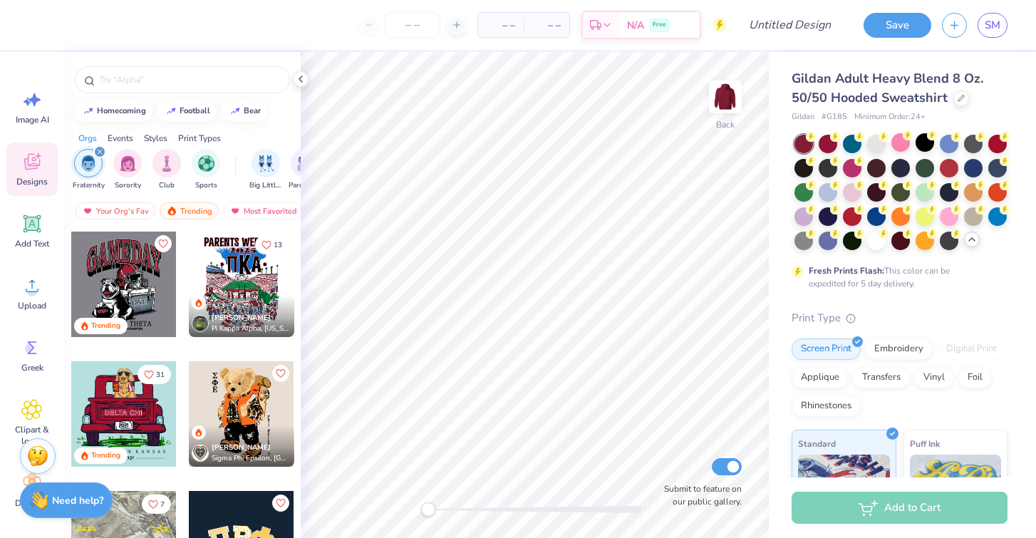
click at [118, 137] on div "Events" at bounding box center [121, 138] width 26 height 13
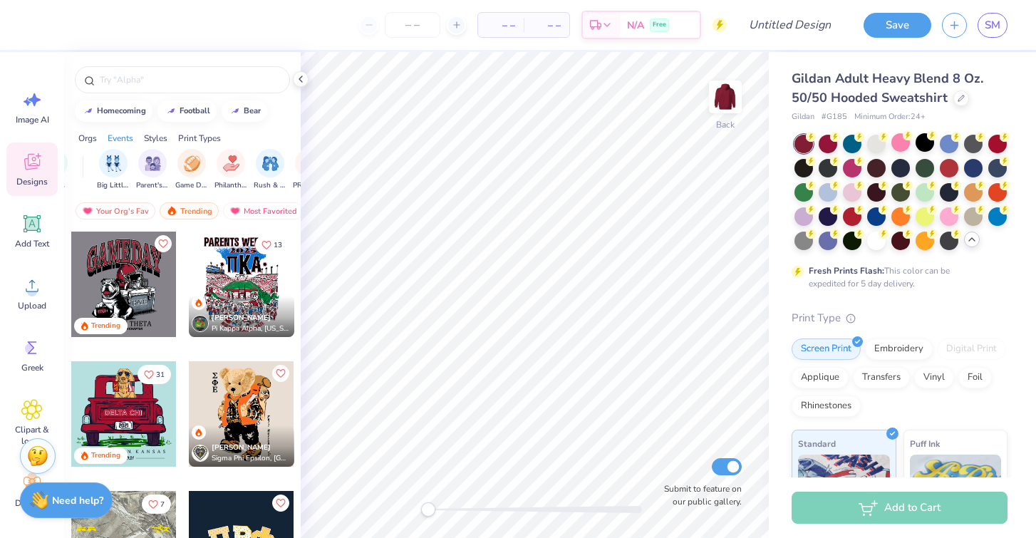
scroll to position [0, 177]
click at [251, 170] on div "filter for Rush & Bid" at bounding box center [245, 161] width 28 height 28
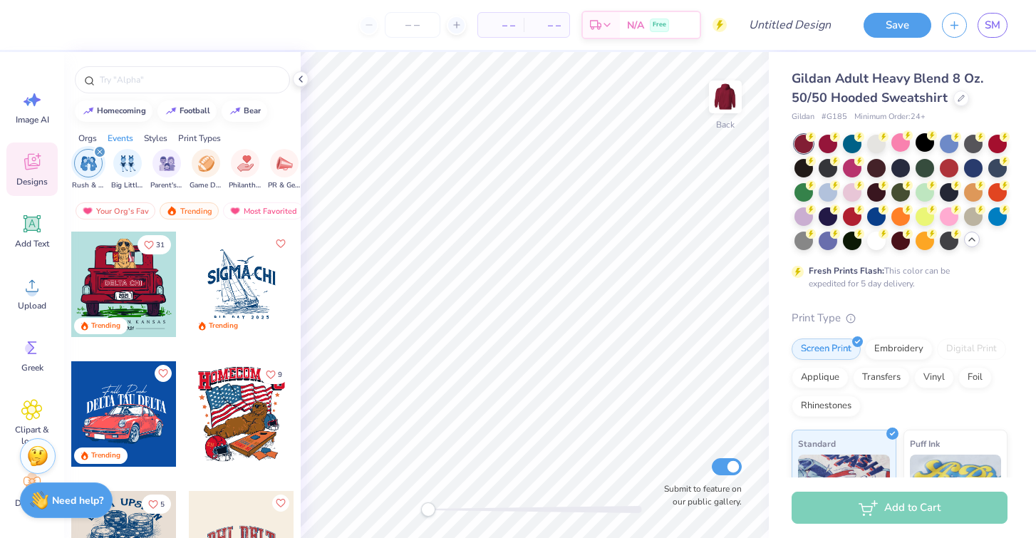
scroll to position [0, 0]
click at [158, 269] on div at bounding box center [123, 283] width 105 height 105
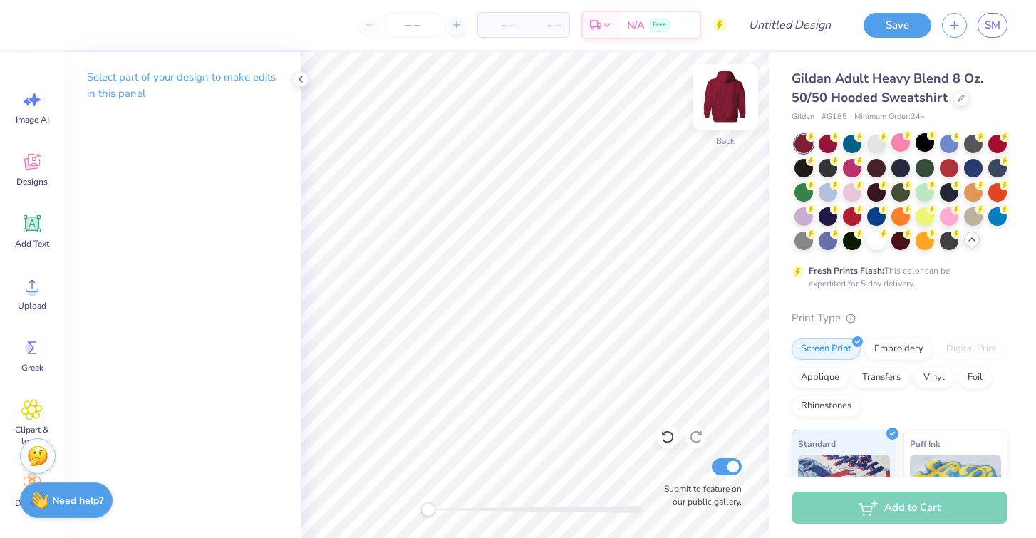
click at [729, 109] on img at bounding box center [725, 96] width 57 height 57
click at [15, 167] on div "Designs" at bounding box center [31, 168] width 51 height 53
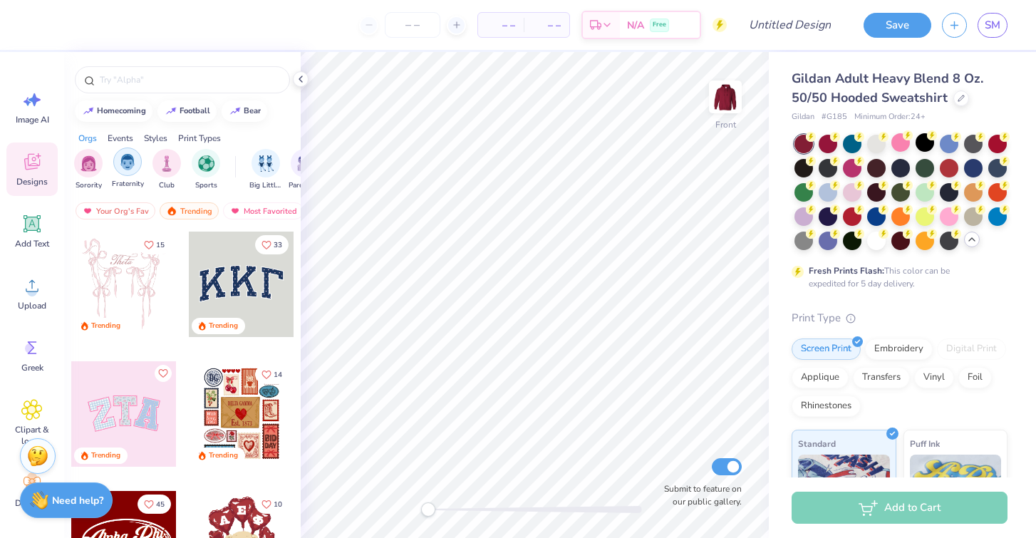
click at [132, 162] on img "filter for Fraternity" at bounding box center [128, 162] width 16 height 16
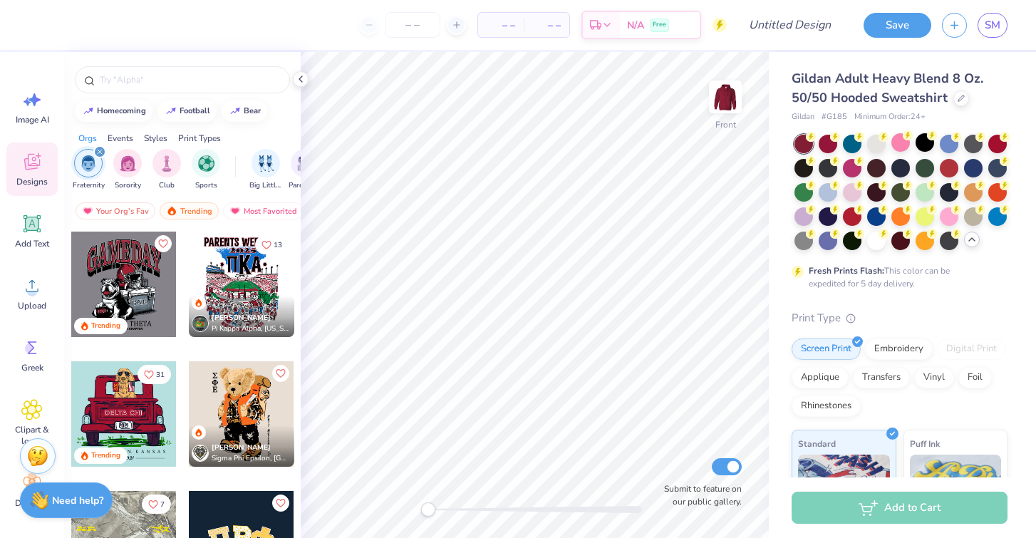
click at [119, 391] on div at bounding box center [123, 413] width 105 height 105
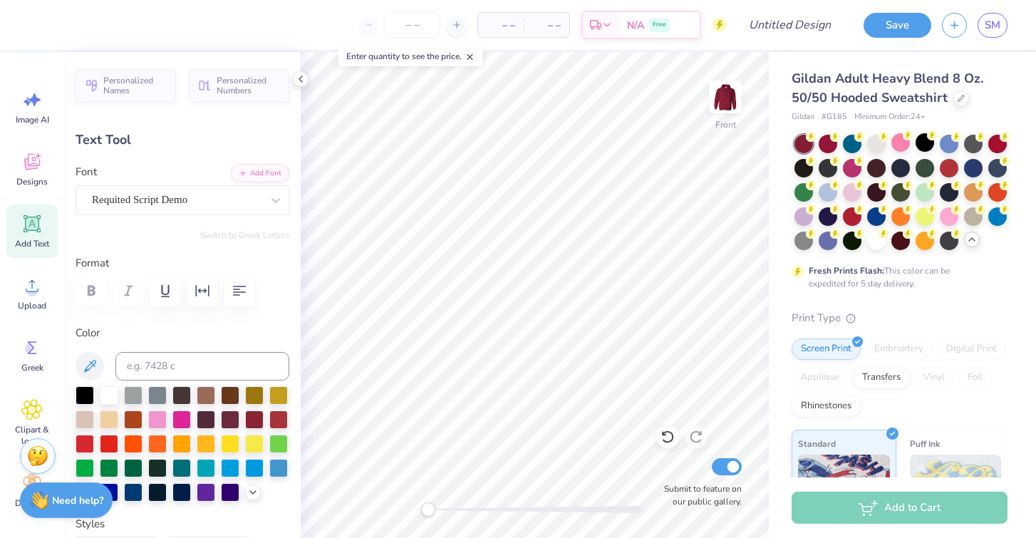
scroll to position [0, 4]
type textarea "Fall Rush 2025"
type input "1.36"
type input "0.64"
type input "14.11"
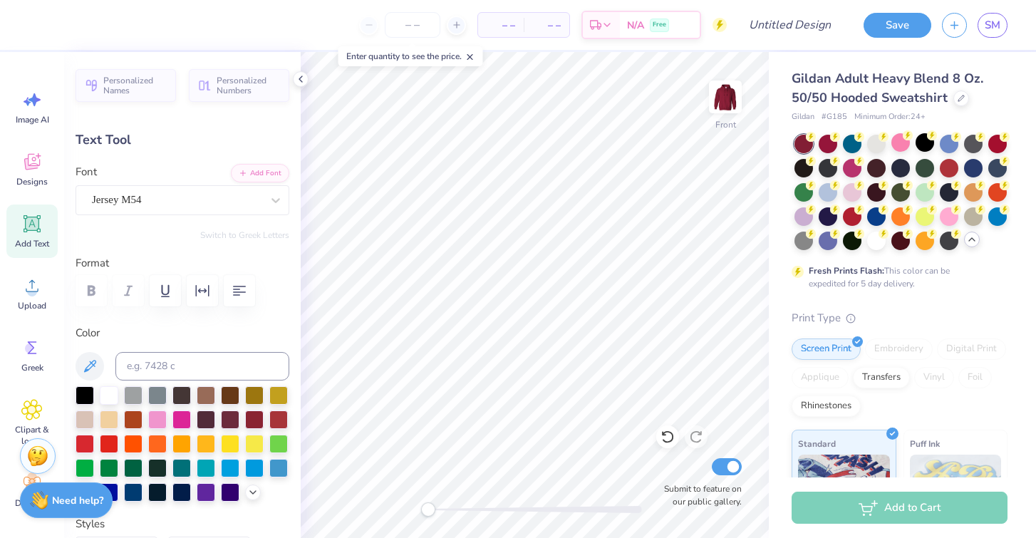
type textarea "2025"
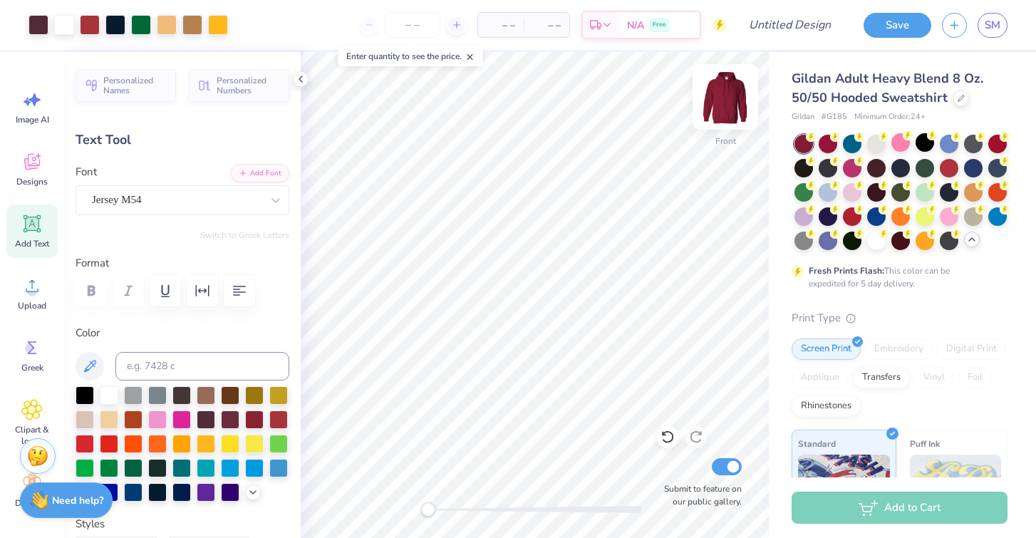
click at [716, 93] on img at bounding box center [725, 96] width 57 height 57
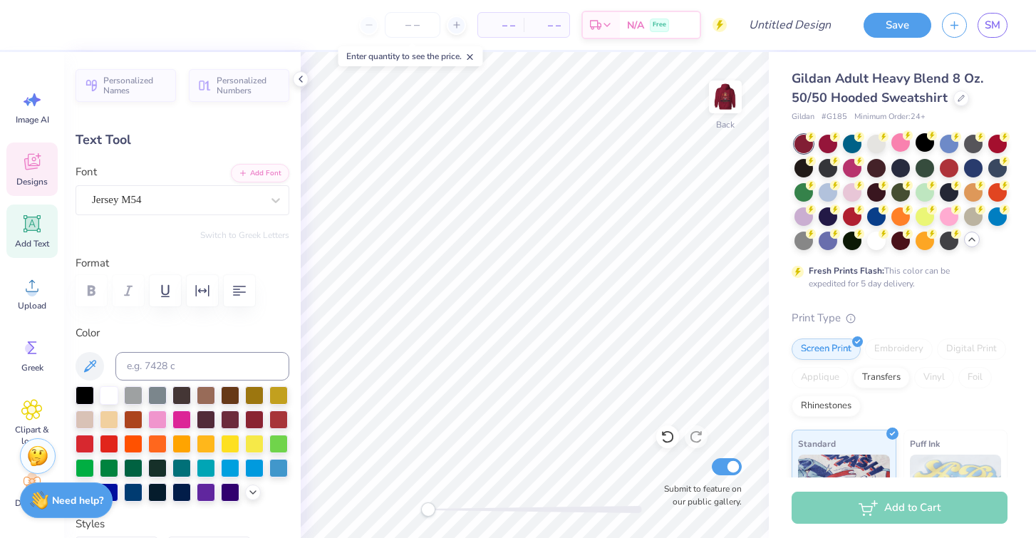
click at [39, 168] on icon at bounding box center [31, 161] width 21 height 21
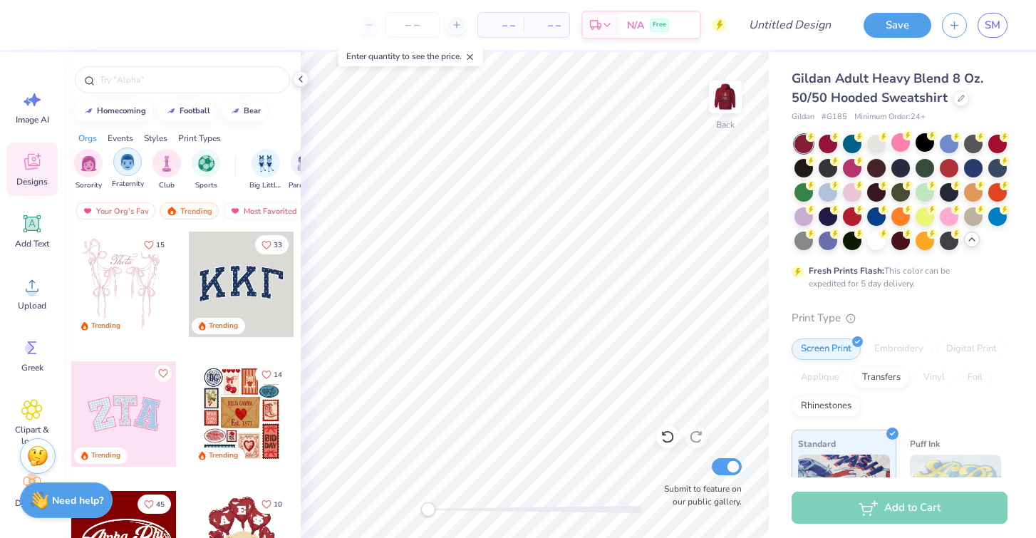
click at [127, 164] on img "filter for Fraternity" at bounding box center [128, 162] width 16 height 16
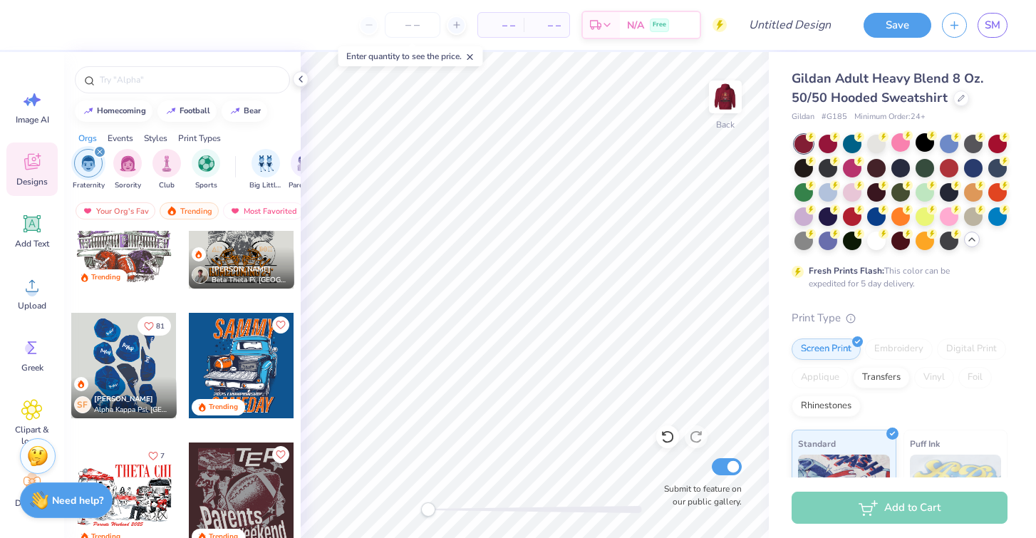
scroll to position [702, 0]
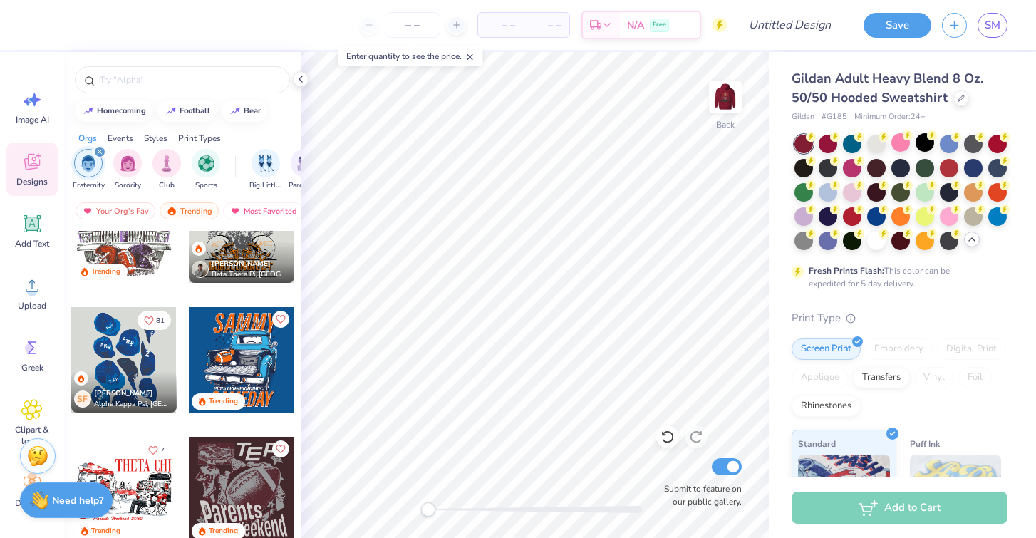
click at [122, 366] on div at bounding box center [123, 359] width 105 height 105
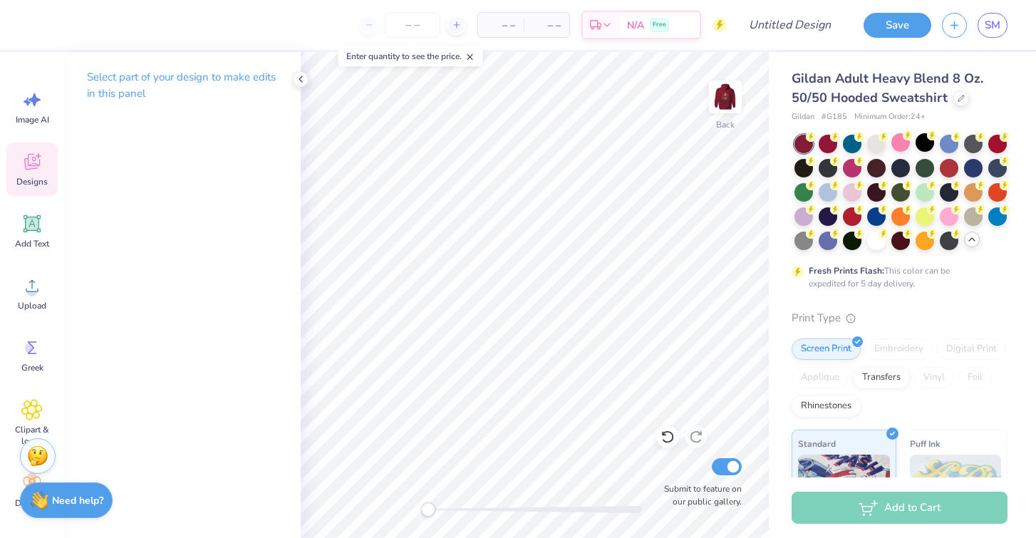
click at [38, 182] on span "Designs" at bounding box center [31, 181] width 31 height 11
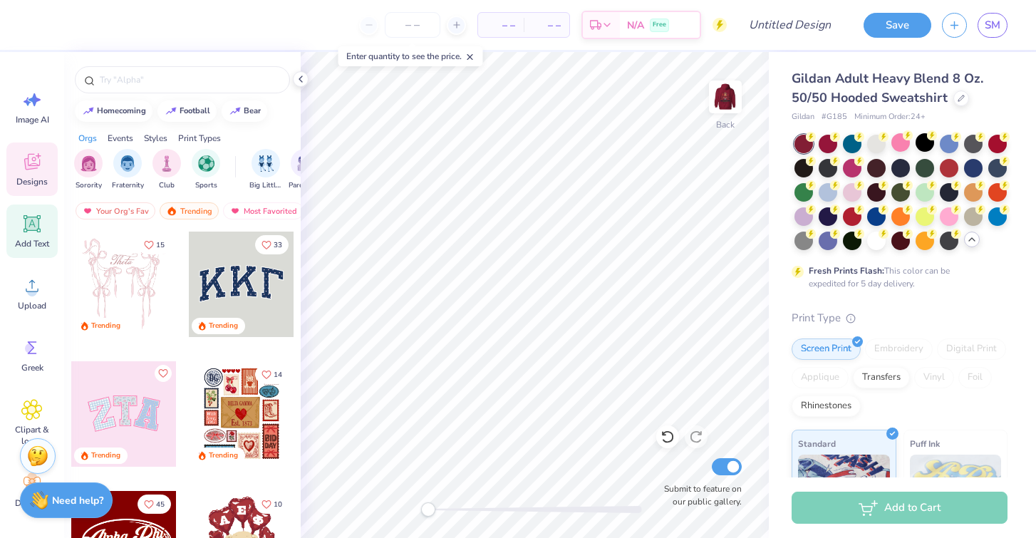
click at [21, 220] on div "Add Text" at bounding box center [31, 230] width 51 height 53
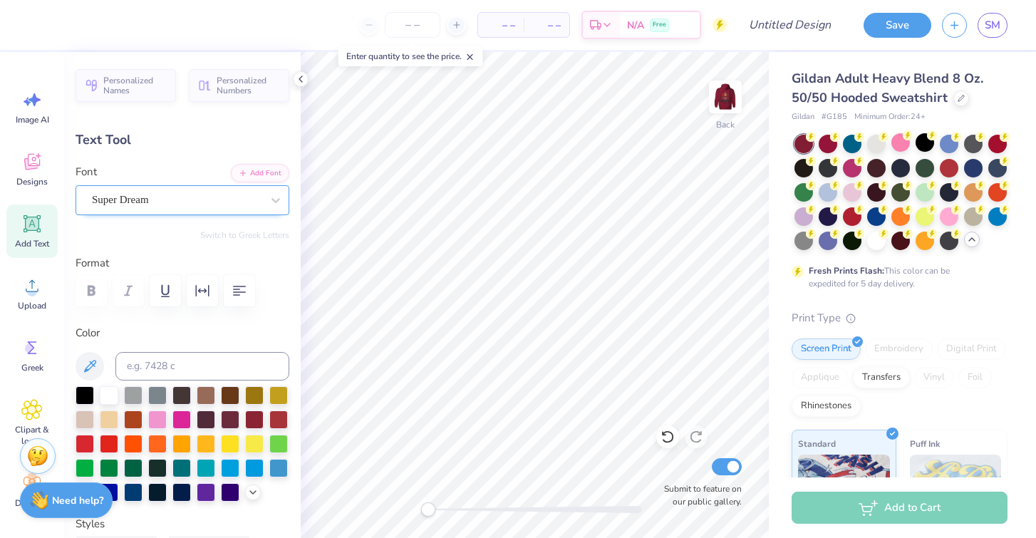
click at [147, 201] on span "Super Dream" at bounding box center [120, 200] width 57 height 16
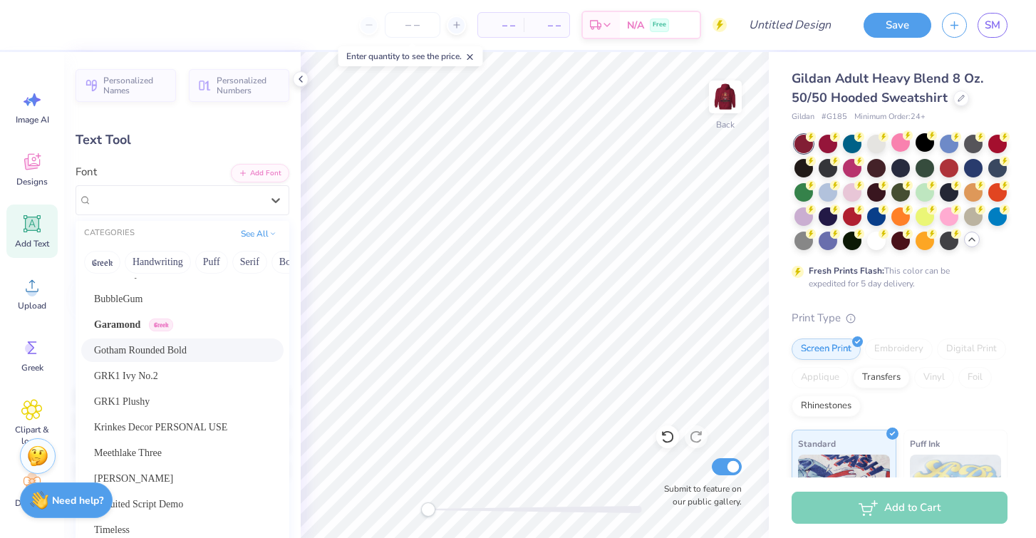
scroll to position [41, 0]
click at [170, 377] on div "GRK1 Ivy No.2" at bounding box center [182, 373] width 177 height 15
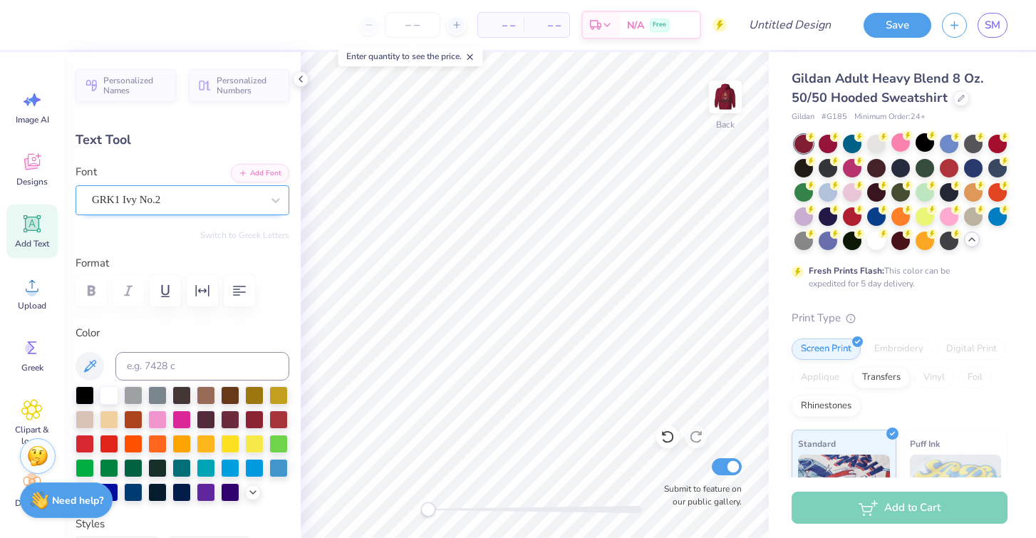
click at [179, 185] on div "GRK1 Ivy No.2" at bounding box center [182, 200] width 214 height 30
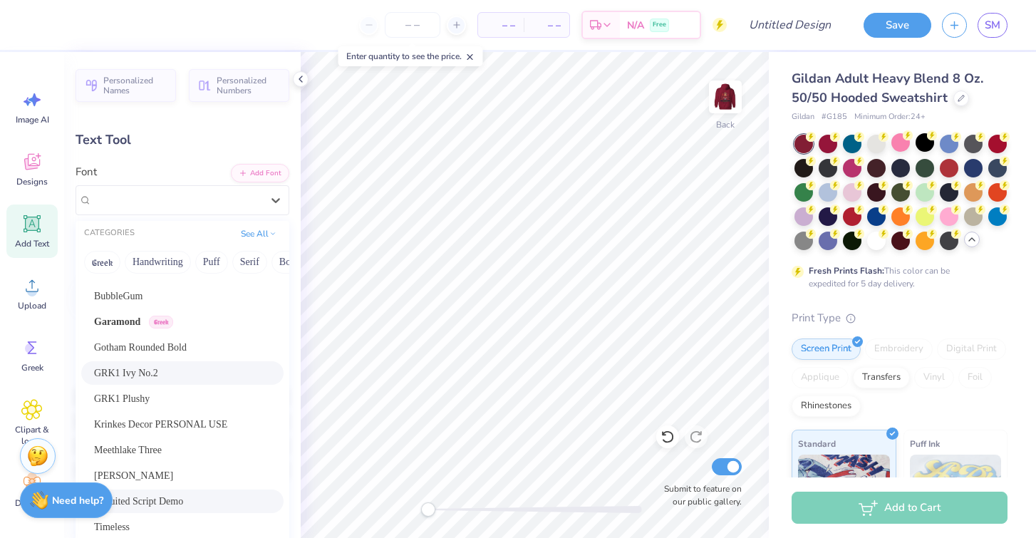
scroll to position [18, 0]
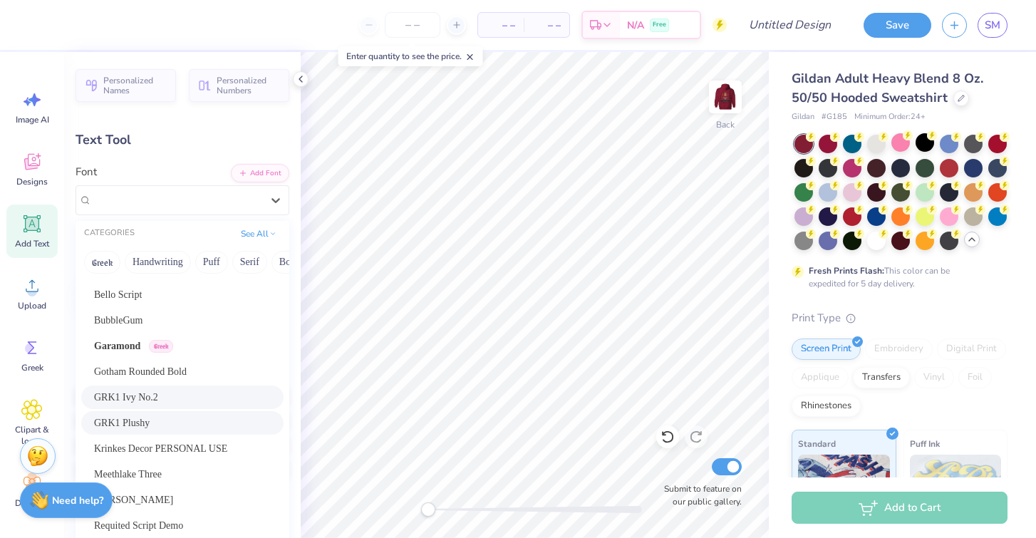
click at [149, 415] on div "GRK1 Plushy" at bounding box center [182, 423] width 202 height 24
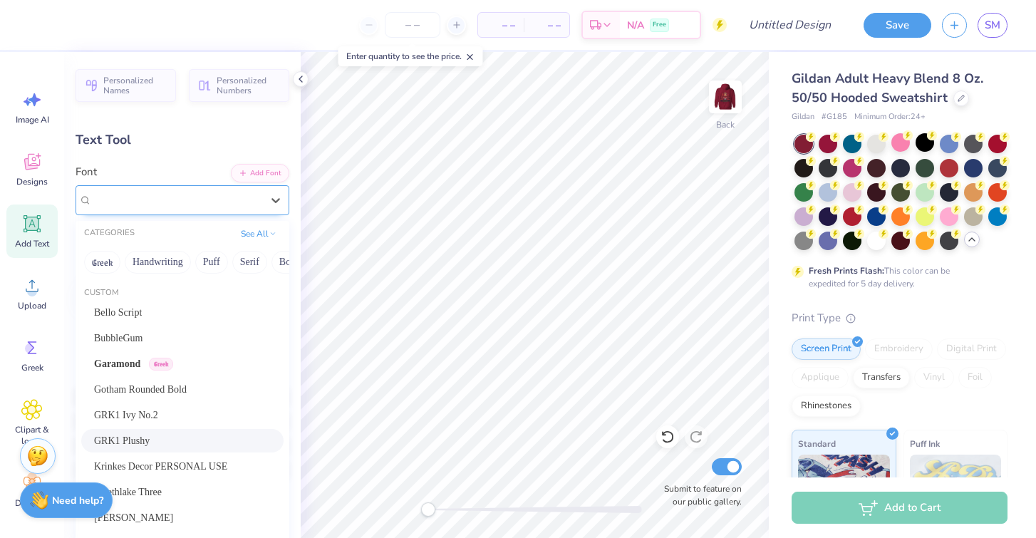
click at [191, 199] on div "GRK1 Plushy" at bounding box center [176, 200] width 172 height 22
click at [115, 262] on button "Greek" at bounding box center [102, 262] width 36 height 23
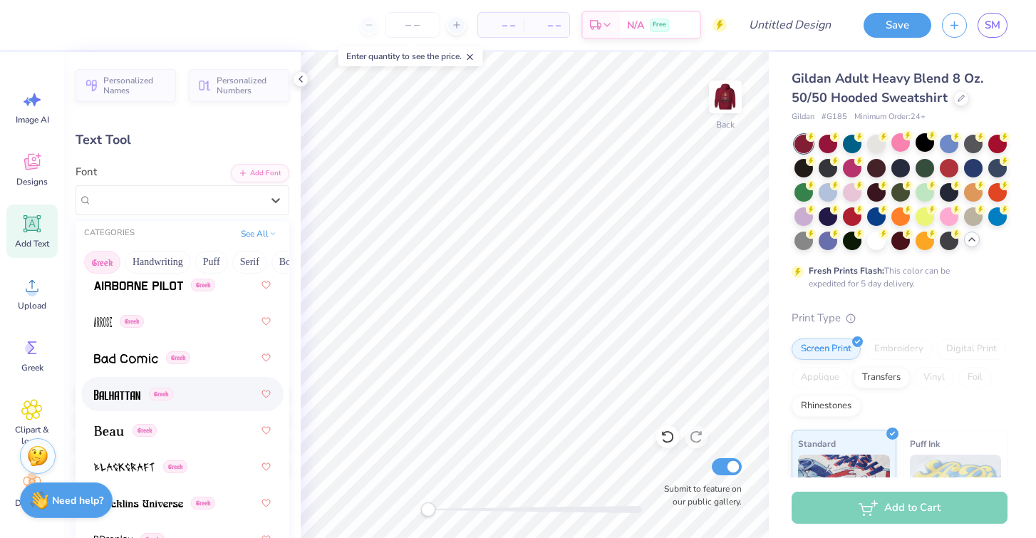
scroll to position [120, 0]
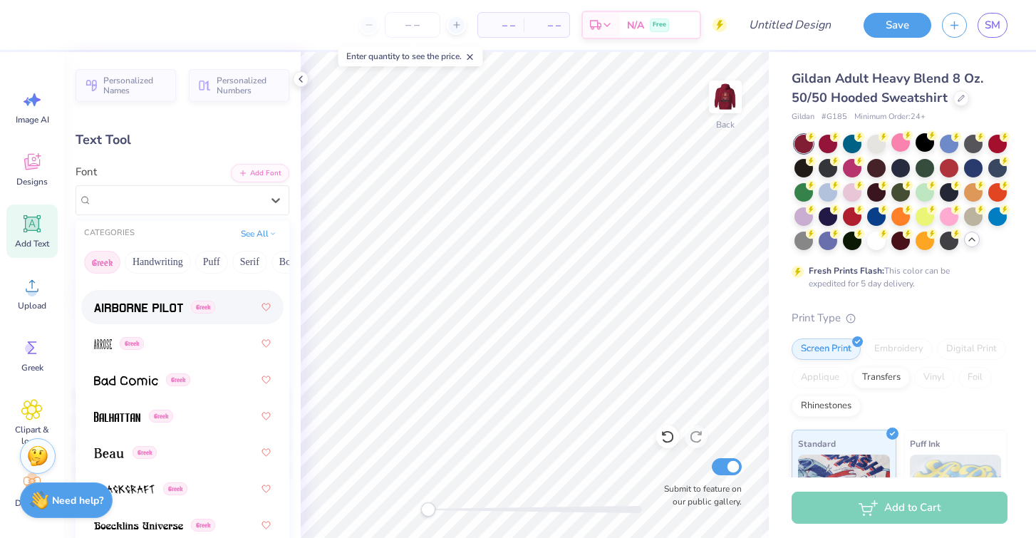
click at [110, 256] on button "Greek" at bounding box center [102, 262] width 36 height 23
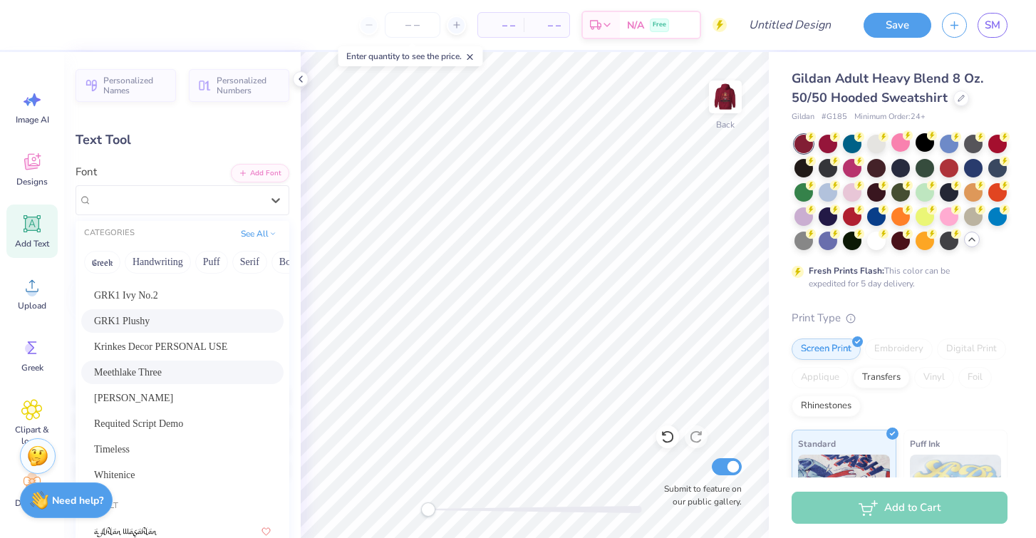
click at [204, 379] on div "Meethlake Three" at bounding box center [182, 372] width 177 height 15
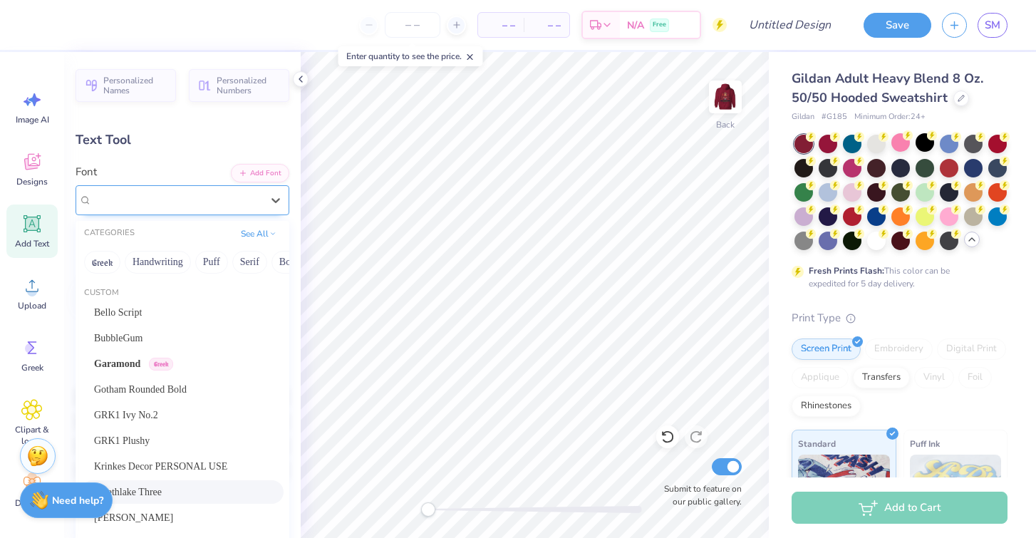
click at [219, 194] on div "Meethlake Three" at bounding box center [176, 200] width 172 height 22
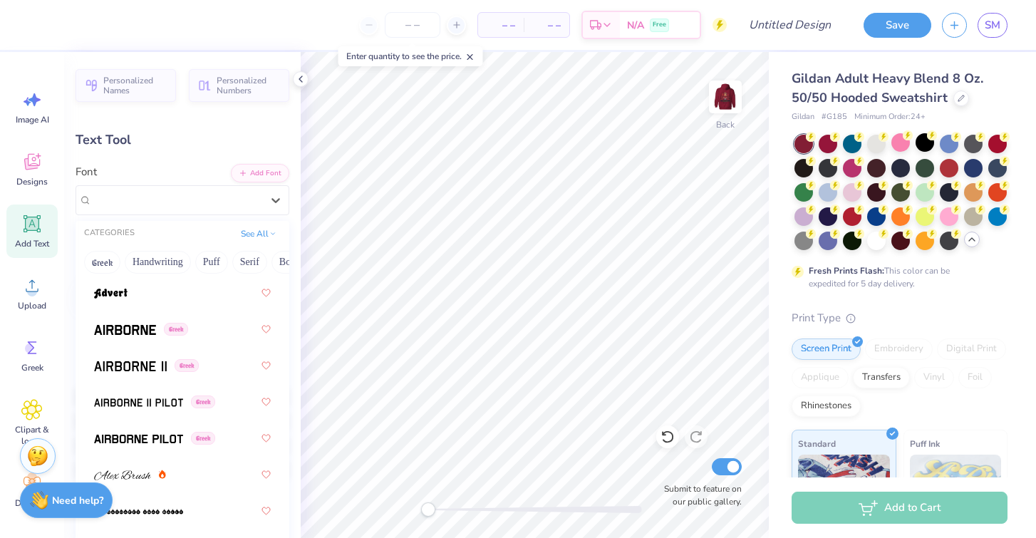
scroll to position [669, 0]
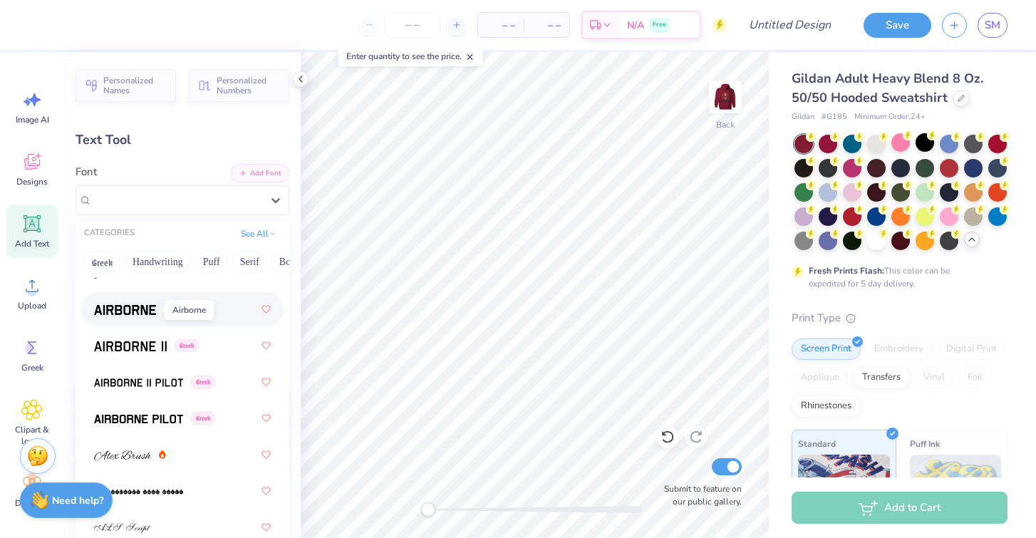
click at [141, 302] on span at bounding box center [125, 309] width 62 height 15
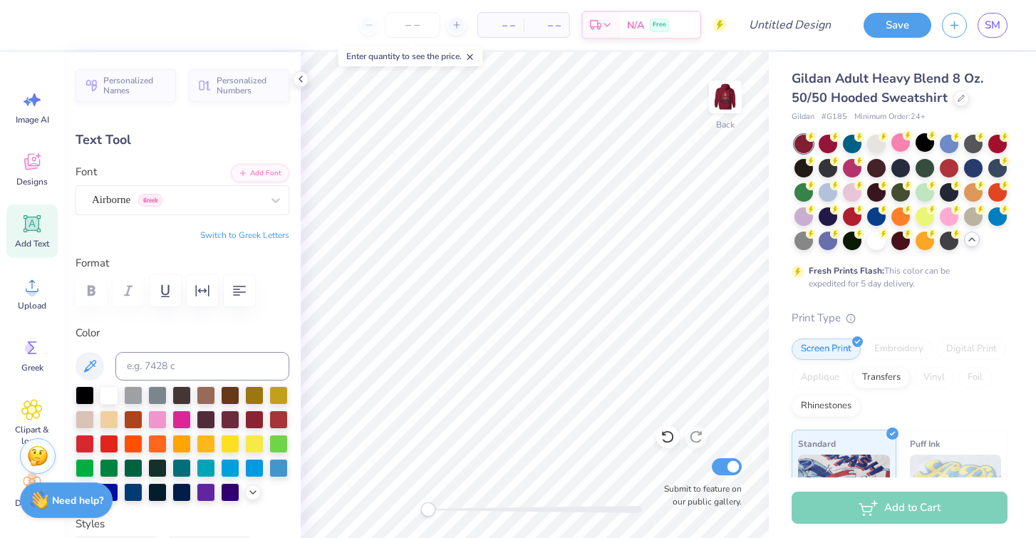
type textarea "DX"
type input "3.16"
type input "1.96"
type input "6.27"
type input "1.94"
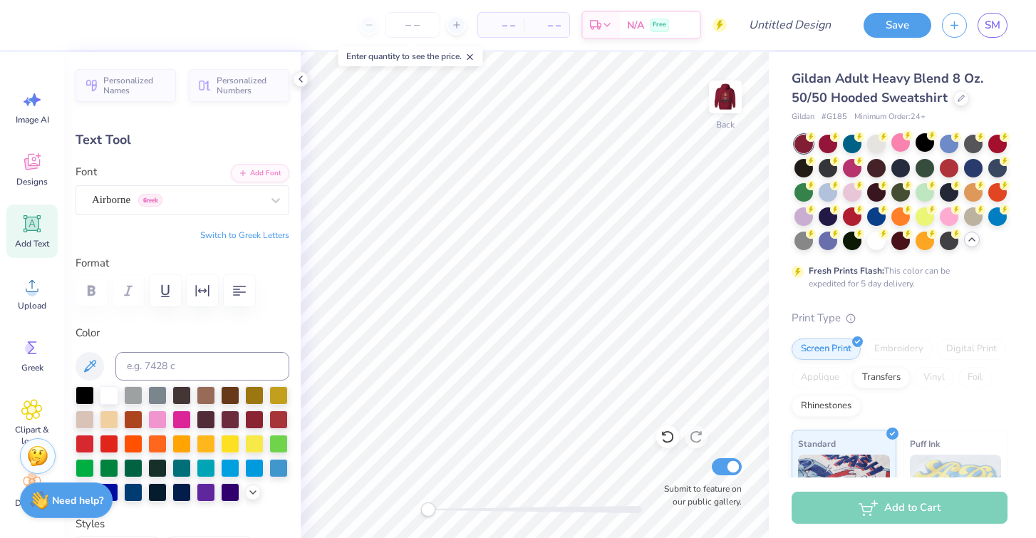
type input "1.20"
type input "3.00"
click at [37, 217] on icon at bounding box center [32, 223] width 17 height 17
type input "6.48"
type input "1.88"
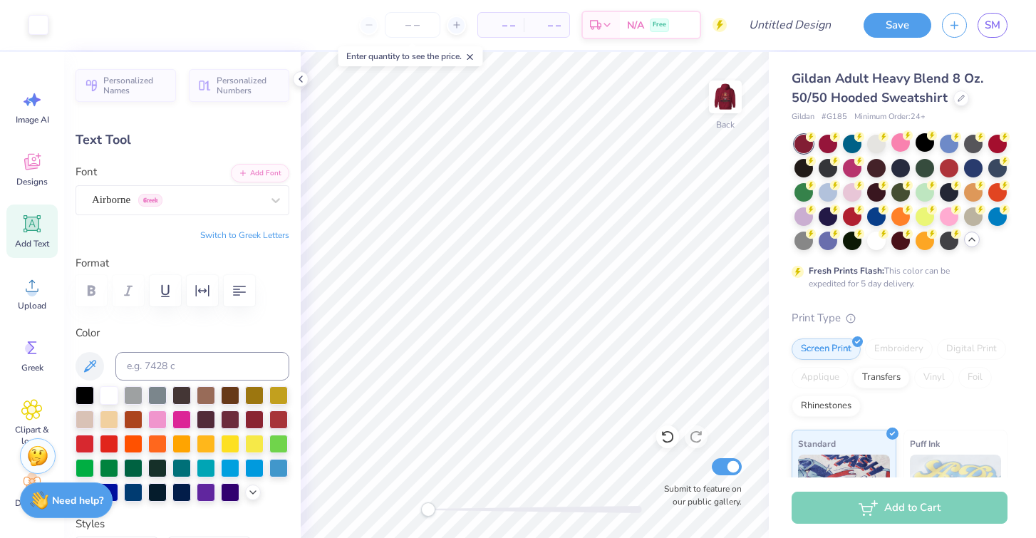
type input "6.31"
click at [21, 169] on div "Designs" at bounding box center [31, 168] width 51 height 53
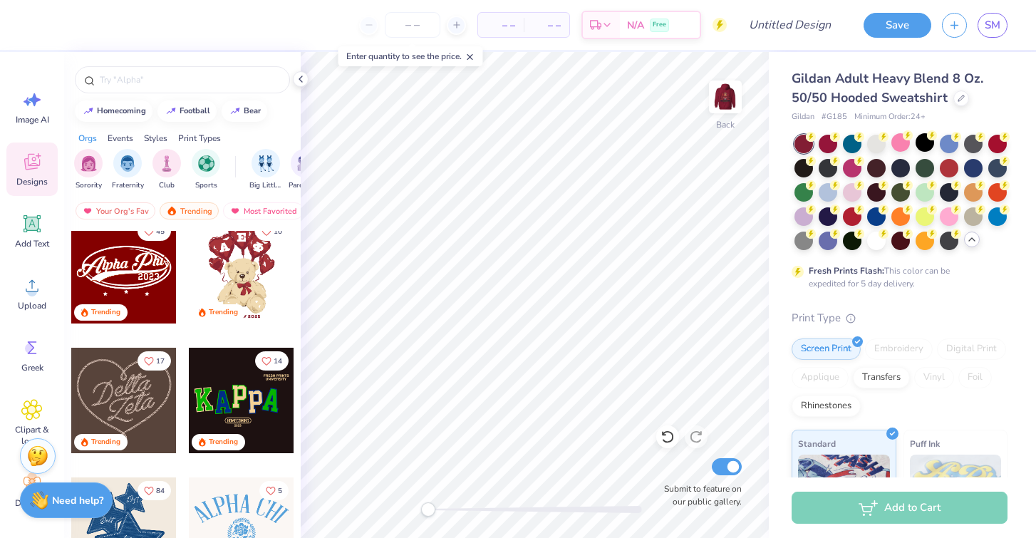
scroll to position [199, 0]
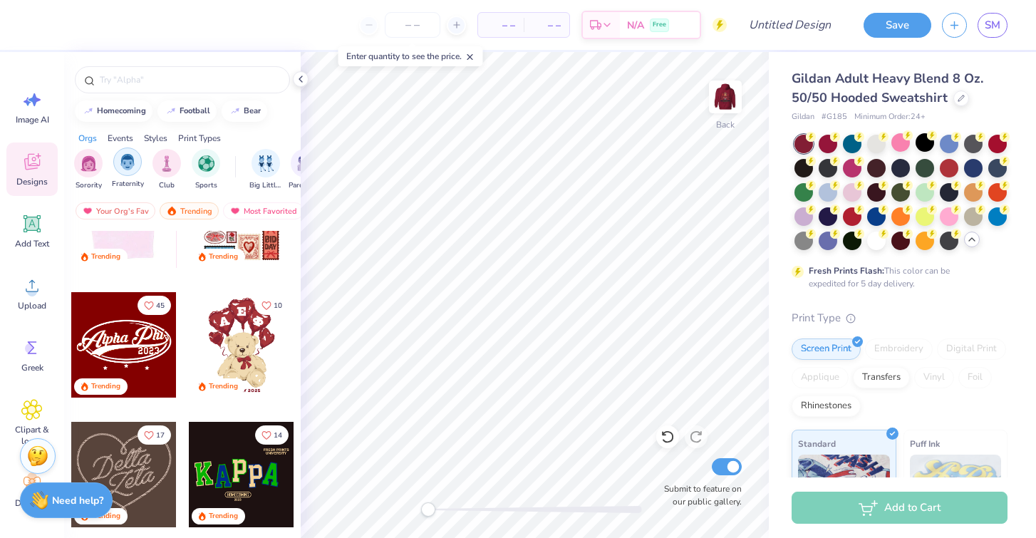
click at [123, 154] on img "filter for Fraternity" at bounding box center [128, 162] width 16 height 16
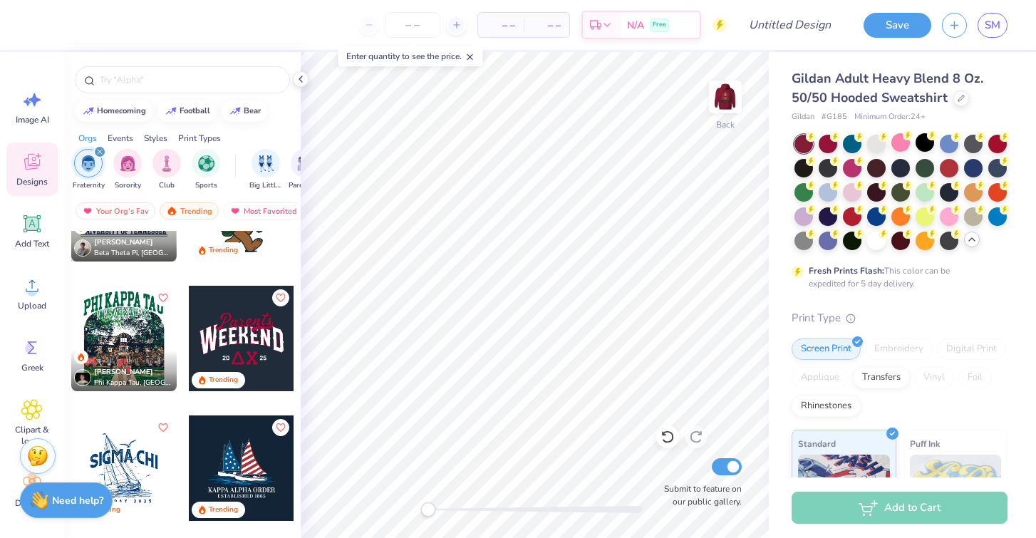
scroll to position [1120, 0]
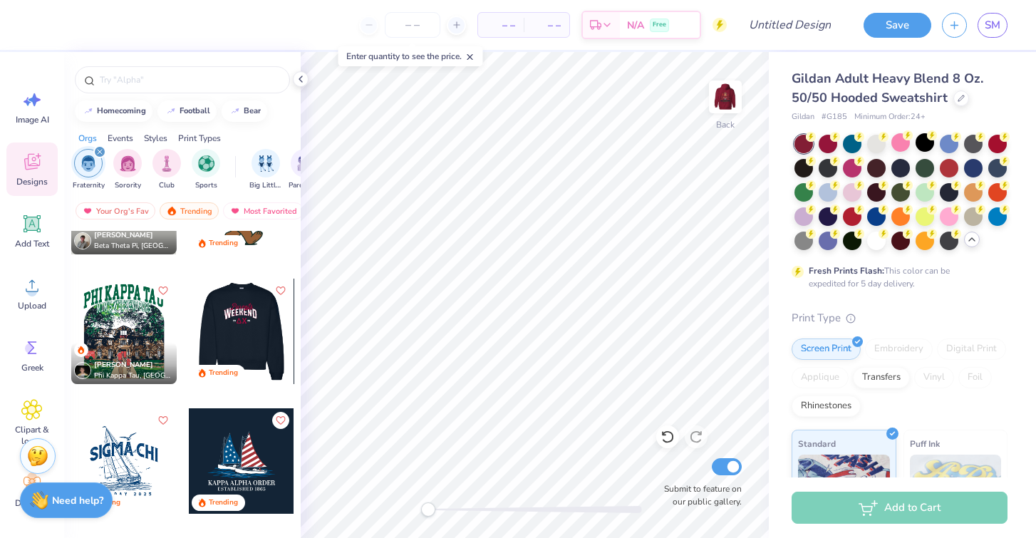
click at [241, 340] on div at bounding box center [240, 330] width 105 height 105
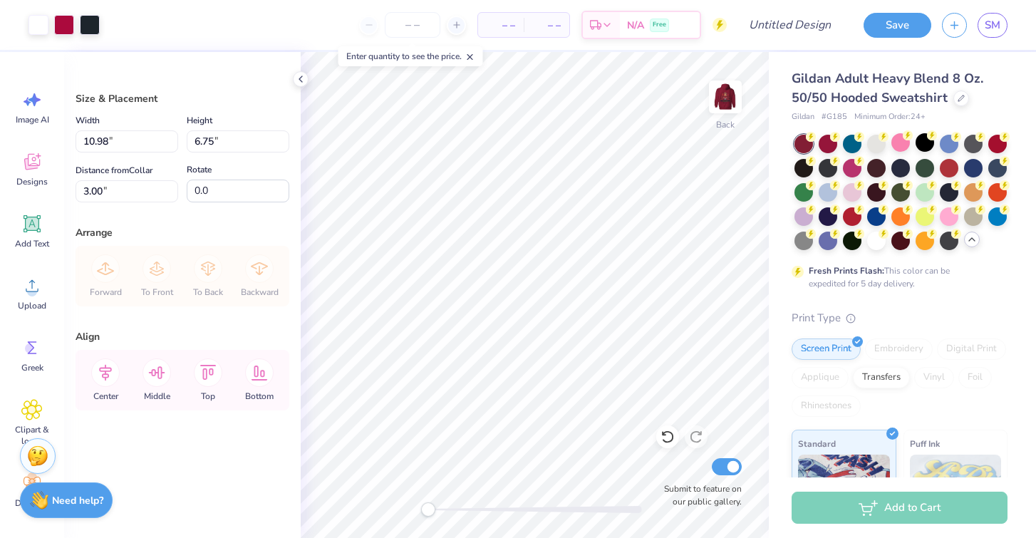
type input "4.96"
type input "3.05"
type input "2.81"
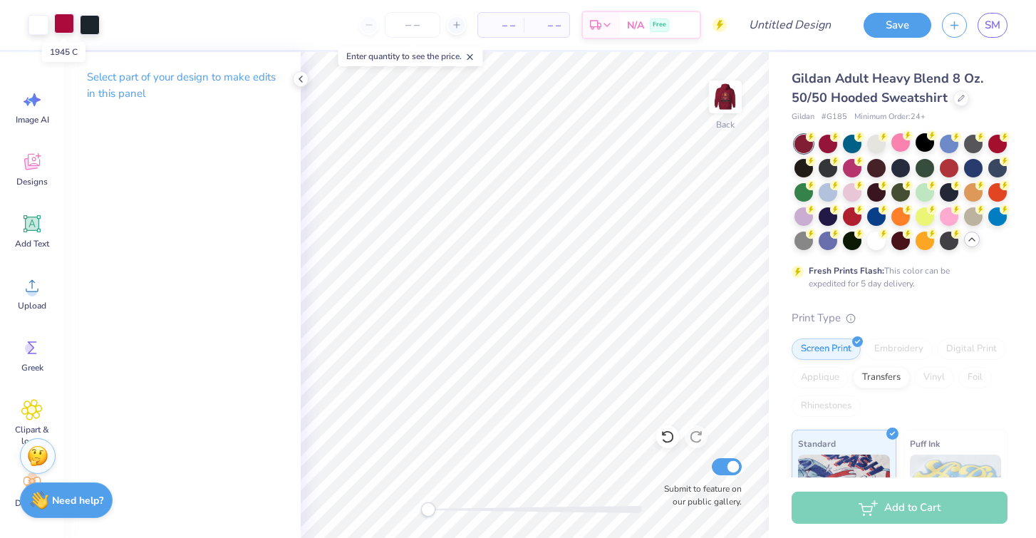
click at [66, 24] on div at bounding box center [64, 24] width 20 height 20
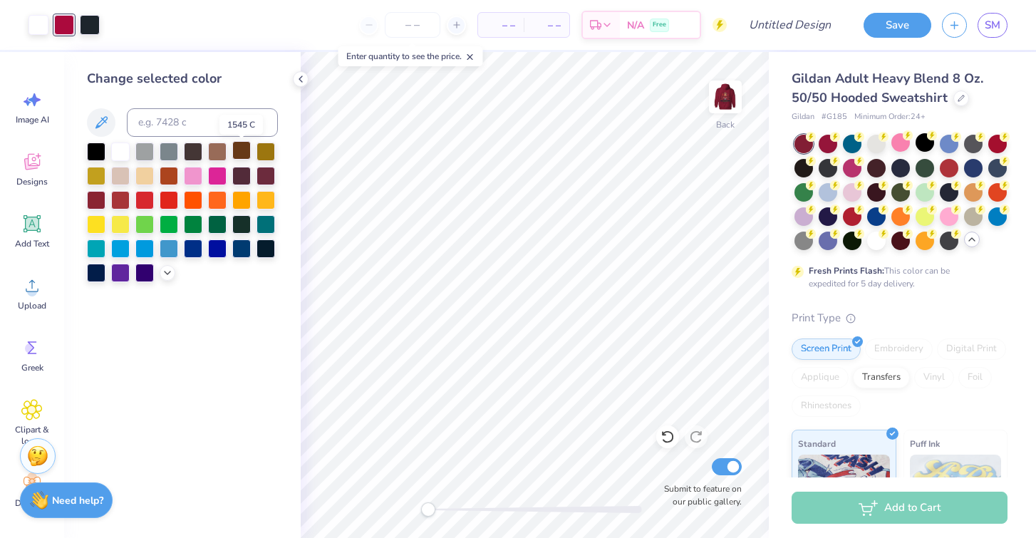
click at [239, 155] on div at bounding box center [241, 150] width 19 height 19
click at [269, 177] on div at bounding box center [265, 174] width 19 height 19
click at [98, 148] on div at bounding box center [96, 150] width 19 height 19
click at [271, 251] on div at bounding box center [265, 247] width 19 height 19
click at [244, 247] on div at bounding box center [241, 247] width 19 height 19
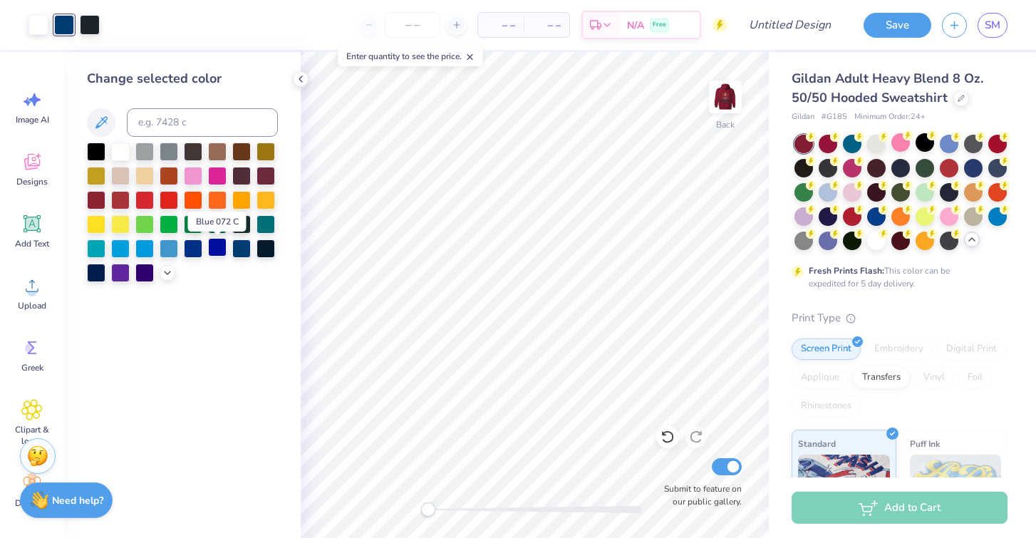
click at [221, 248] on div at bounding box center [217, 247] width 19 height 19
click at [188, 253] on div at bounding box center [193, 247] width 19 height 19
click at [93, 279] on div at bounding box center [96, 271] width 19 height 19
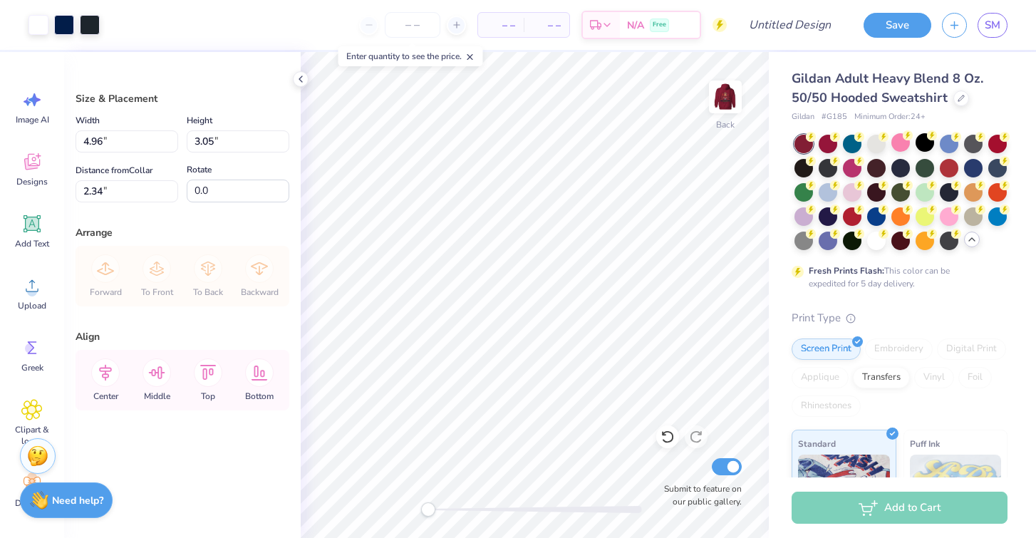
type input "5.19"
type input "3.19"
type input "2.35"
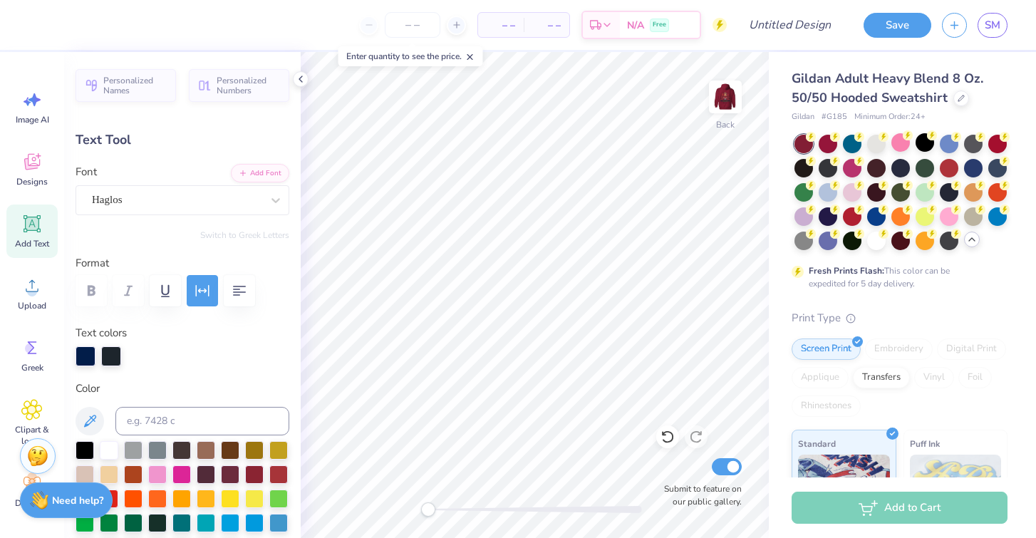
type textarea "Fall"
type input "5.20"
type input "1.89"
type input "3.05"
type input "0.0"
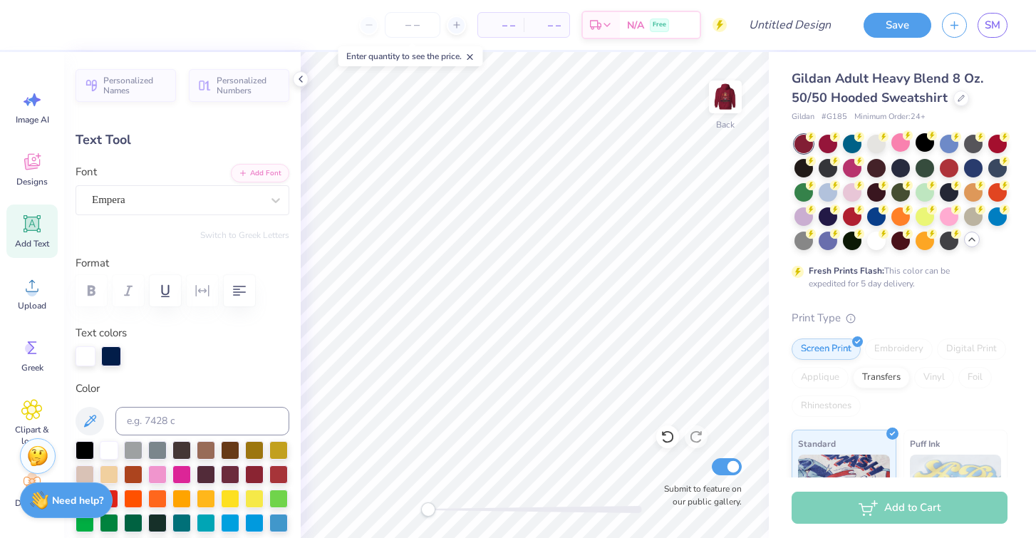
scroll to position [0, 0]
type textarea "R"
type input "3.23"
type input "1.27"
type input "3.20"
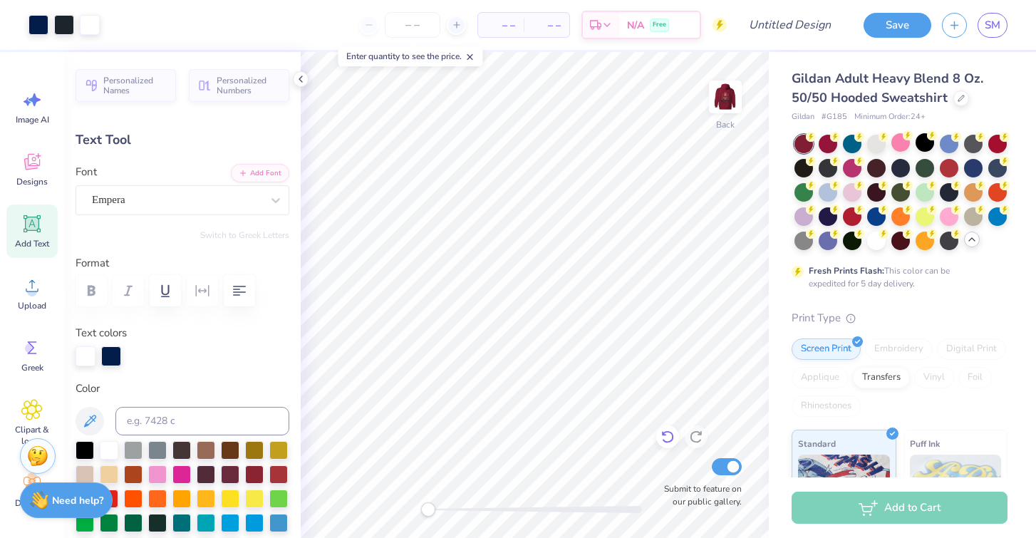
click at [671, 439] on icon at bounding box center [667, 436] width 14 height 14
type textarea "F"
type textarea "Rush"
type input "1.61"
type input "0.81"
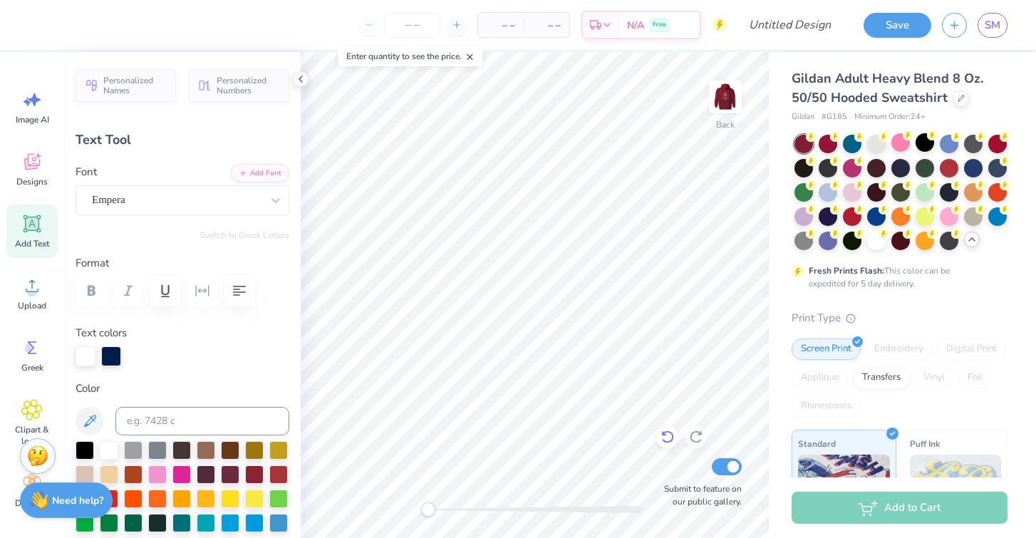
type input "4.73"
type input "0.40"
type input "0.26"
type input "5.01"
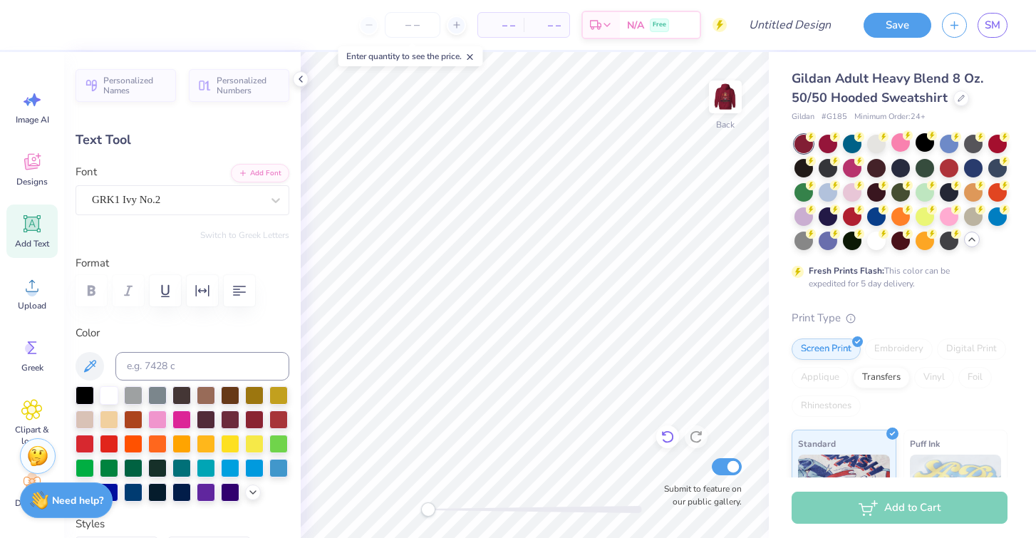
type input "0.26"
type input "0.17"
click at [669, 434] on icon at bounding box center [667, 436] width 14 height 14
type input "0.40"
type input "0.26"
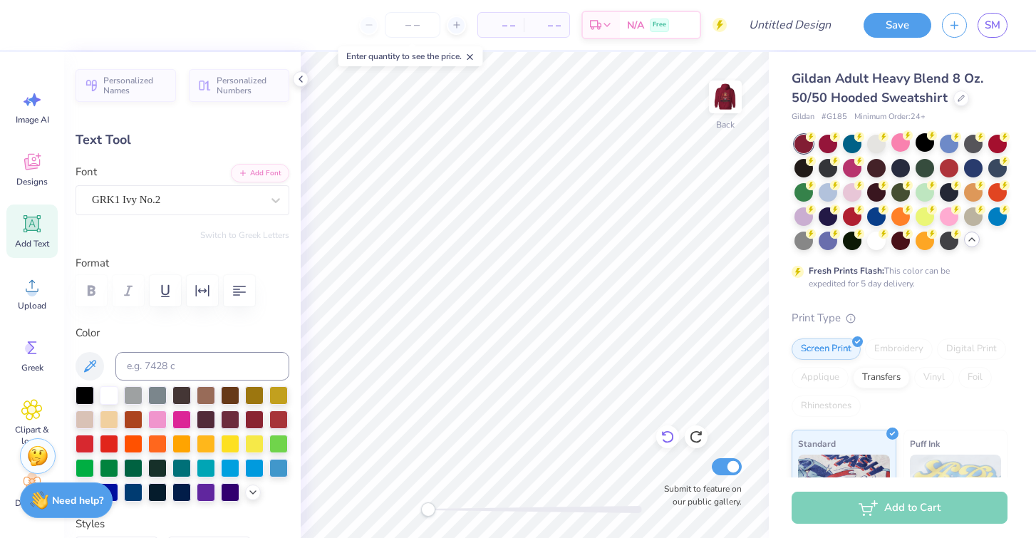
type input "1.61"
type input "0.81"
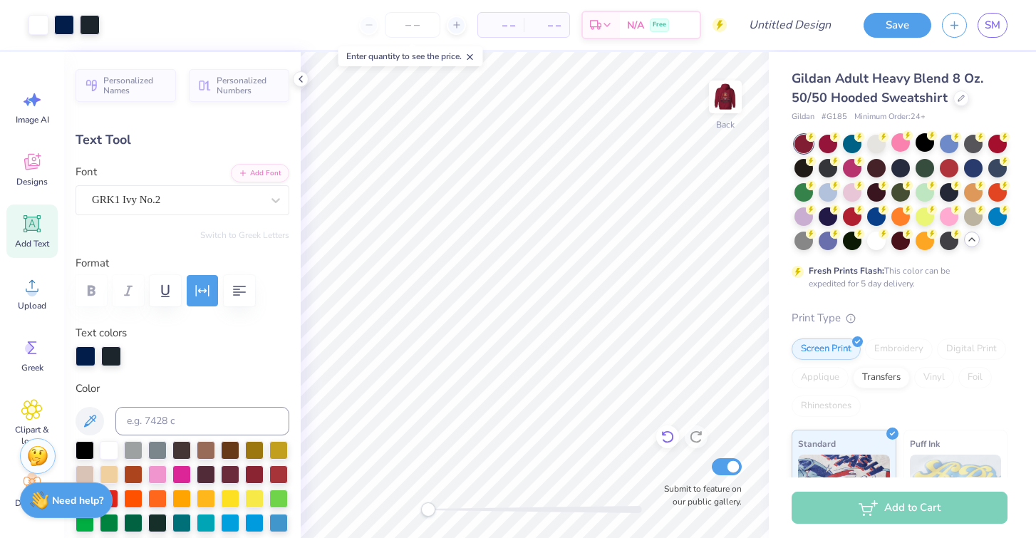
type input "4.73"
type input "1.70"
type input "0.86"
type input "4.60"
type input "1.80"
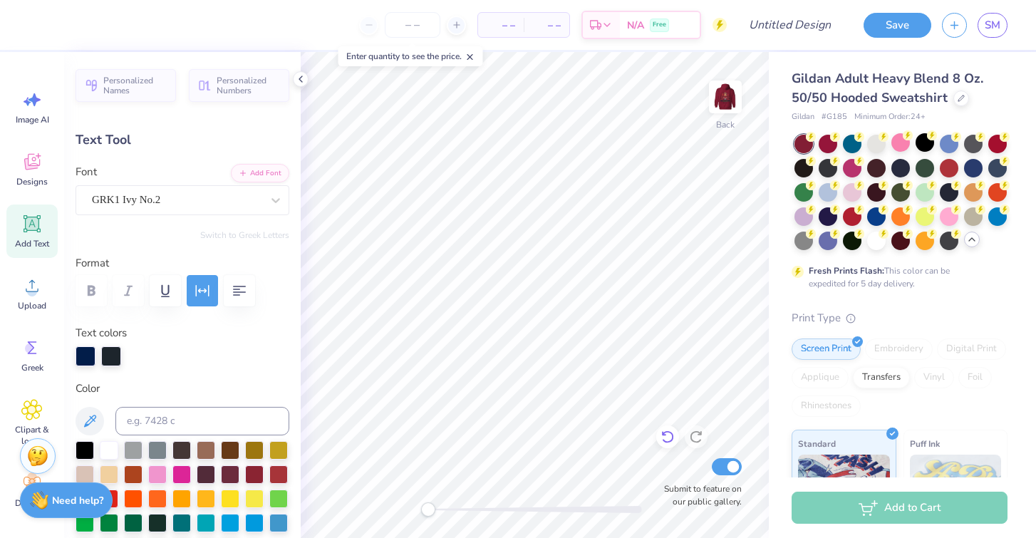
type input "0.91"
click at [717, 90] on img at bounding box center [725, 96] width 57 height 57
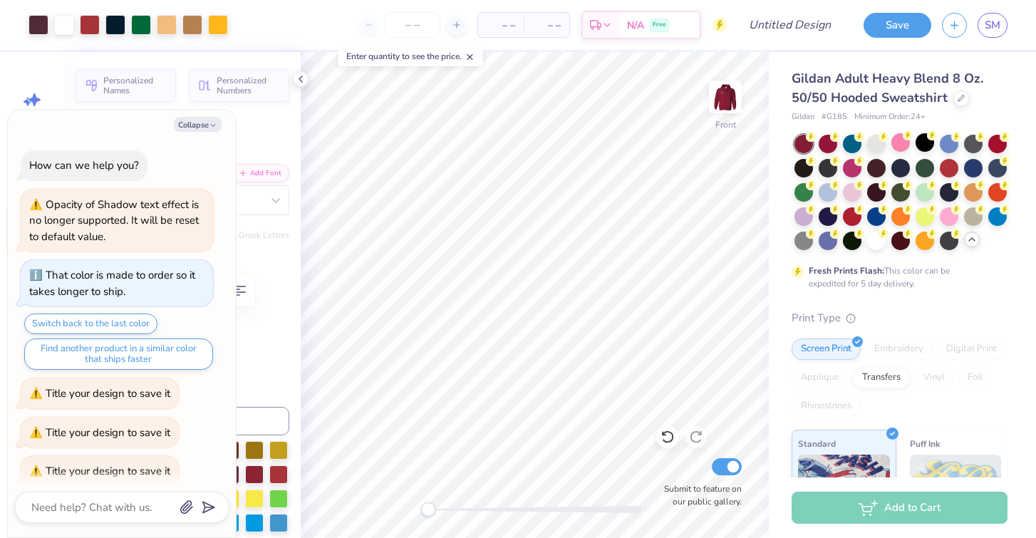
scroll to position [258, 0]
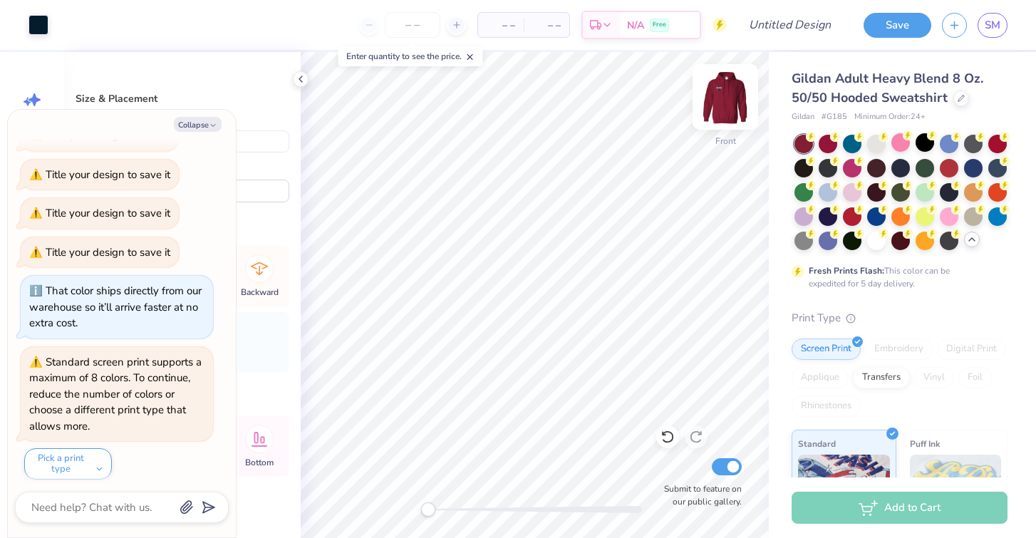
type textarea "x"
type input "5.96"
type input "3.28"
type input "7.07"
click at [41, 24] on div at bounding box center [38, 24] width 20 height 20
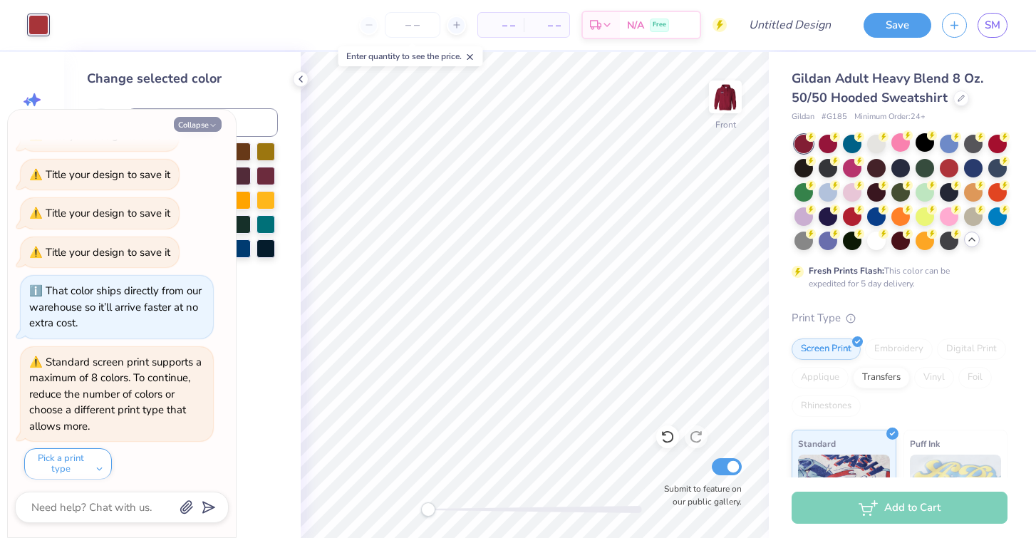
click at [196, 123] on button "Collapse" at bounding box center [198, 124] width 48 height 15
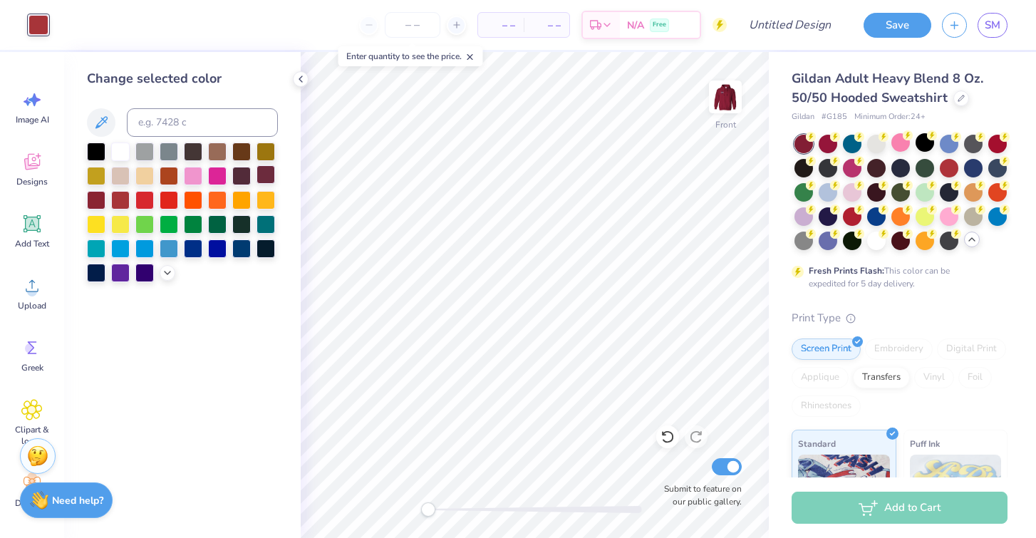
click at [264, 173] on div at bounding box center [265, 174] width 19 height 19
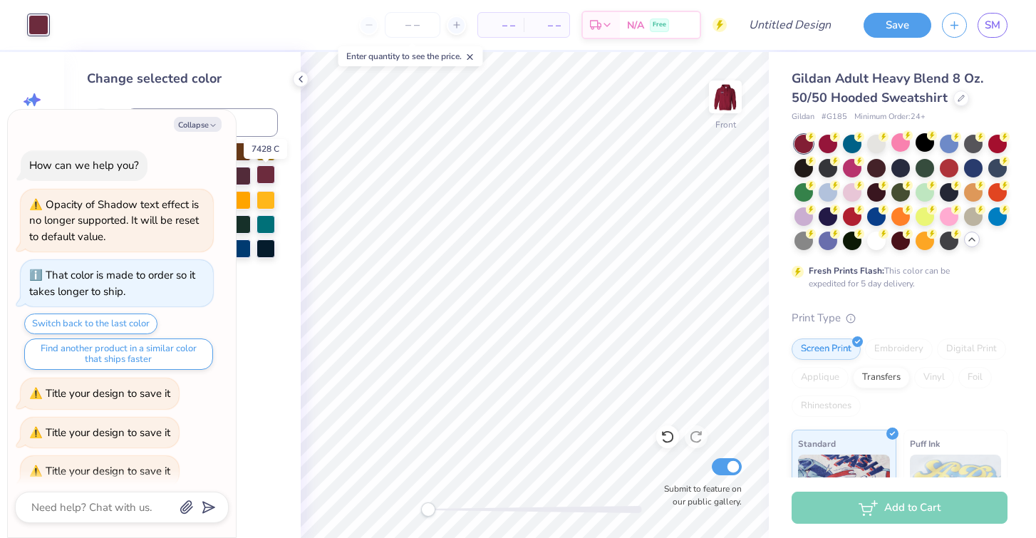
scroll to position [397, 0]
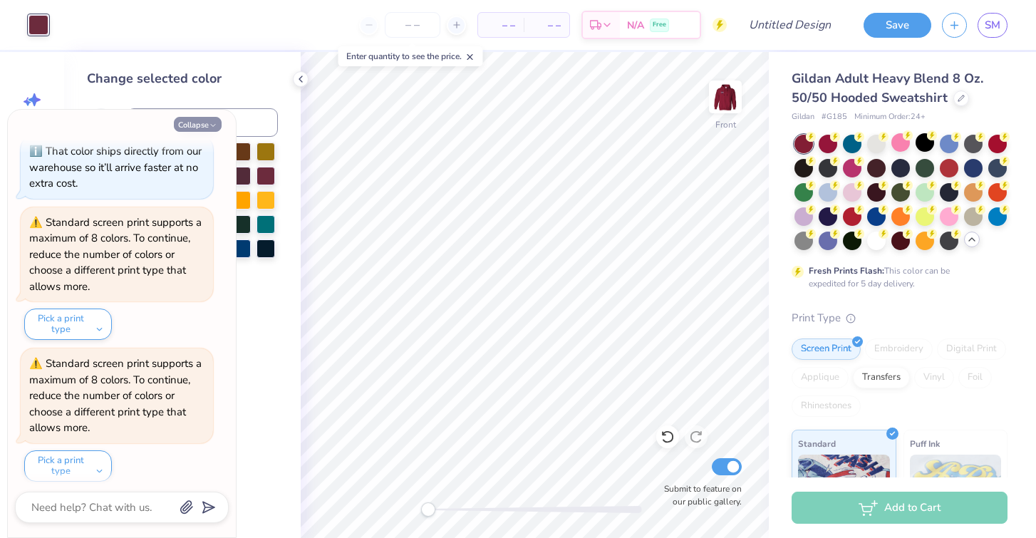
click at [212, 125] on polyline "button" at bounding box center [213, 126] width 4 height 2
type textarea "x"
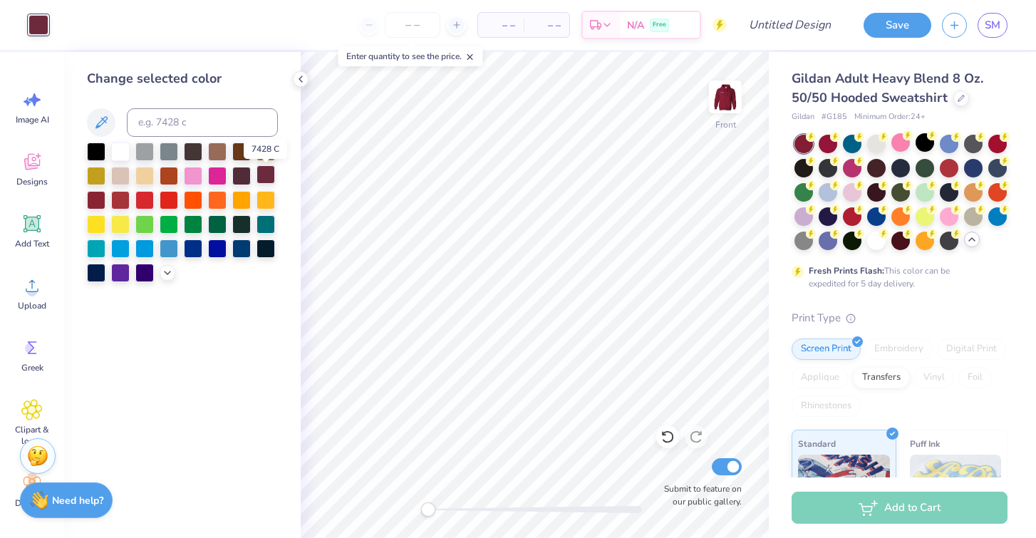
click at [260, 181] on div at bounding box center [265, 174] width 19 height 19
click at [240, 152] on div at bounding box center [241, 150] width 19 height 19
click at [261, 174] on div at bounding box center [265, 174] width 19 height 19
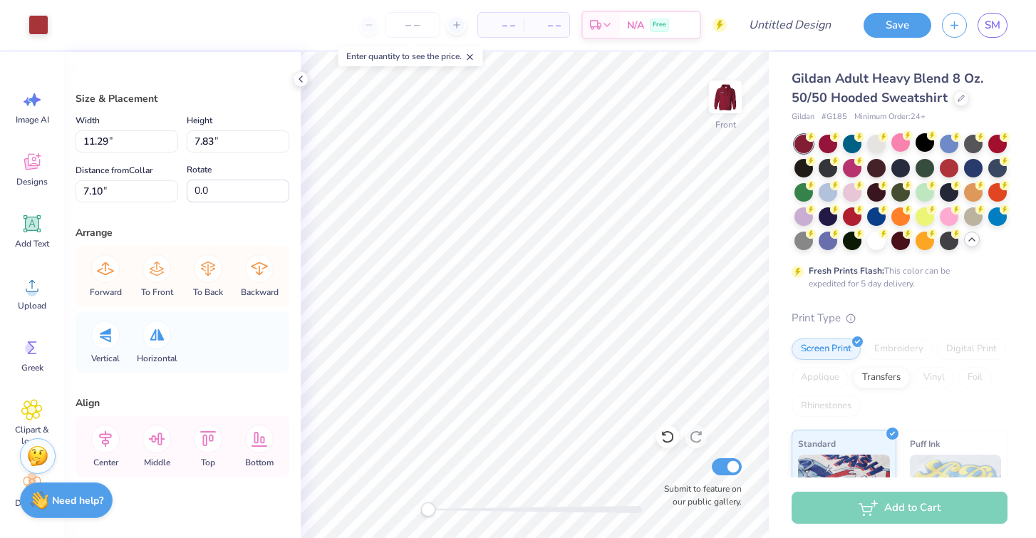
type input "9.90"
type input "8.26"
type input "7.16"
click at [41, 27] on div at bounding box center [38, 24] width 20 height 20
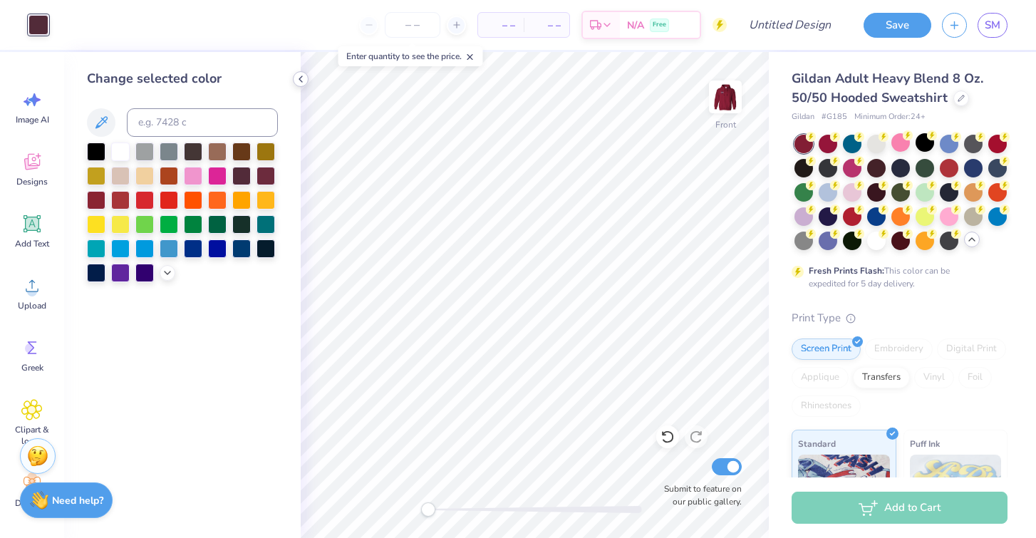
click at [298, 75] on icon at bounding box center [300, 78] width 11 height 11
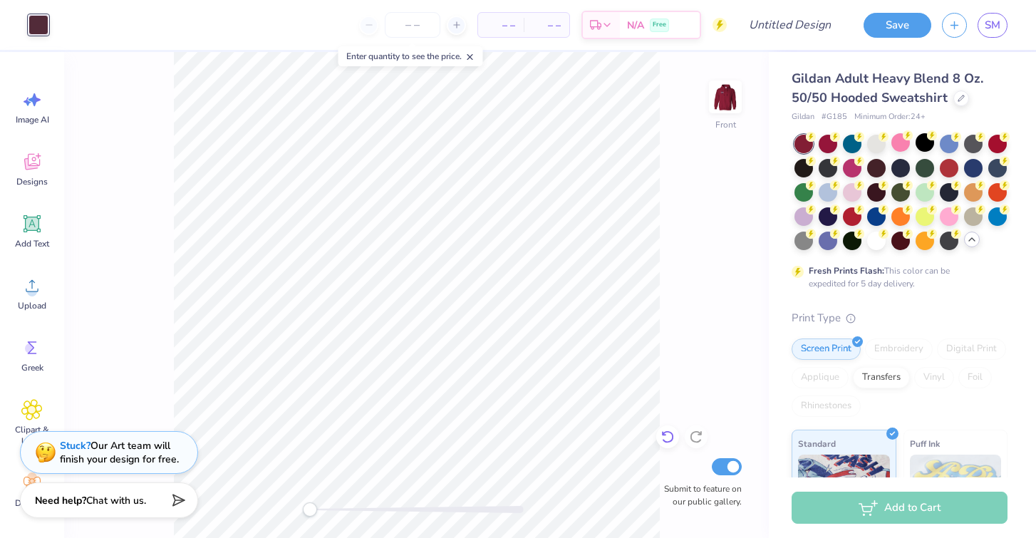
click at [667, 430] on icon at bounding box center [667, 436] width 14 height 14
click at [95, 26] on div at bounding box center [90, 24] width 20 height 20
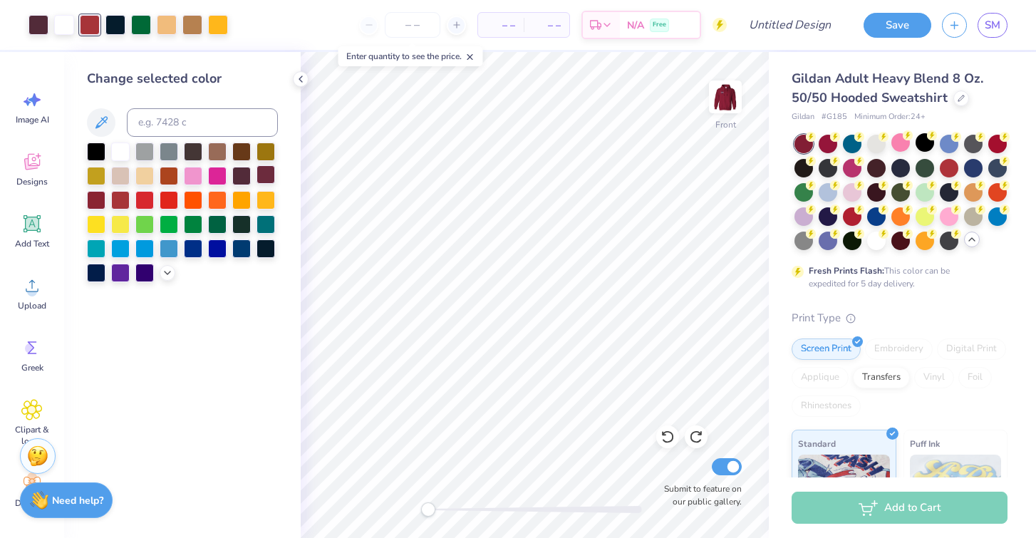
click at [266, 179] on div at bounding box center [265, 174] width 19 height 19
click at [147, 26] on div at bounding box center [141, 24] width 20 height 20
click at [239, 229] on div at bounding box center [241, 223] width 19 height 19
click at [218, 226] on div at bounding box center [217, 223] width 19 height 19
click at [241, 226] on div at bounding box center [241, 223] width 19 height 19
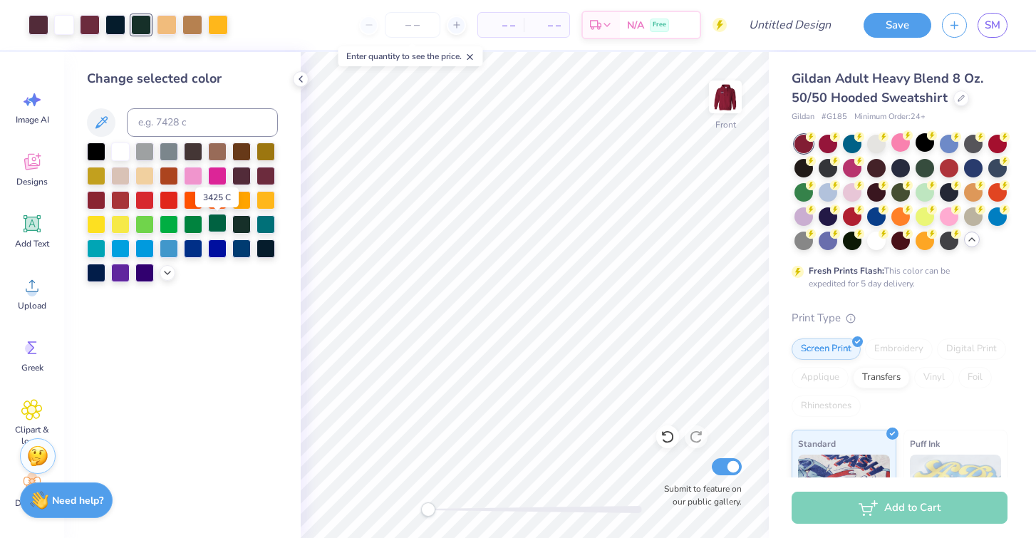
click at [223, 226] on div at bounding box center [217, 223] width 19 height 19
click at [775, 28] on input "Design Title" at bounding box center [807, 25] width 70 height 28
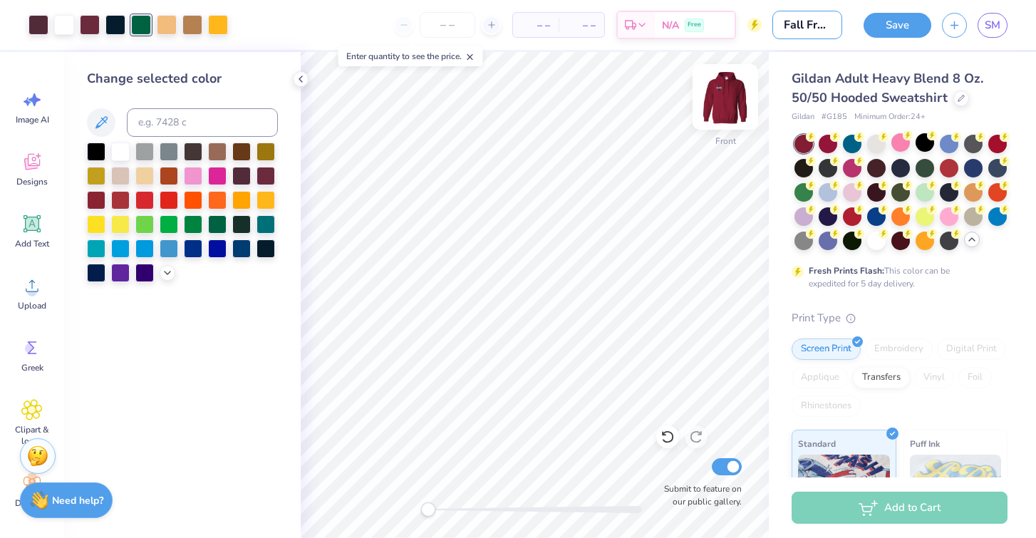
type input "Fall Frat Rush"
click at [729, 107] on img at bounding box center [725, 96] width 57 height 57
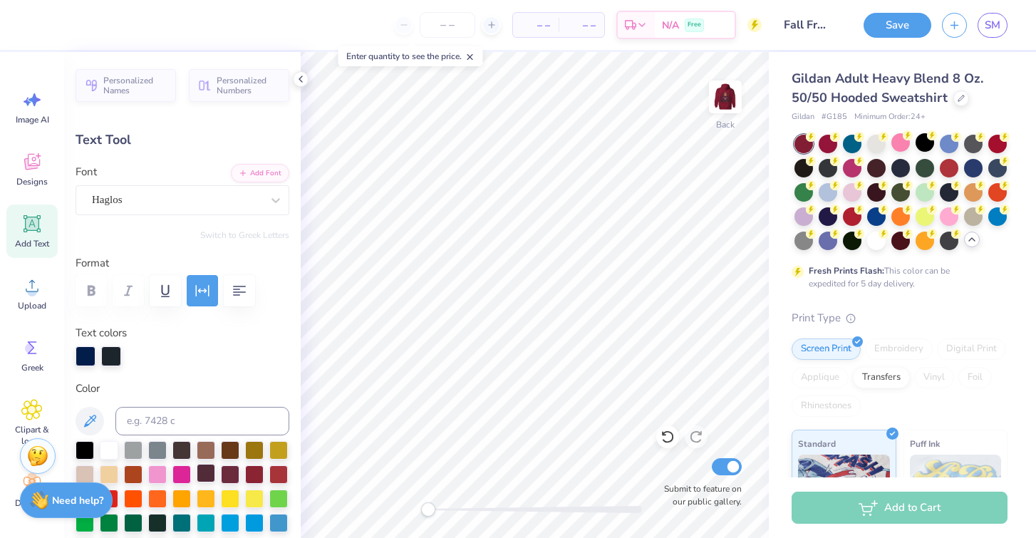
click at [209, 469] on div at bounding box center [206, 473] width 19 height 19
type input "1.80"
type input "0.91"
type input "4.60"
type input "0.0"
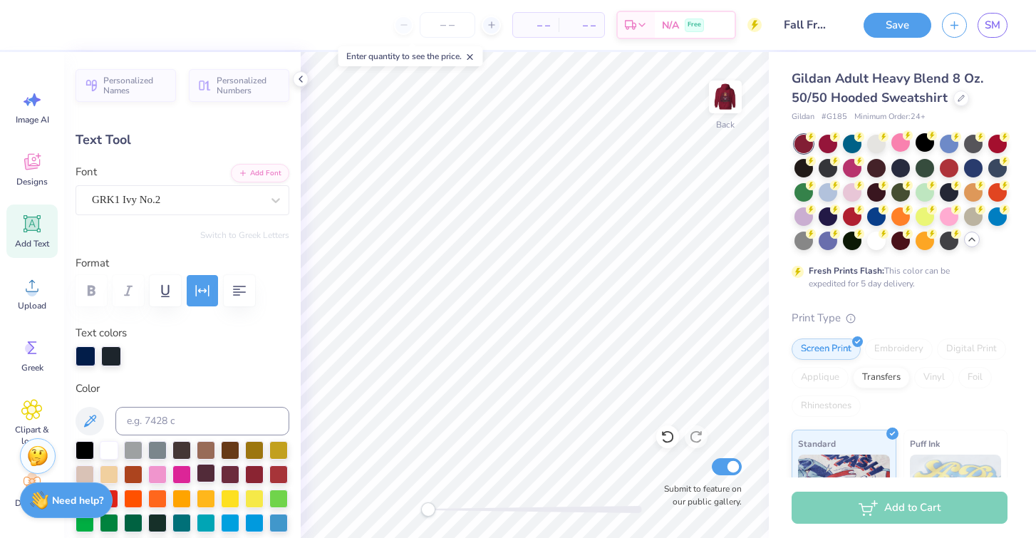
click at [210, 469] on div at bounding box center [206, 473] width 19 height 19
click at [299, 371] on div "Personalized Names Personalized Numbers Text Tool Add Font Font GRK1 Ivy No.2 S…" at bounding box center [182, 295] width 236 height 486
click at [889, 30] on button "Save" at bounding box center [897, 23] width 68 height 25
click at [301, 80] on icon at bounding box center [300, 78] width 11 height 11
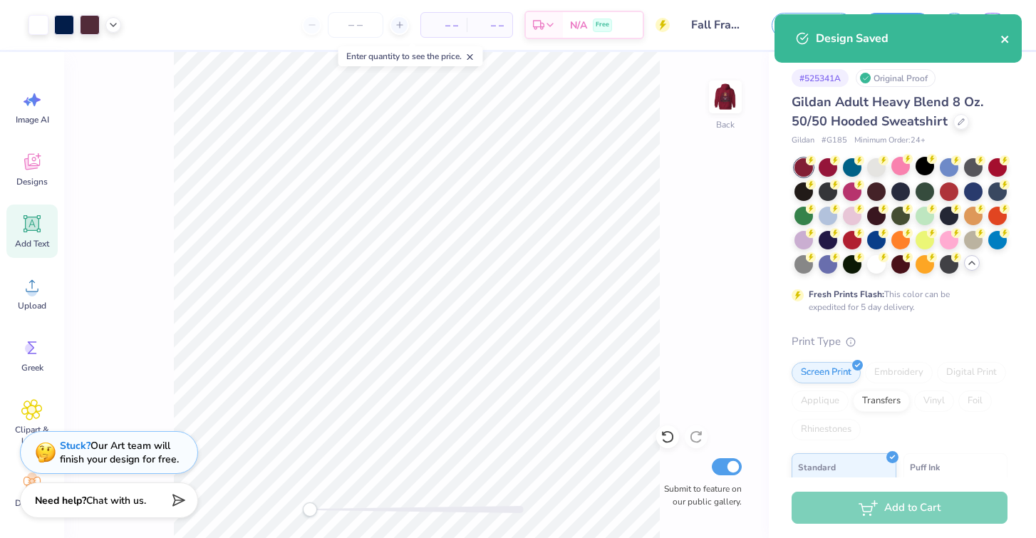
click at [1004, 36] on icon "close" at bounding box center [1005, 38] width 10 height 11
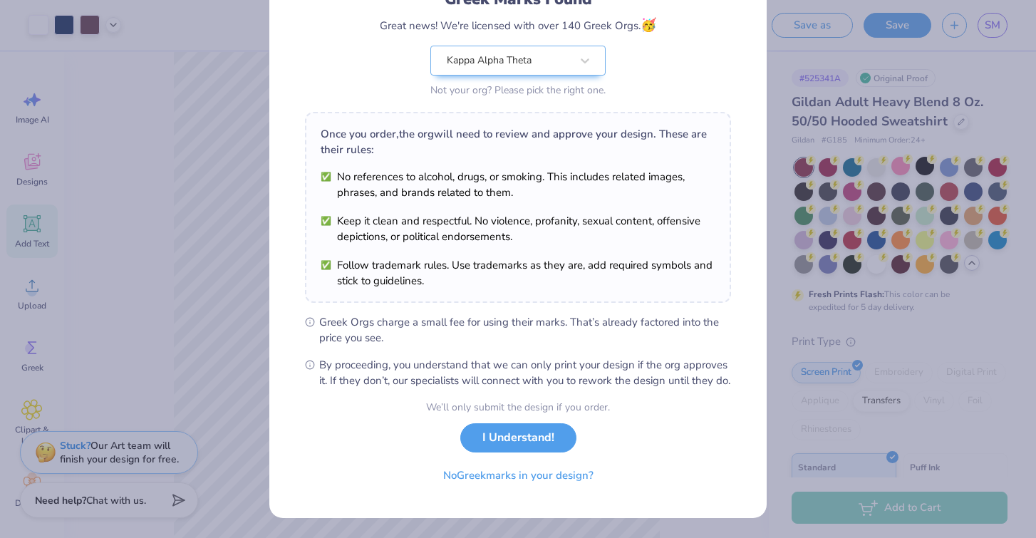
scroll to position [129, 0]
click at [533, 437] on button "I Understand!" at bounding box center [518, 434] width 116 height 29
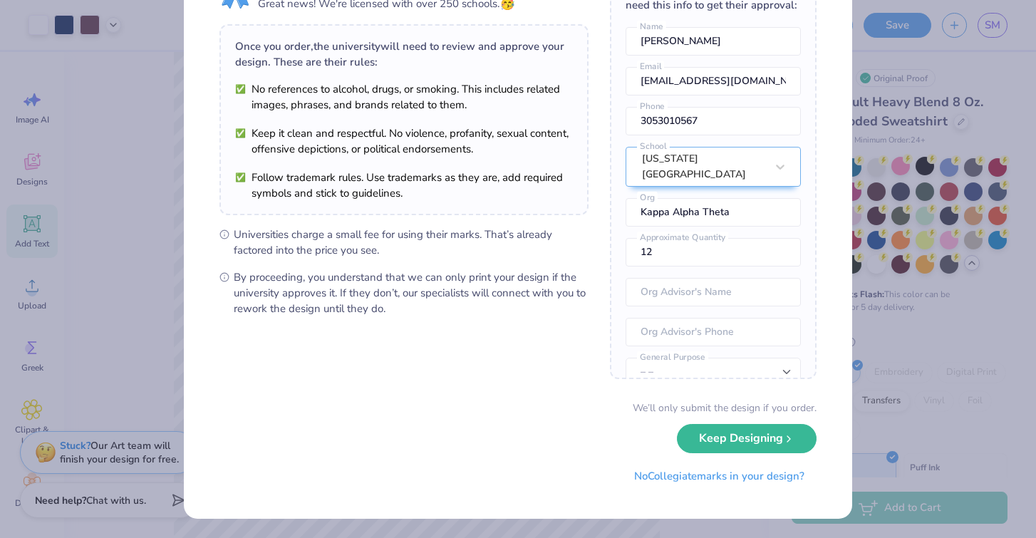
scroll to position [0, 0]
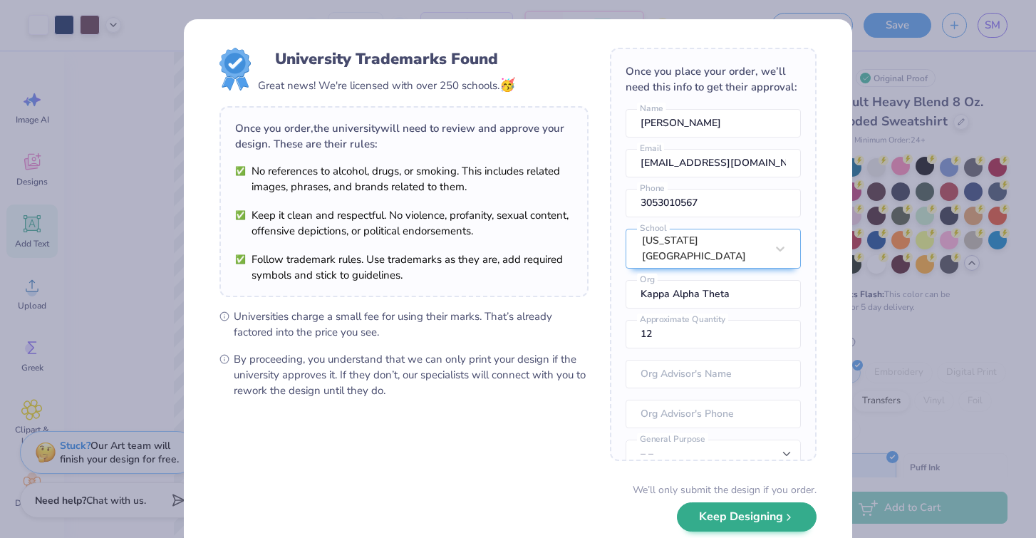
click at [711, 514] on button "Keep Designing" at bounding box center [747, 516] width 140 height 29
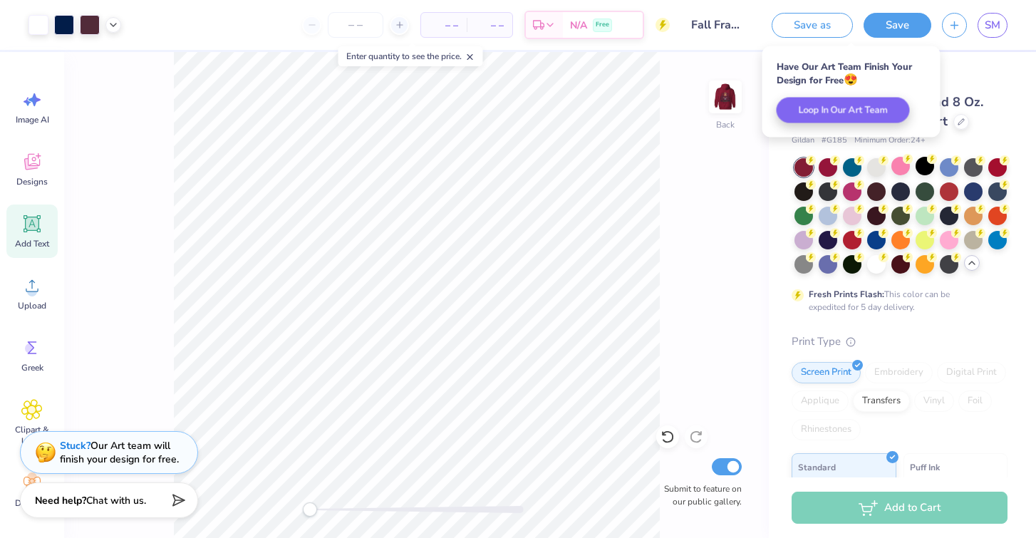
click at [945, 47] on div "Save as Save SM" at bounding box center [898, 25] width 275 height 50
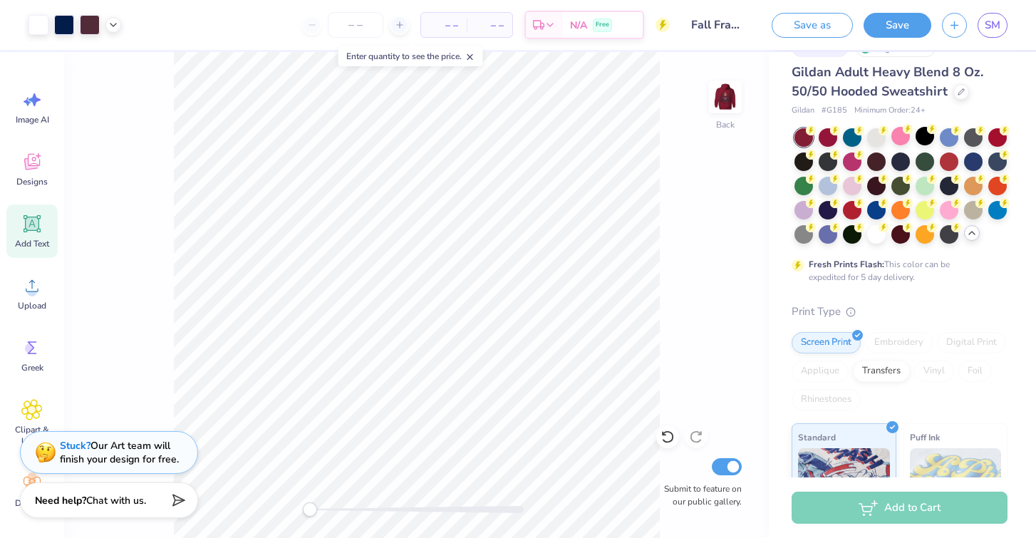
scroll to position [7, 0]
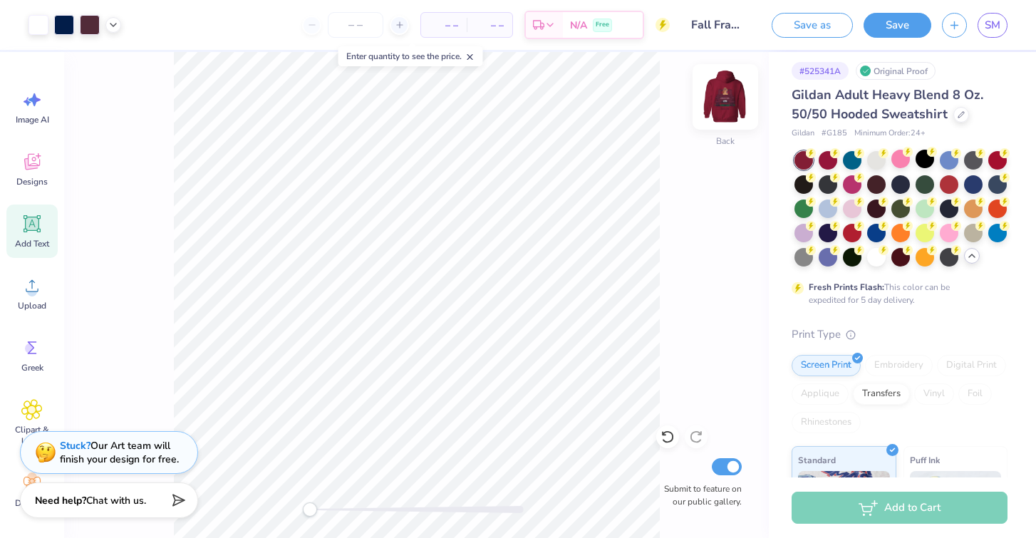
click at [728, 89] on img at bounding box center [725, 96] width 57 height 57
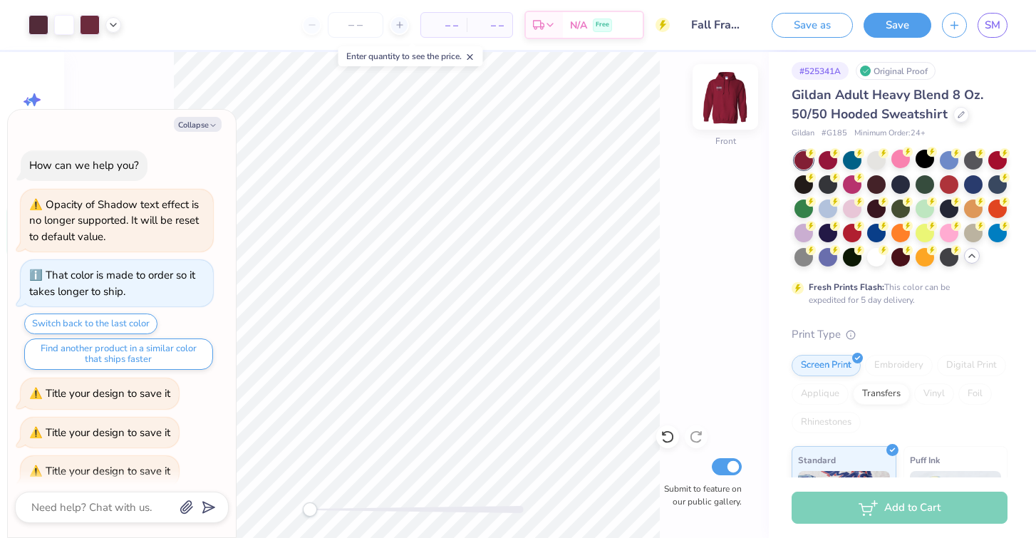
scroll to position [537, 0]
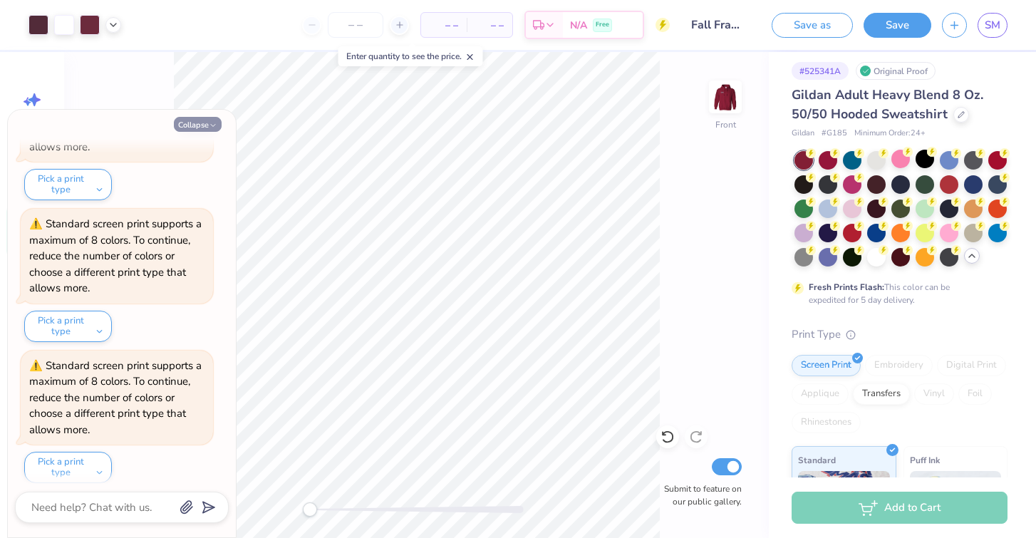
click at [207, 130] on button "Collapse" at bounding box center [198, 124] width 48 height 15
type textarea "x"
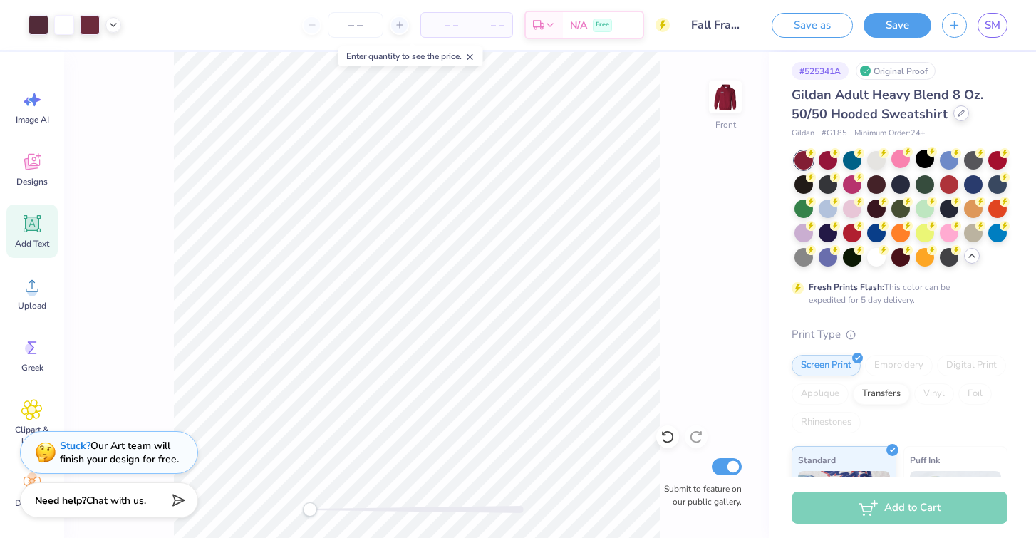
click at [960, 118] on div at bounding box center [961, 113] width 16 height 16
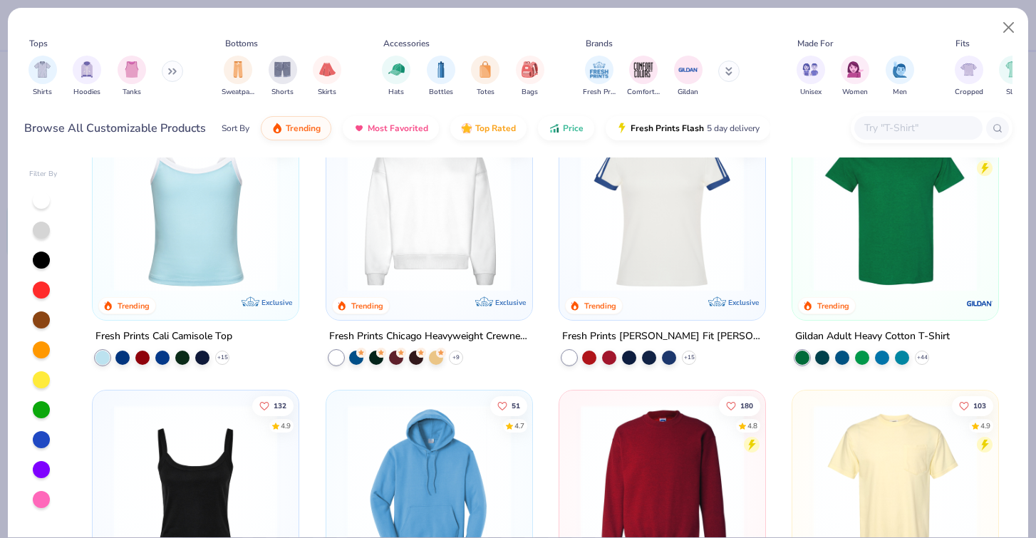
scroll to position [604, 0]
click at [920, 357] on polyline at bounding box center [922, 358] width 6 height 3
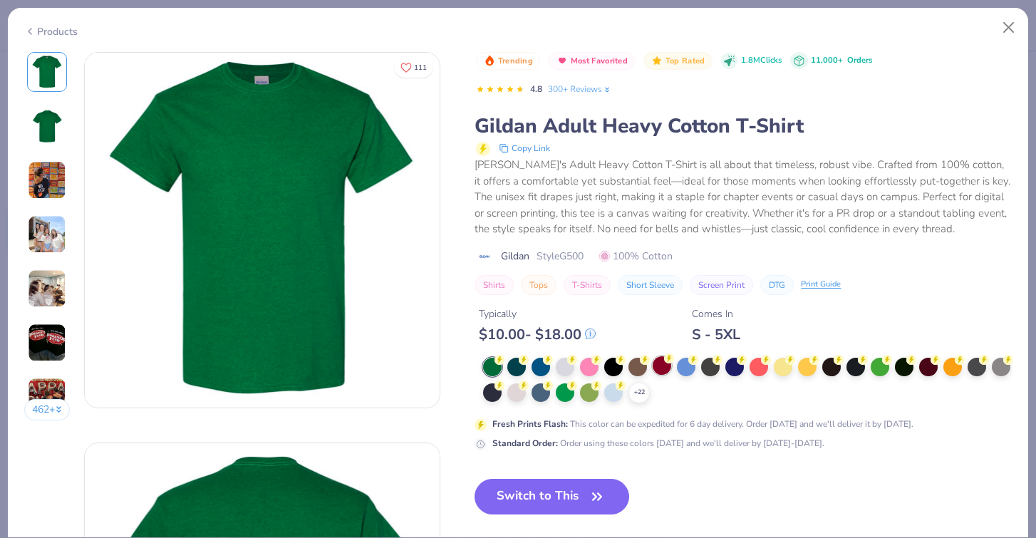
click at [662, 360] on div at bounding box center [661, 365] width 19 height 19
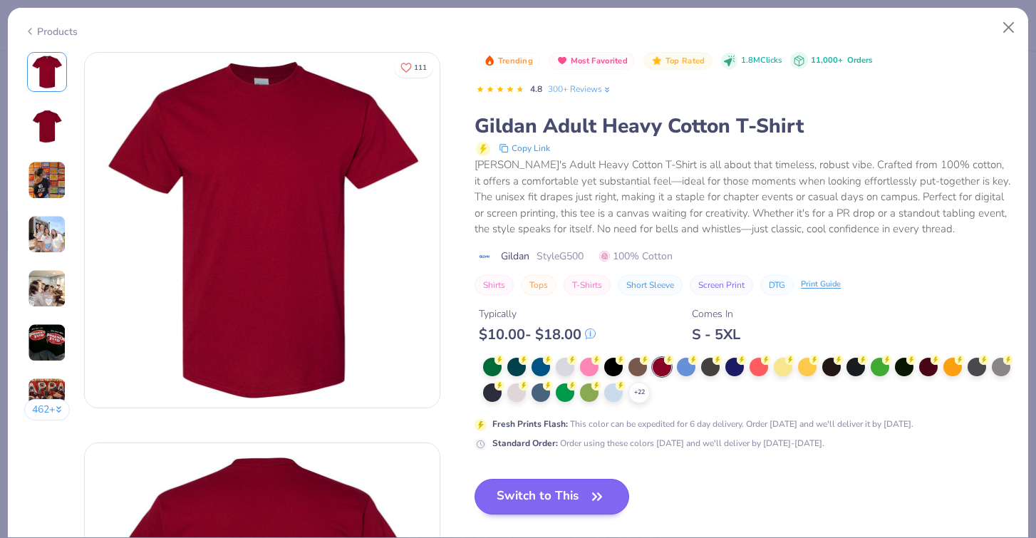
click at [583, 494] on button "Switch to This" at bounding box center [551, 497] width 155 height 36
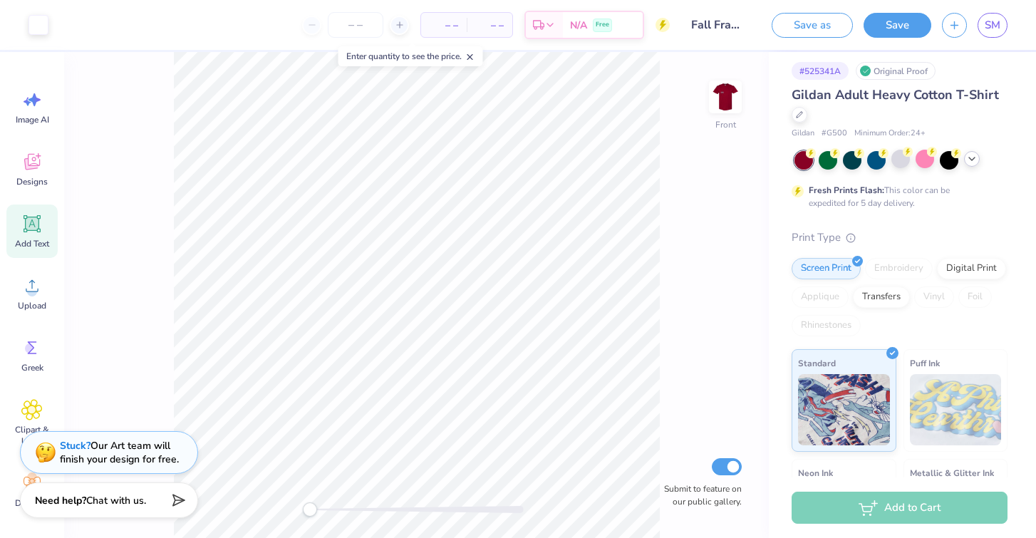
type input "5.46"
type input "0.81"
type input "14.28"
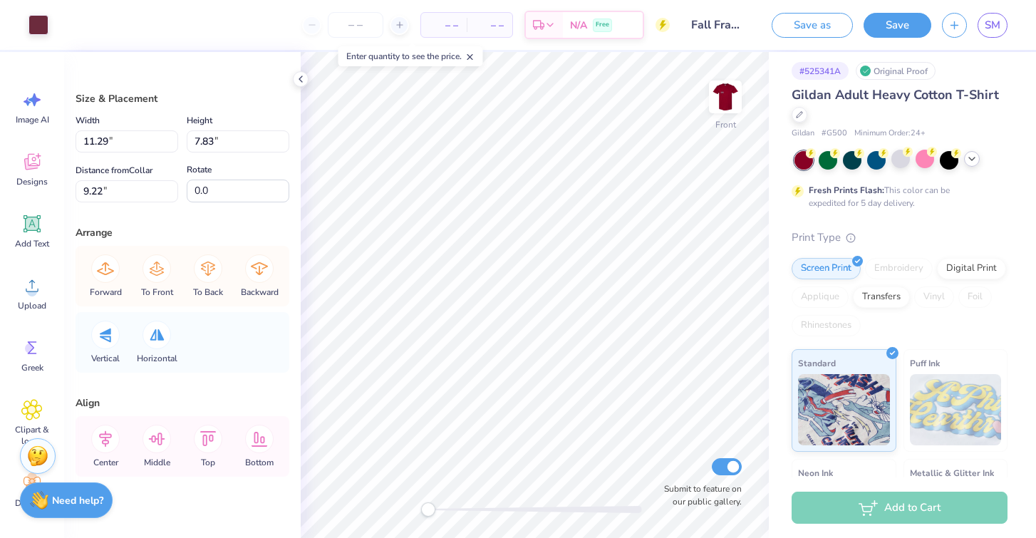
type input "13.89"
type input "1.72"
type input "17.85"
type input "10.18"
type input "3.82"
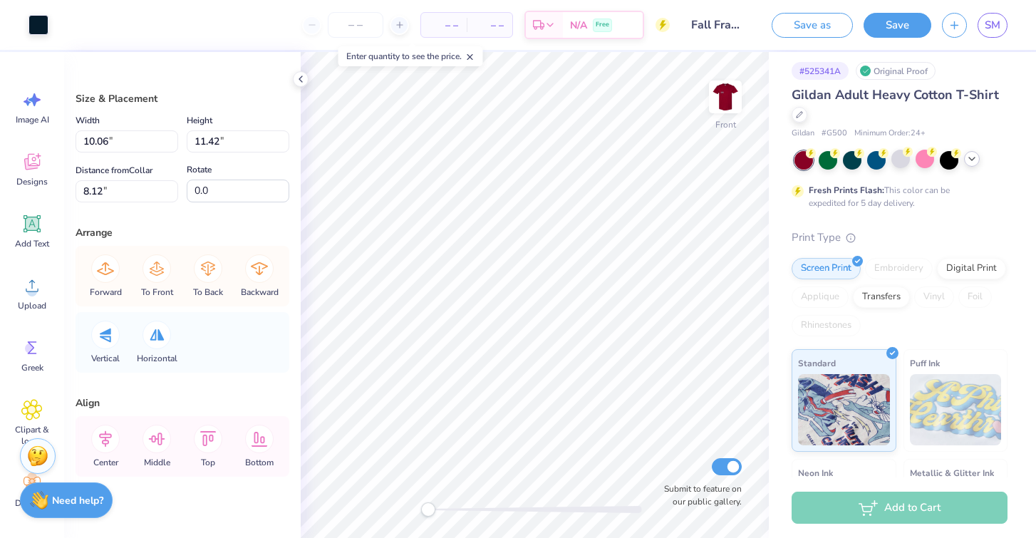
type input "12.54"
click at [660, 437] on div at bounding box center [667, 436] width 23 height 23
type input "3.43"
type input "4.32"
type input "8.16"
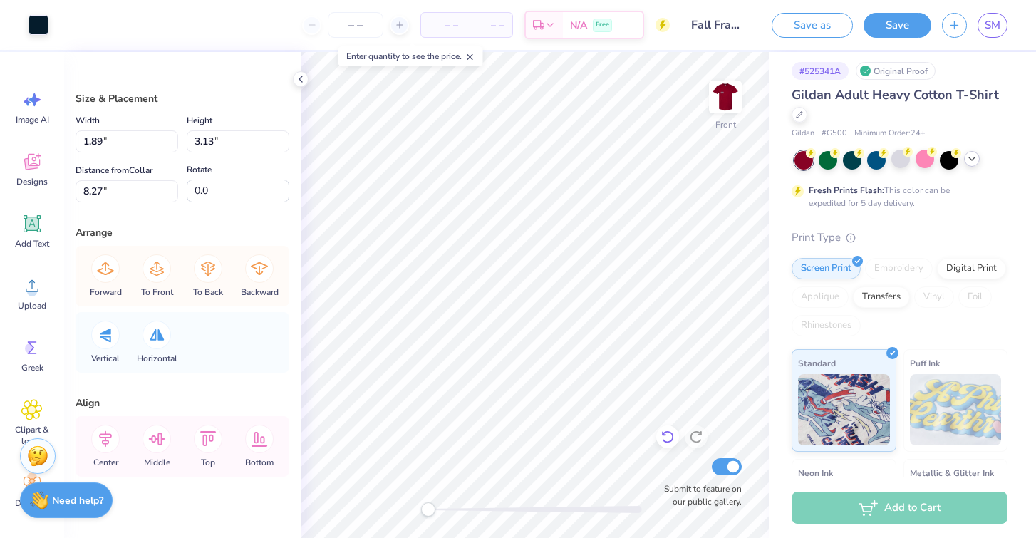
type input "10.18"
type input "3.82"
type input "12.54"
type input "8.56"
type input "3.01"
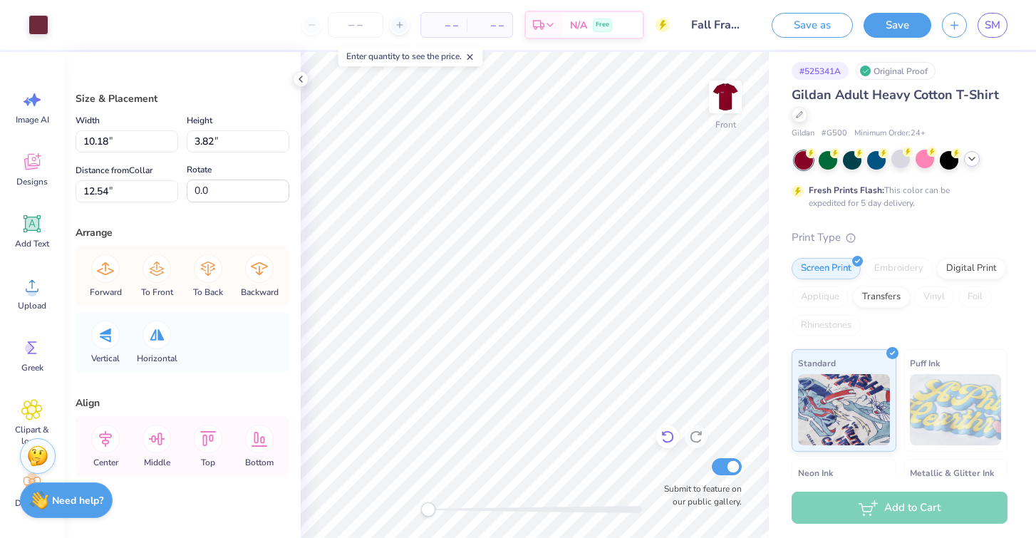
type input "13.08"
click at [674, 436] on icon at bounding box center [667, 436] width 14 height 14
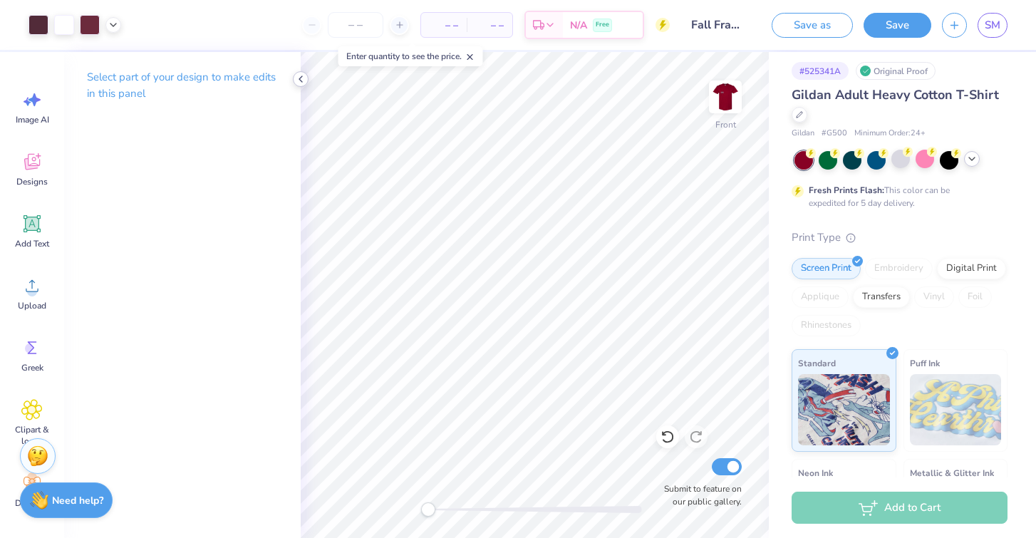
click at [297, 83] on icon at bounding box center [300, 78] width 11 height 11
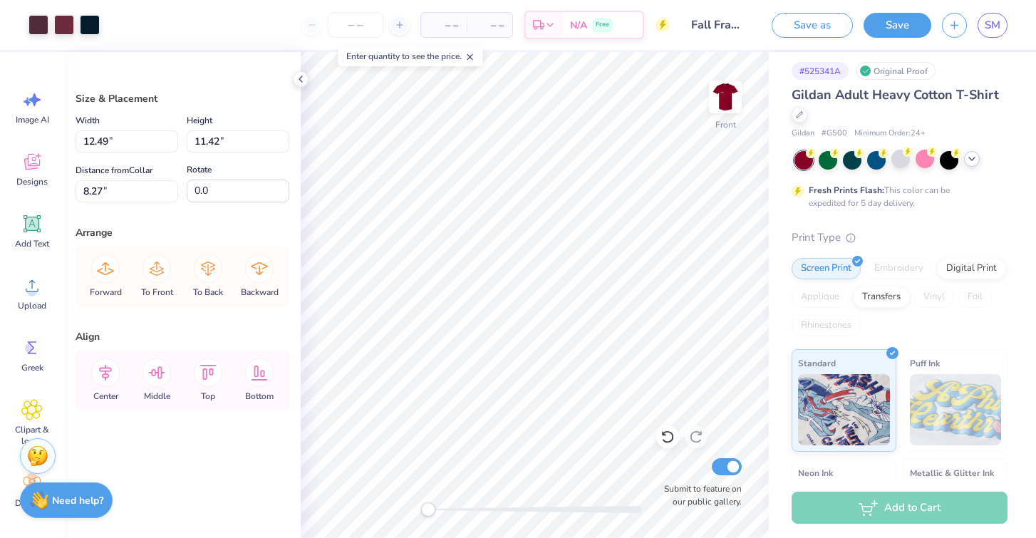
type input "5.52"
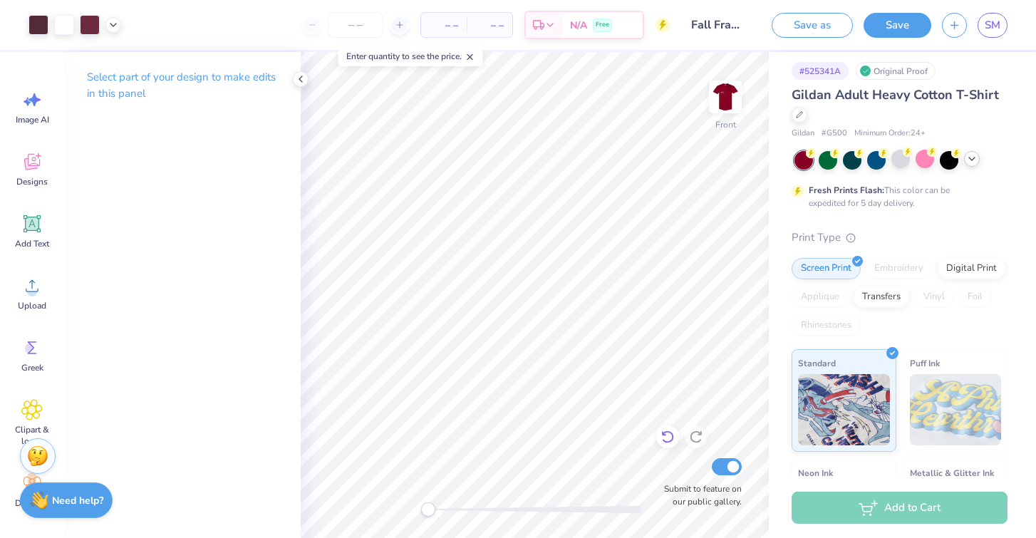
click at [667, 441] on icon at bounding box center [667, 436] width 14 height 14
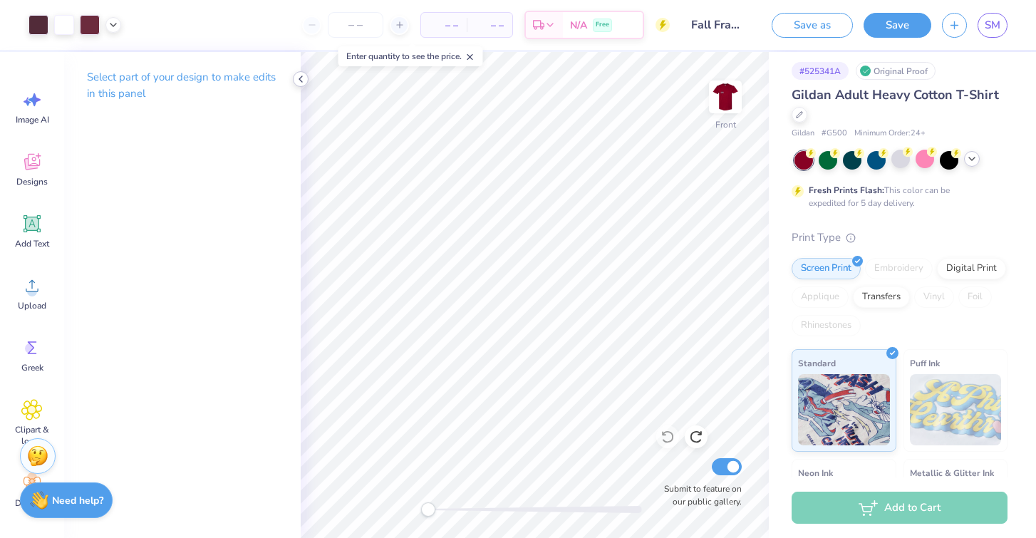
click at [302, 78] on icon at bounding box center [300, 78] width 11 height 11
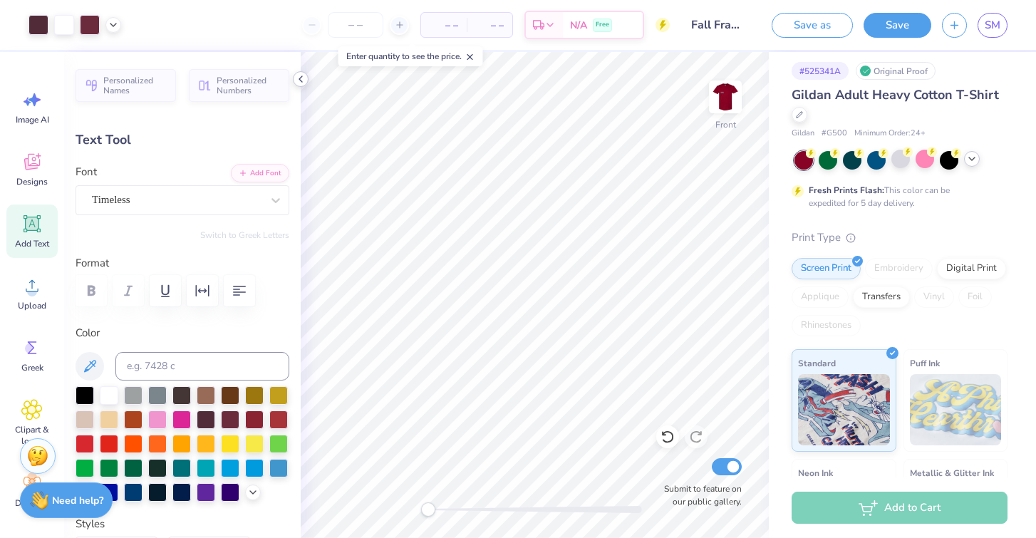
type input "4.70"
type input "0.65"
type input "21.11"
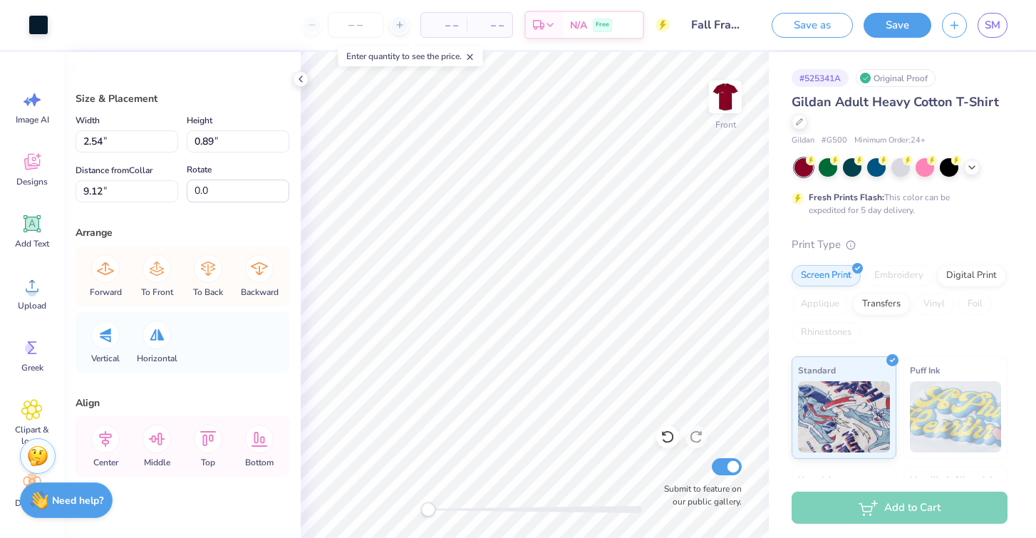
scroll to position [7, 0]
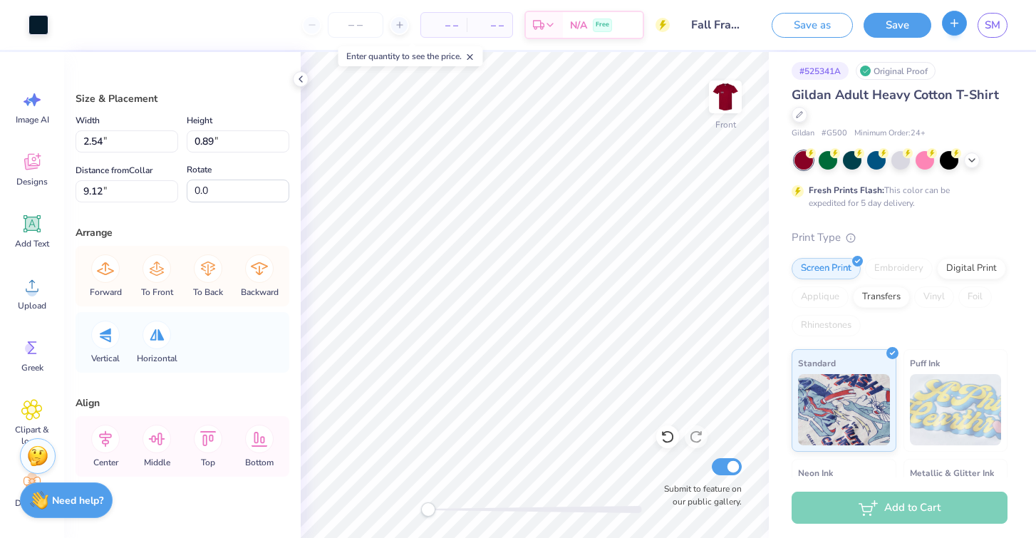
click at [957, 35] on button "button" at bounding box center [954, 23] width 25 height 25
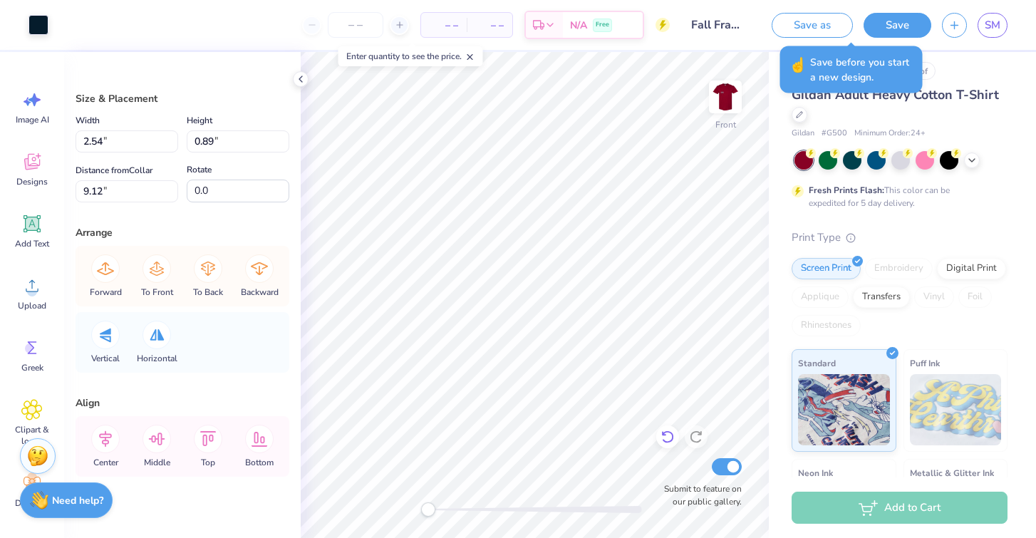
click at [665, 436] on icon at bounding box center [667, 436] width 14 height 14
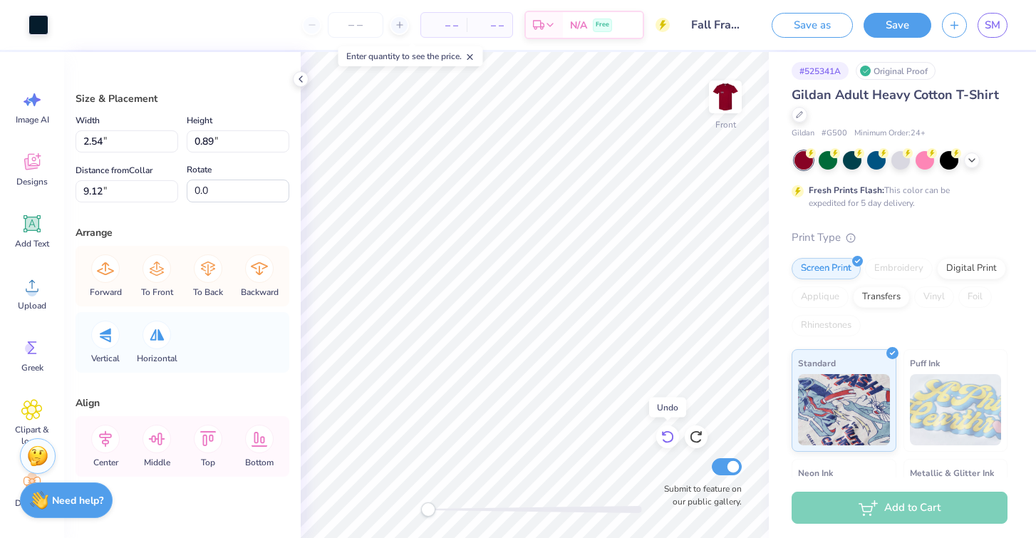
click at [665, 436] on icon at bounding box center [667, 436] width 14 height 14
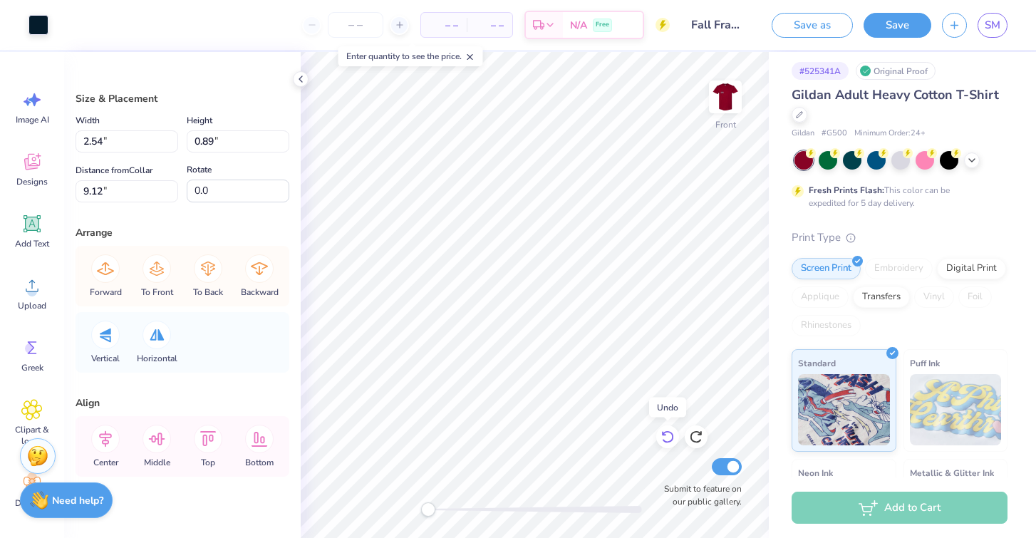
click at [665, 436] on icon at bounding box center [667, 436] width 14 height 14
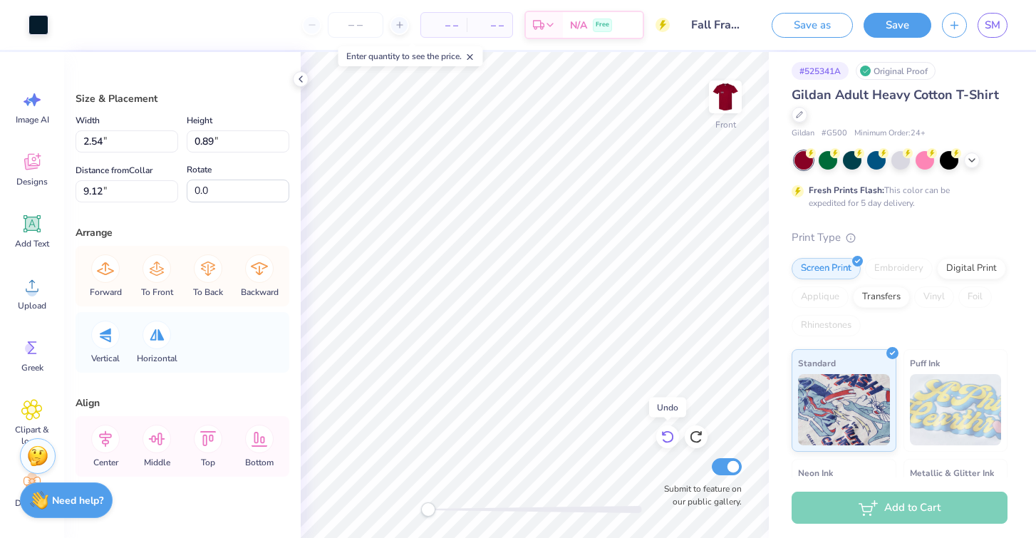
click at [665, 436] on icon at bounding box center [667, 436] width 14 height 14
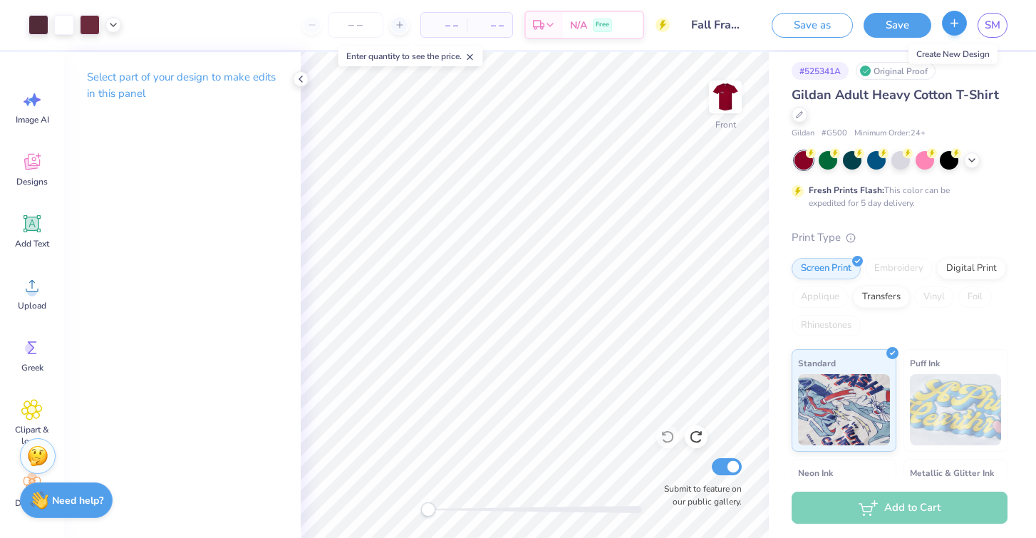
click at [958, 21] on icon "button" at bounding box center [954, 23] width 12 height 12
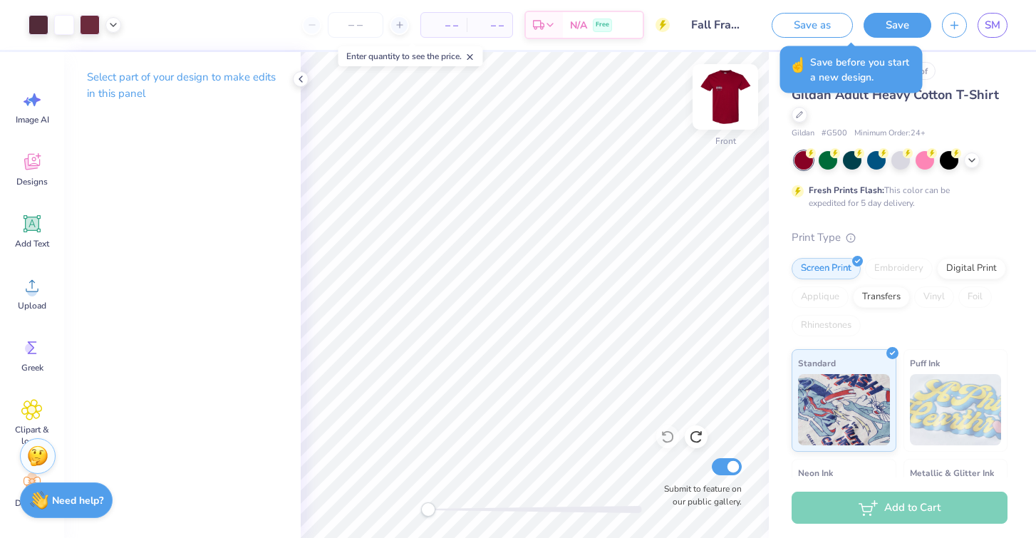
click at [722, 105] on img at bounding box center [725, 96] width 57 height 57
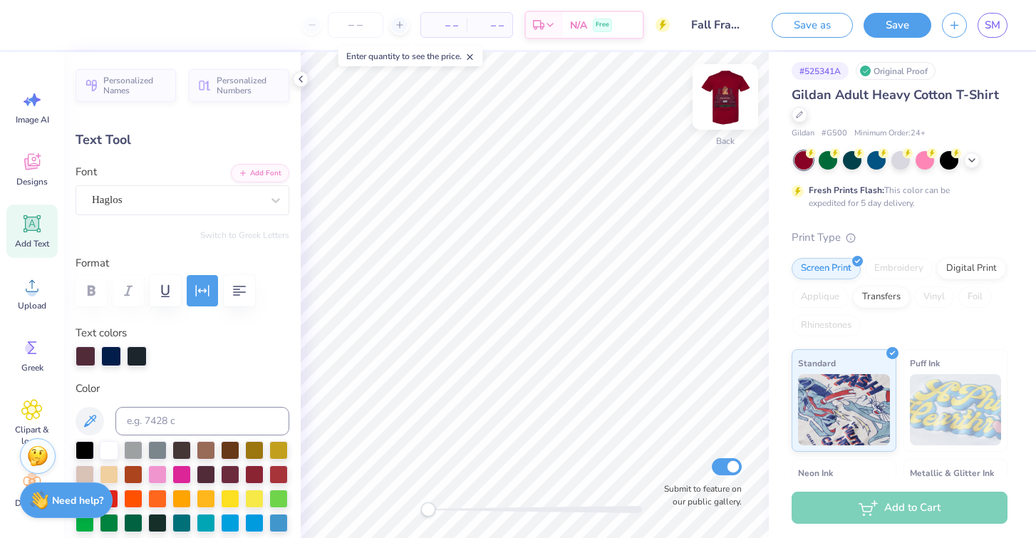
type input "3.25"
type input "1.27"
type input "6.50"
type input "0.0"
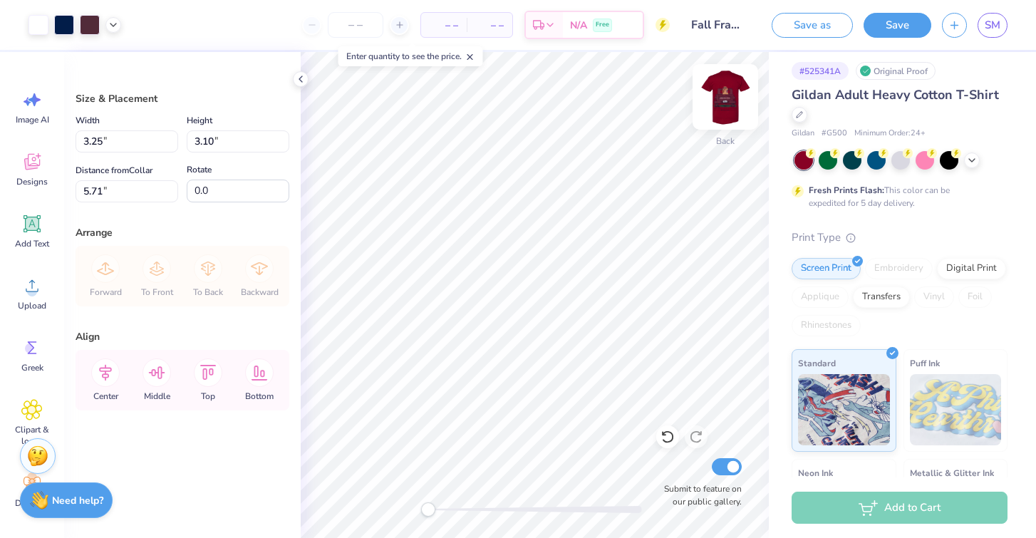
type input "3.00"
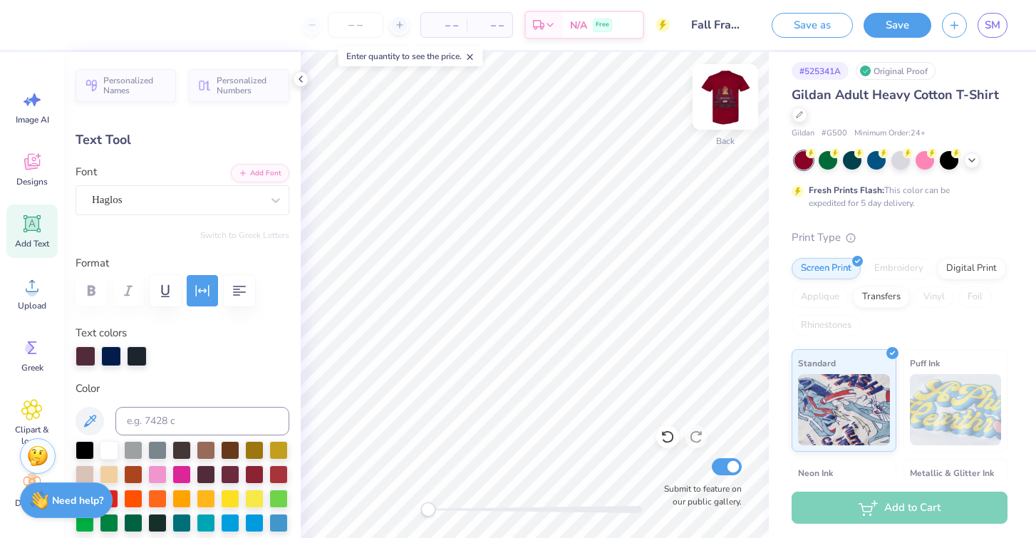
type input "0.0"
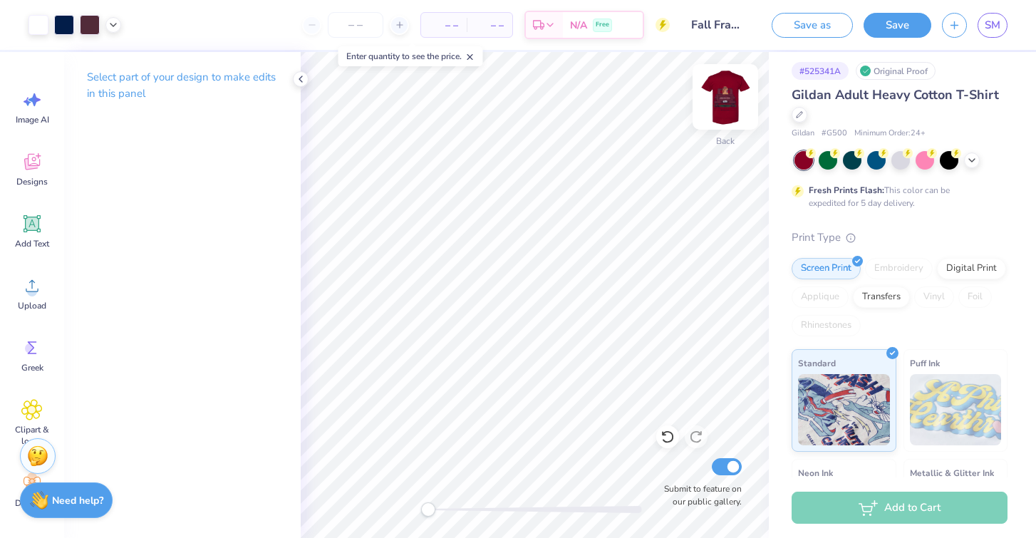
click at [719, 95] on img at bounding box center [725, 96] width 57 height 57
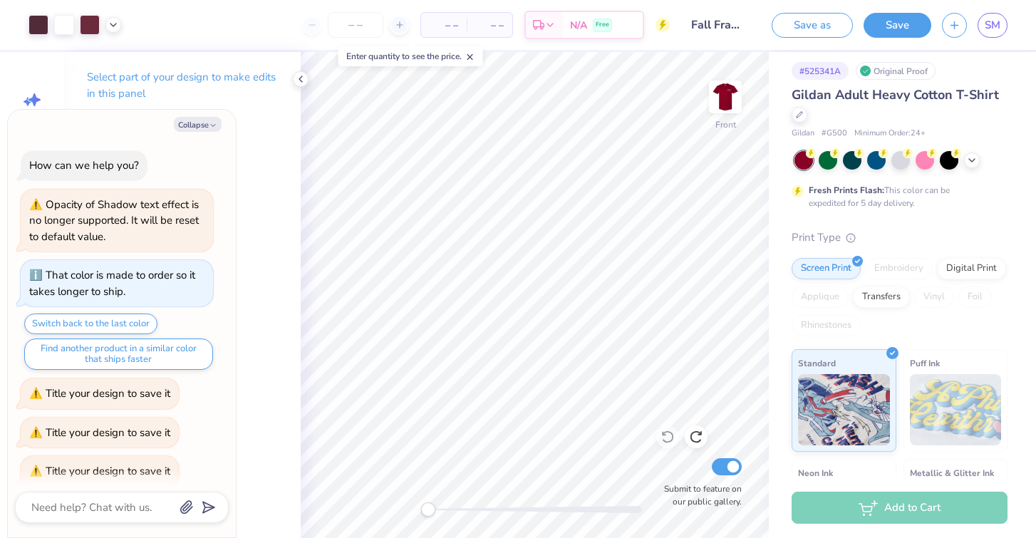
scroll to position [677, 0]
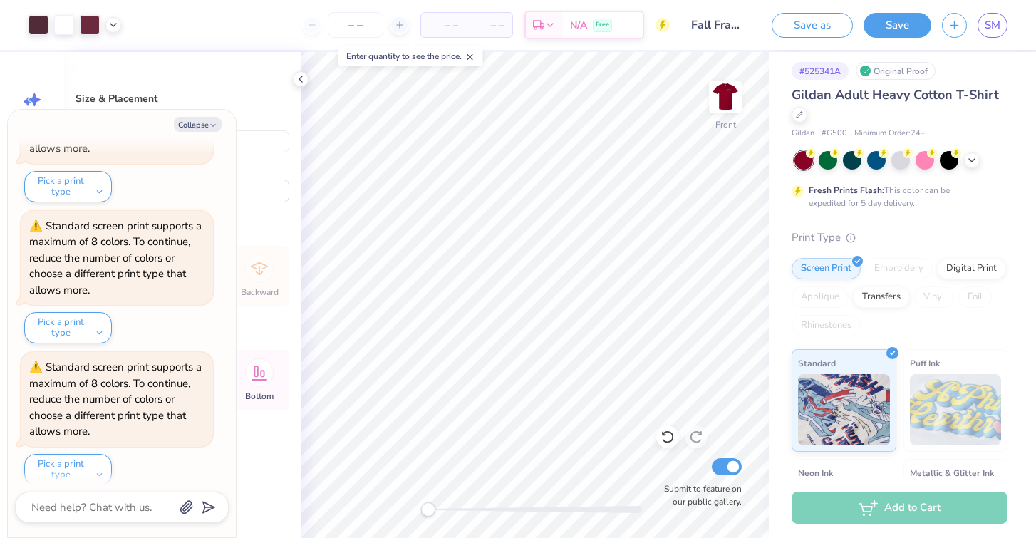
type textarea "x"
type input "5.02"
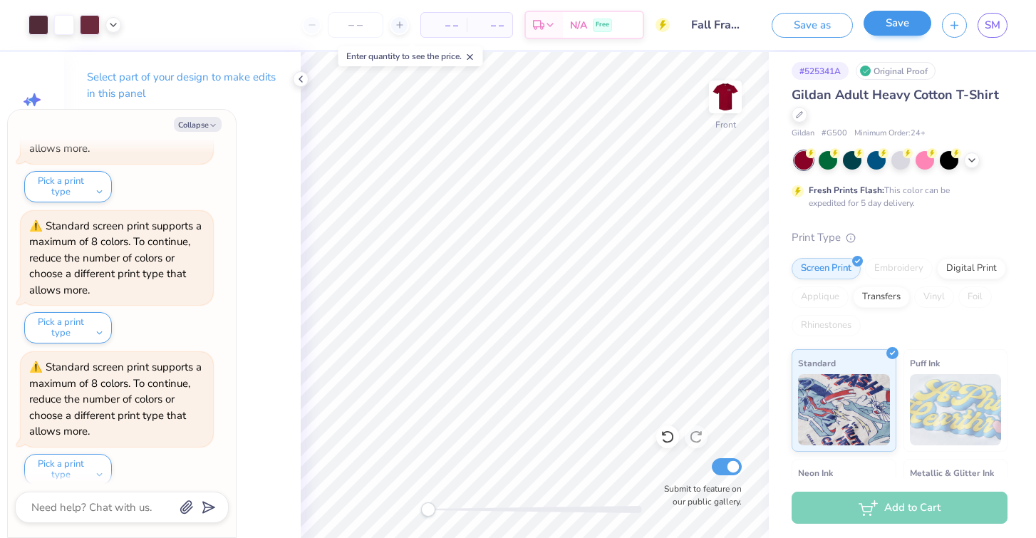
click at [896, 24] on button "Save" at bounding box center [897, 23] width 68 height 25
click at [305, 80] on icon at bounding box center [300, 78] width 11 height 11
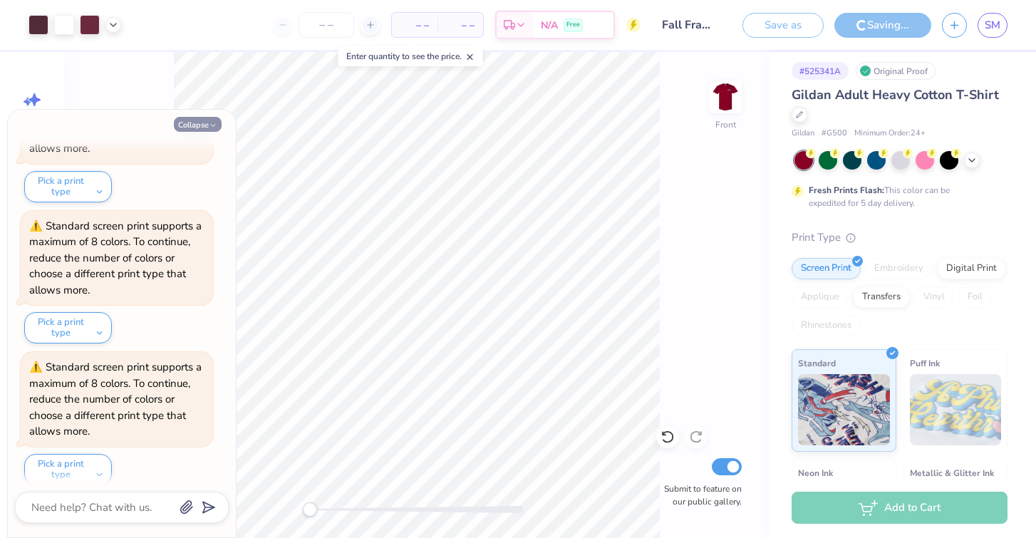
click at [212, 122] on icon "button" at bounding box center [213, 125] width 9 height 9
type textarea "x"
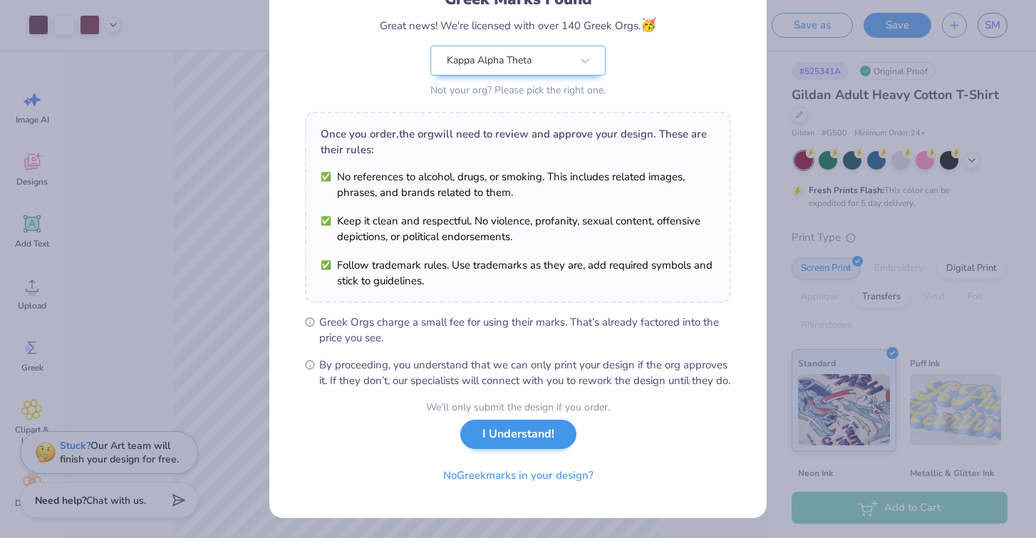
click at [494, 443] on button "I Understand!" at bounding box center [518, 434] width 116 height 29
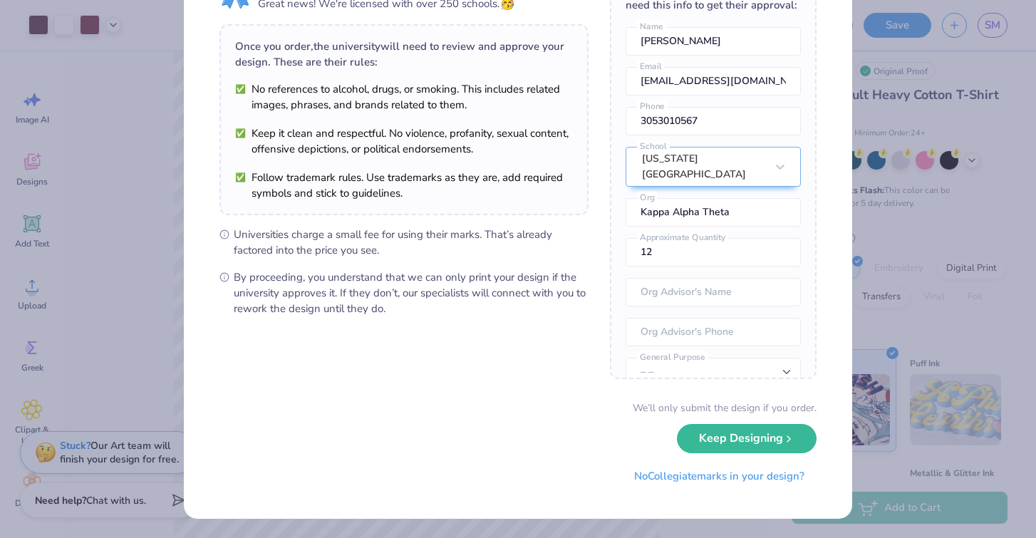
scroll to position [0, 0]
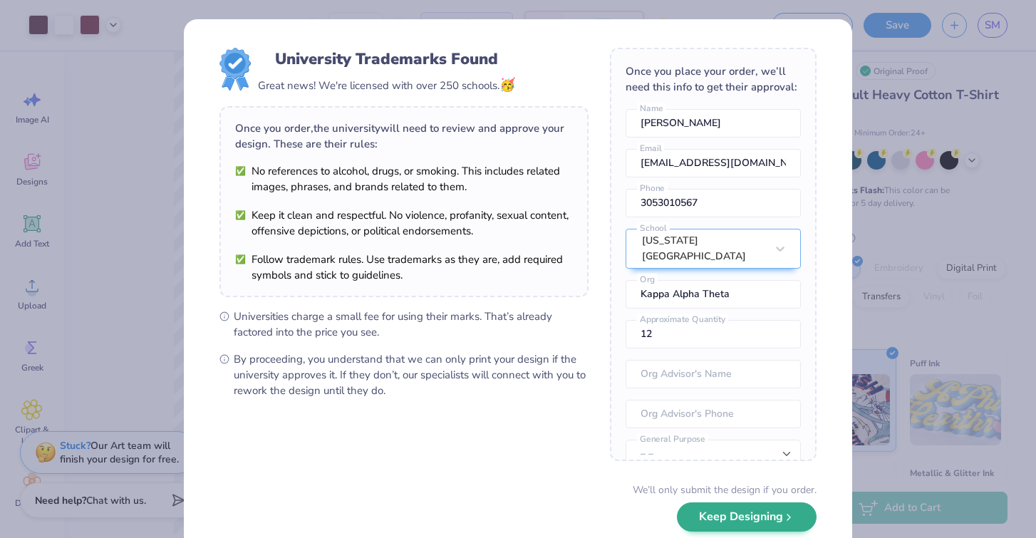
click at [754, 514] on button "Keep Designing" at bounding box center [747, 516] width 140 height 29
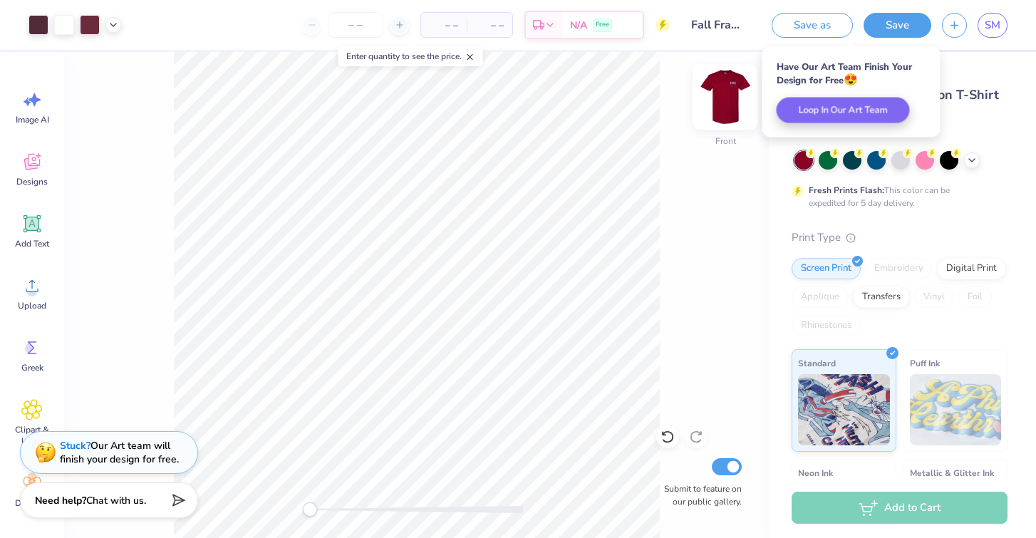
click at [714, 111] on img at bounding box center [725, 96] width 57 height 57
